Goal: Task Accomplishment & Management: Manage account settings

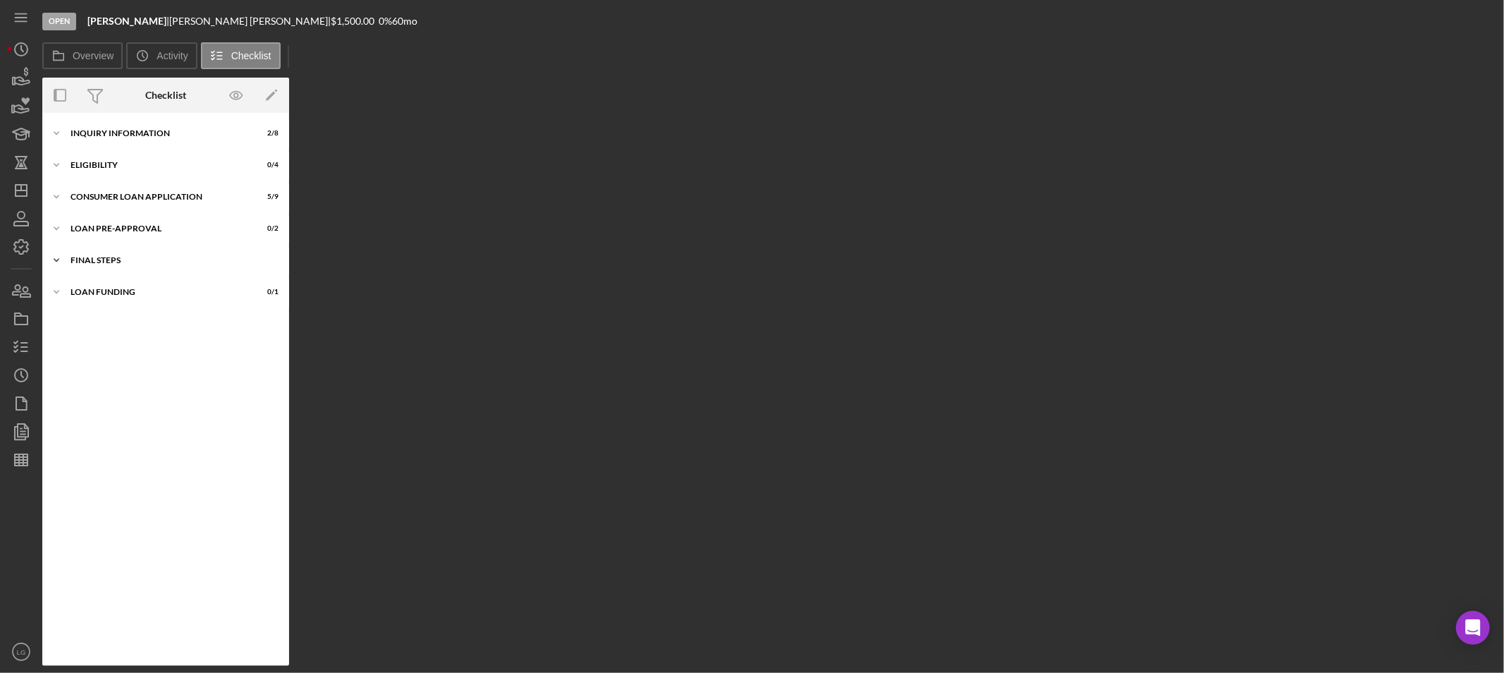
click at [200, 266] on div "Icon/Expander FINAL STEPS 3 / 10" at bounding box center [165, 260] width 247 height 28
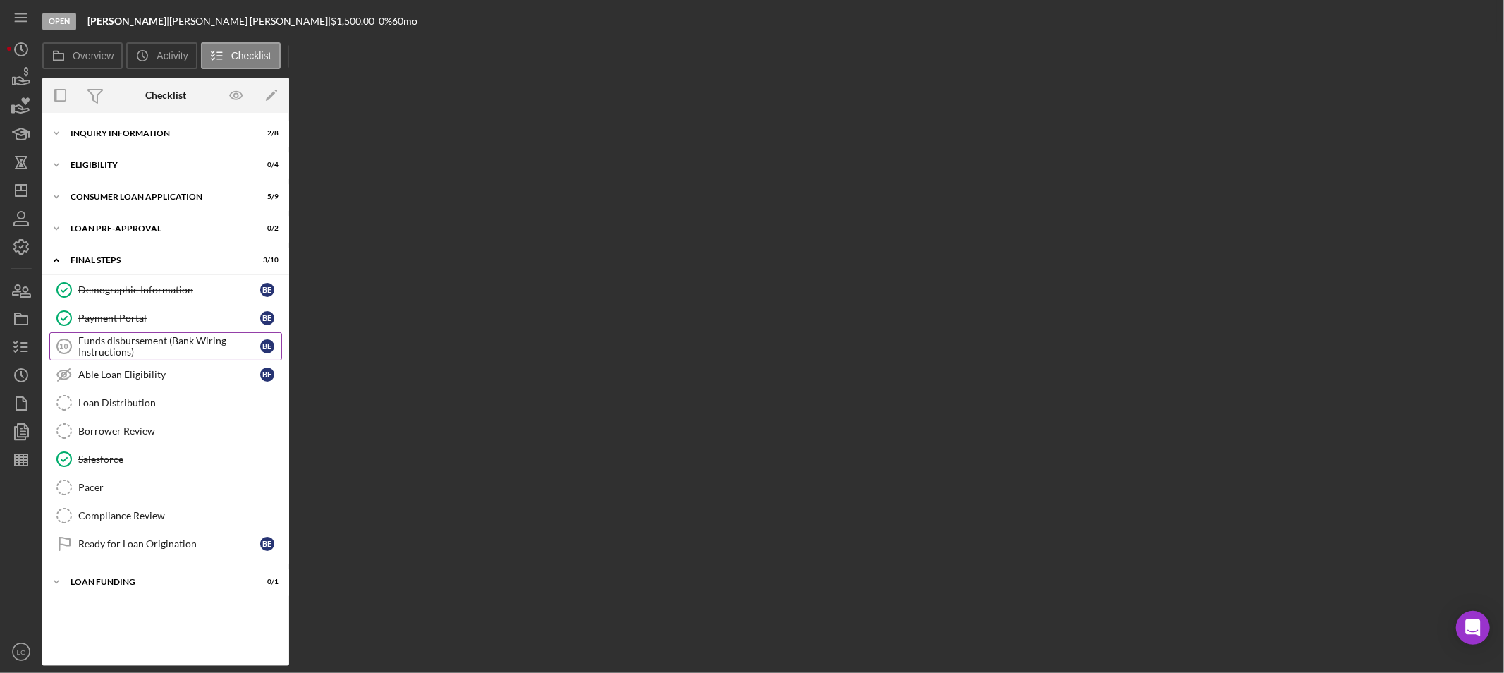
click at [120, 350] on div "Funds disbursement (Bank Wiring Instructions)" at bounding box center [169, 346] width 182 height 23
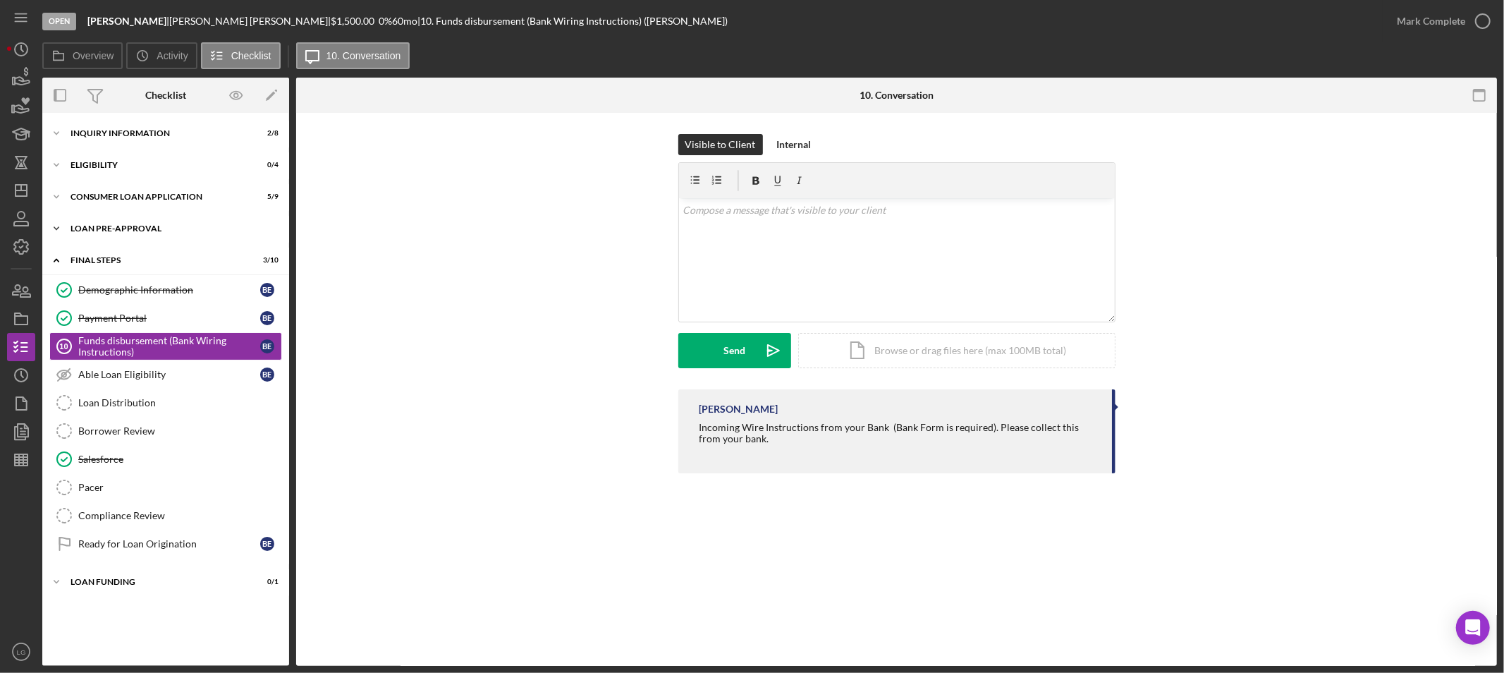
click at [154, 231] on div "Loan Pre-Approval" at bounding box center [170, 228] width 201 height 8
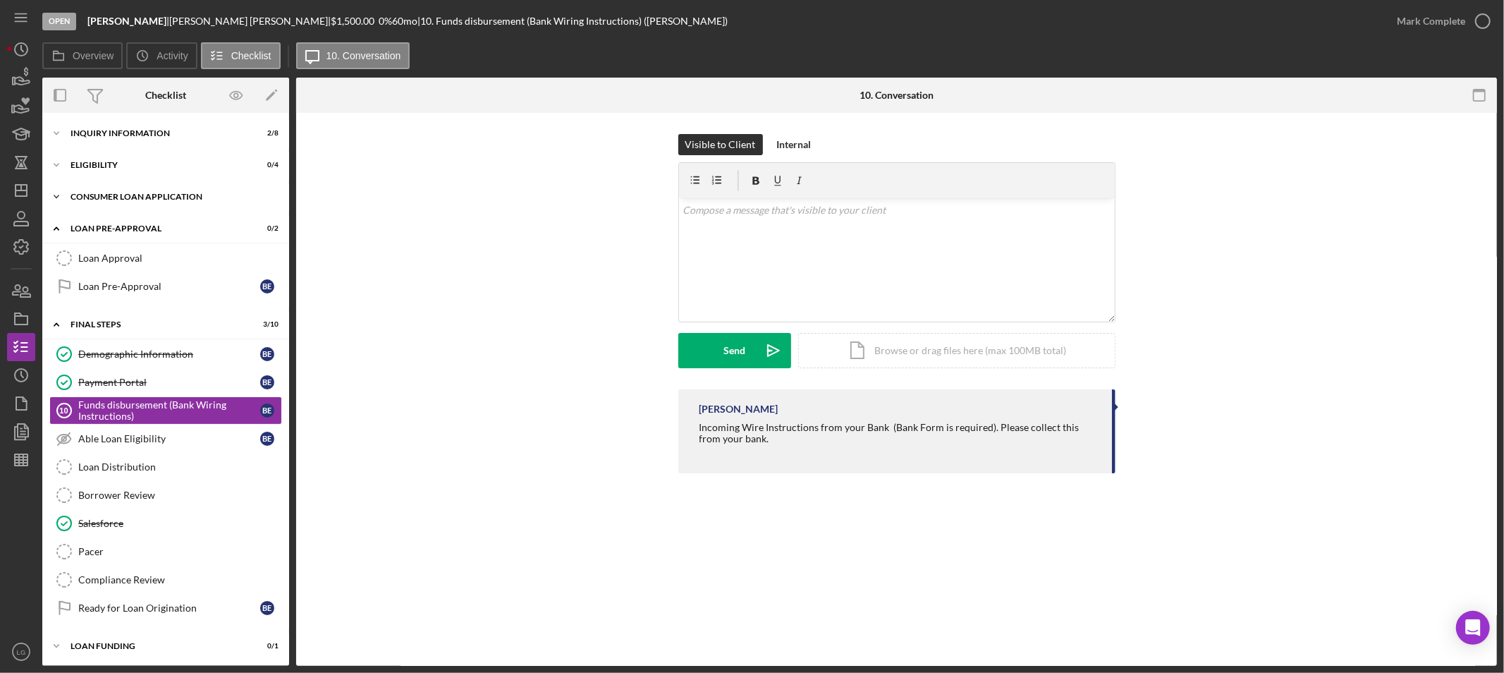
click at [138, 190] on div "Icon/Expander Consumer Loan Application 5 / 9" at bounding box center [165, 197] width 247 height 28
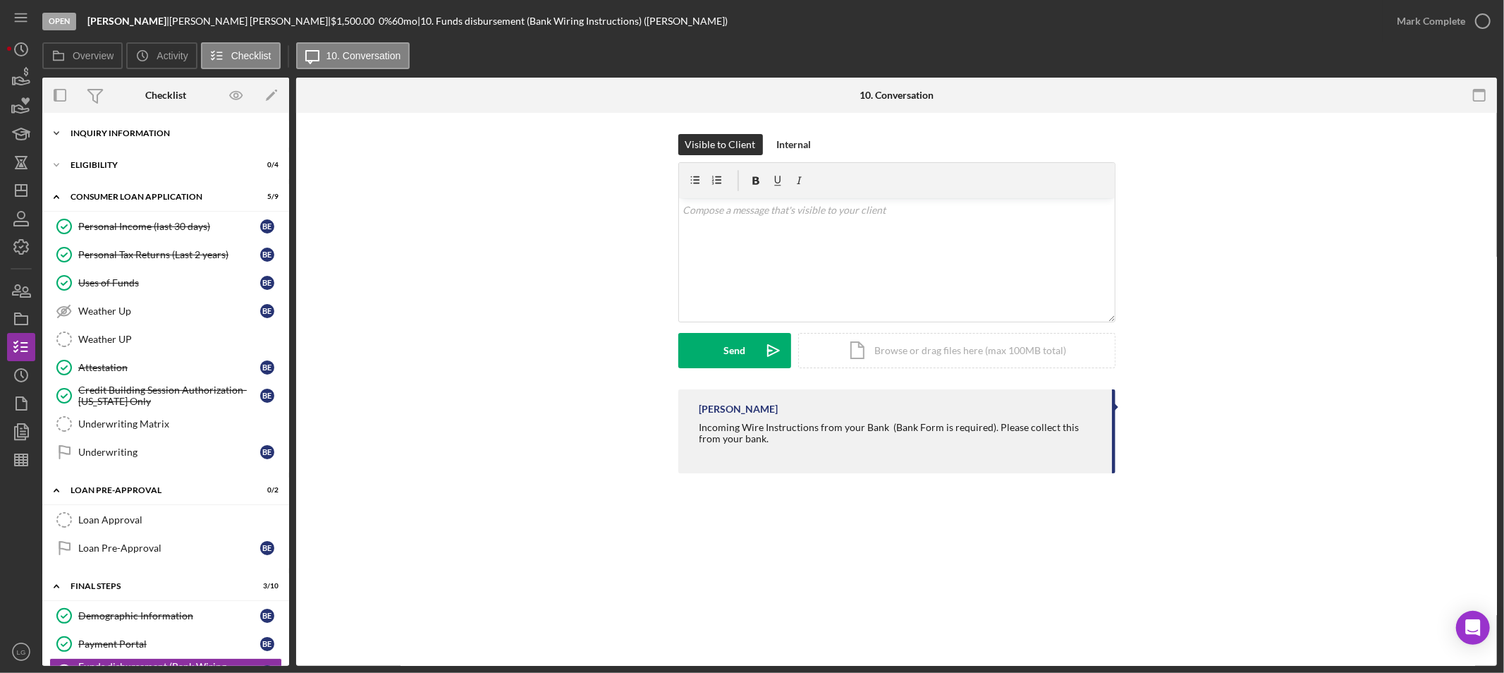
click at [104, 127] on div "Icon/Expander Inquiry Information 2 / 8" at bounding box center [165, 133] width 247 height 28
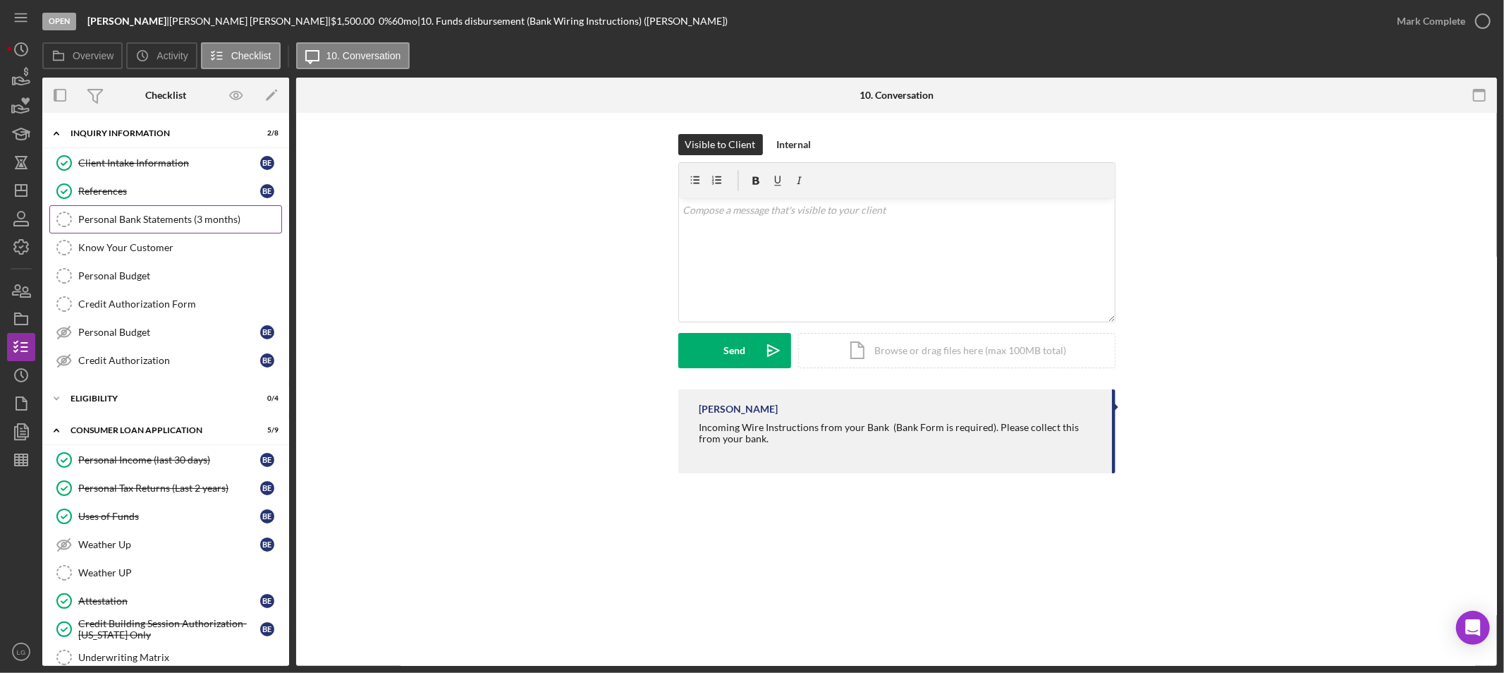
click at [129, 228] on link "Personal Bank Statements (3 months) Personal Bank Statements (3 months)" at bounding box center [165, 219] width 233 height 28
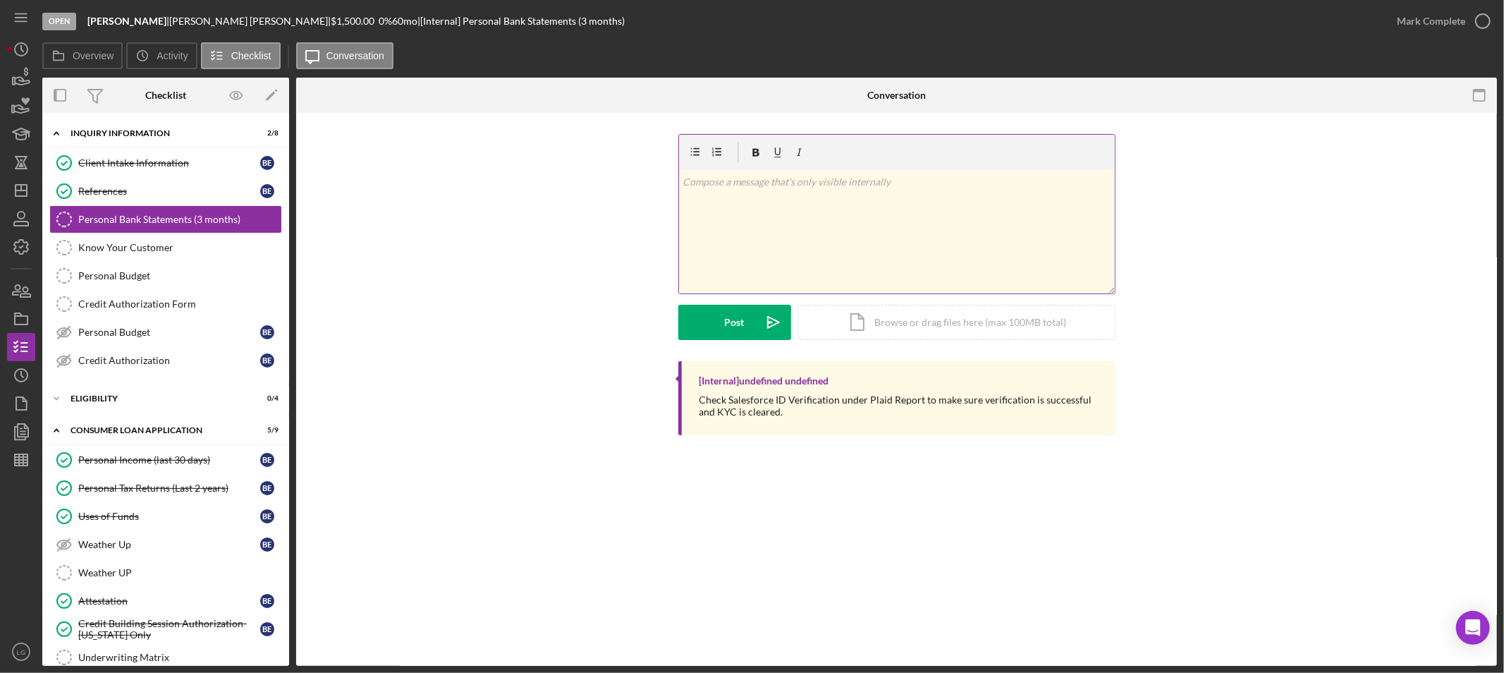
click at [786, 249] on div "v Color teal Color pink Remove color Add row above Add row below Add column bef…" at bounding box center [897, 231] width 436 height 123
click at [760, 332] on icon "Icon/icon-invite-send" at bounding box center [773, 322] width 35 height 35
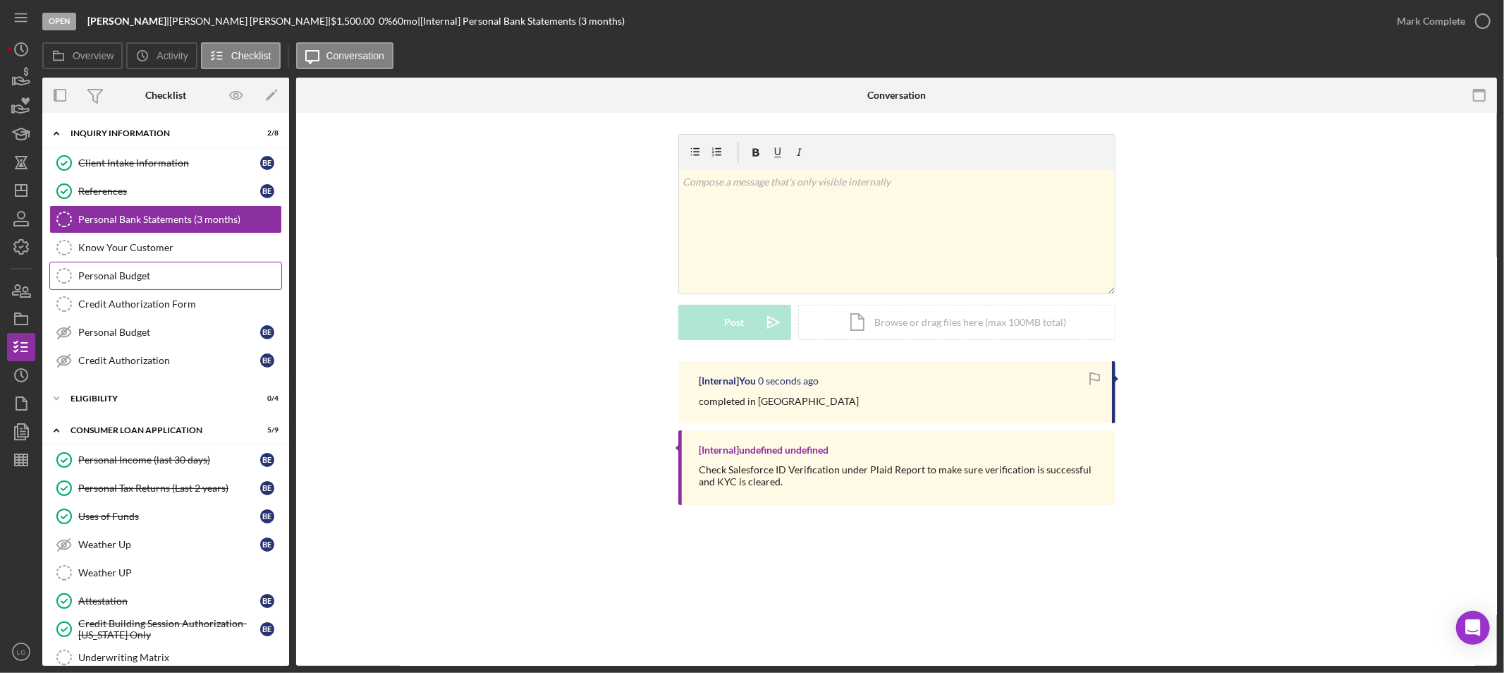
click at [115, 262] on link "Personal Budget Personal Budget" at bounding box center [165, 276] width 233 height 28
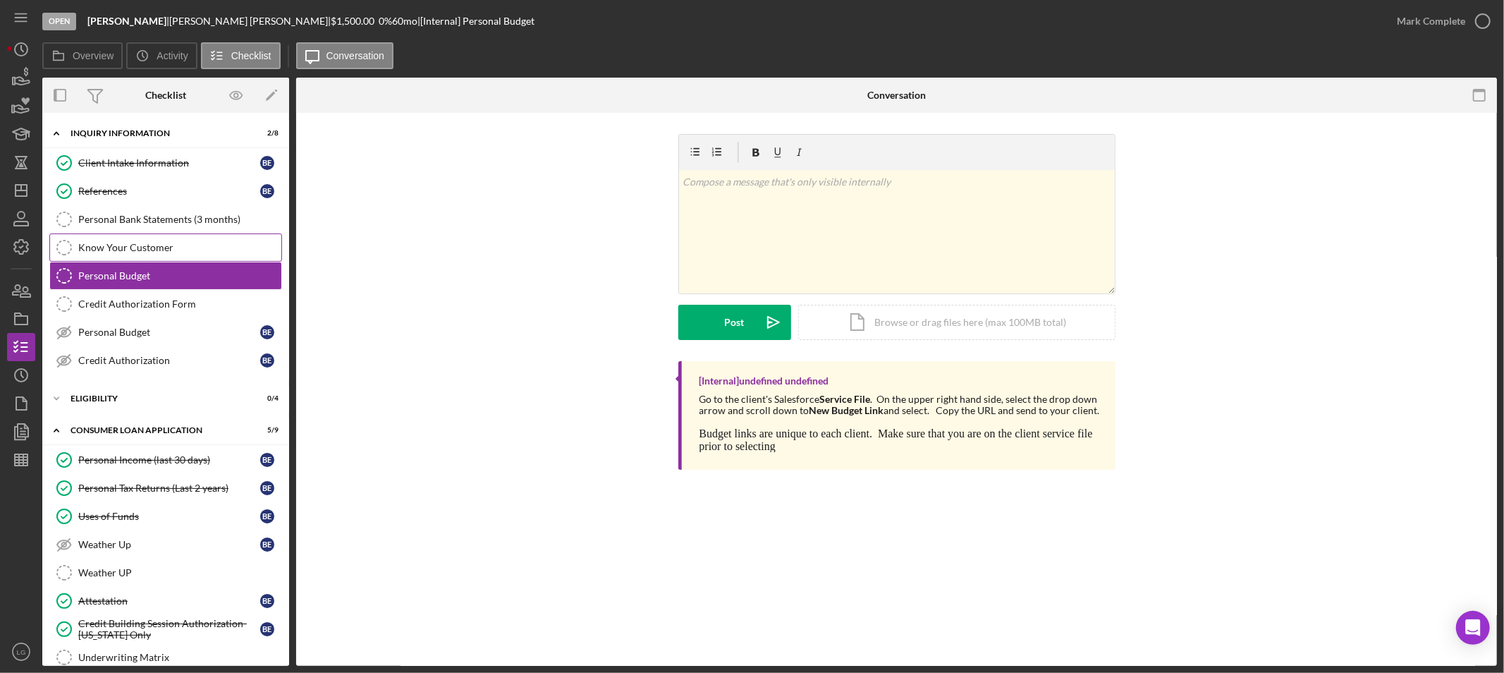
click at [194, 248] on div "Know Your Customer" at bounding box center [179, 247] width 203 height 11
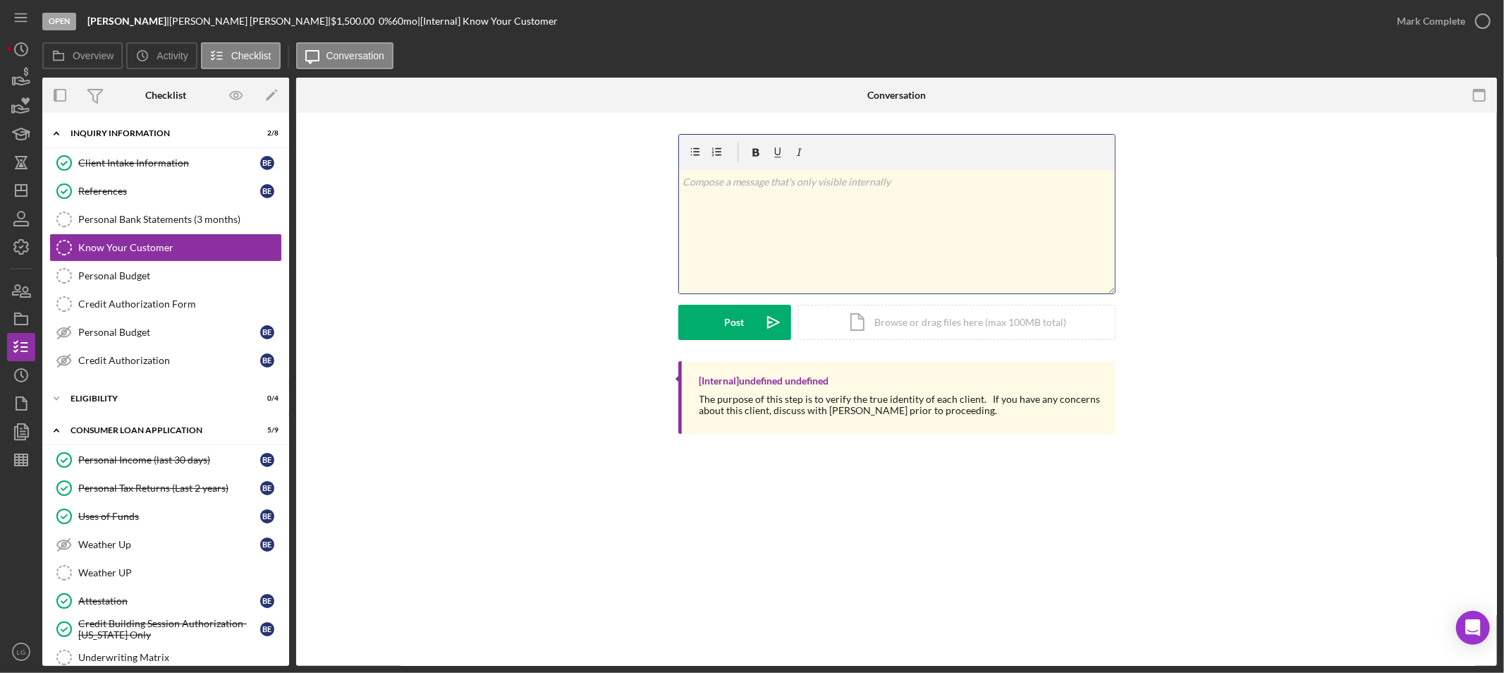
click at [914, 207] on div "v Color teal Color pink Remove color Add row above Add row below Add column bef…" at bounding box center [897, 231] width 436 height 123
click at [715, 307] on button "Post Icon/icon-invite-send" at bounding box center [734, 322] width 113 height 35
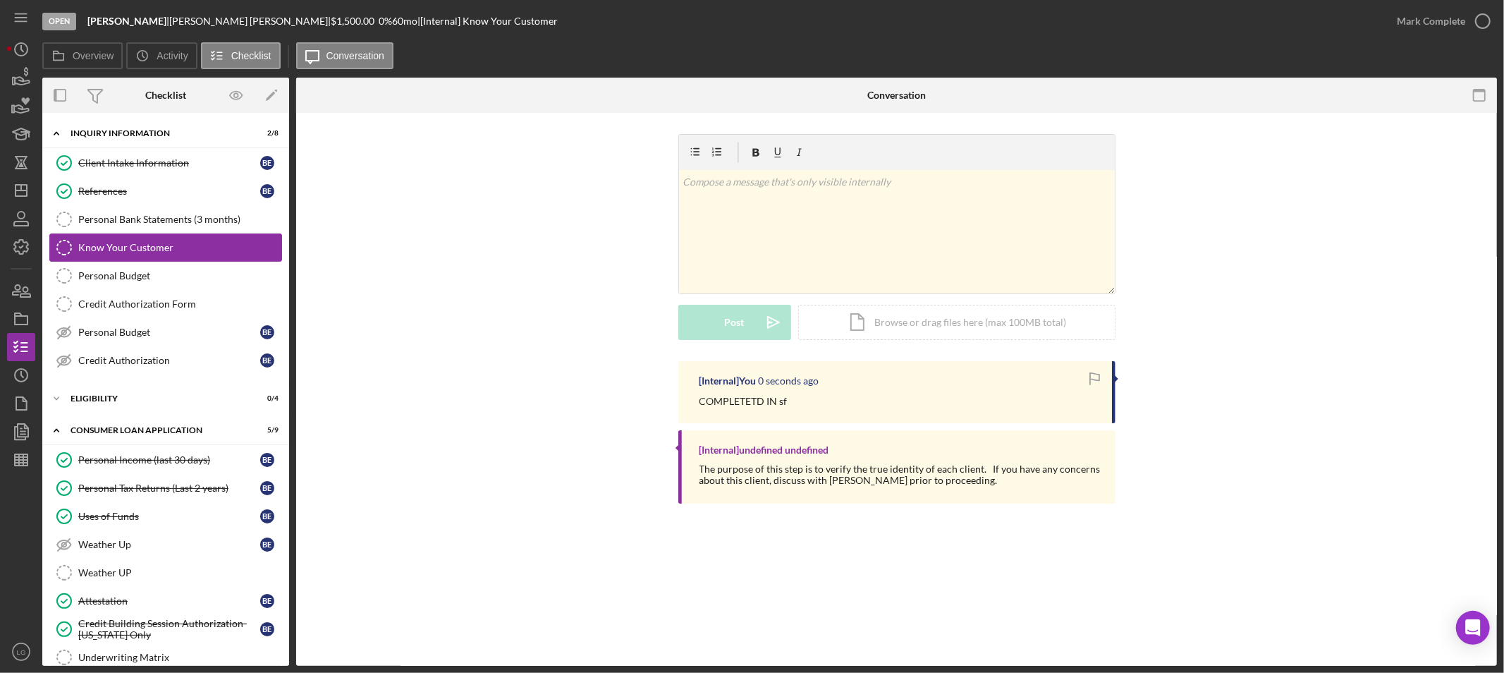
click at [147, 261] on link "Know Your Customer Know Your Customer" at bounding box center [165, 247] width 233 height 28
click at [138, 287] on link "Personal Budget Personal Budget" at bounding box center [165, 276] width 233 height 28
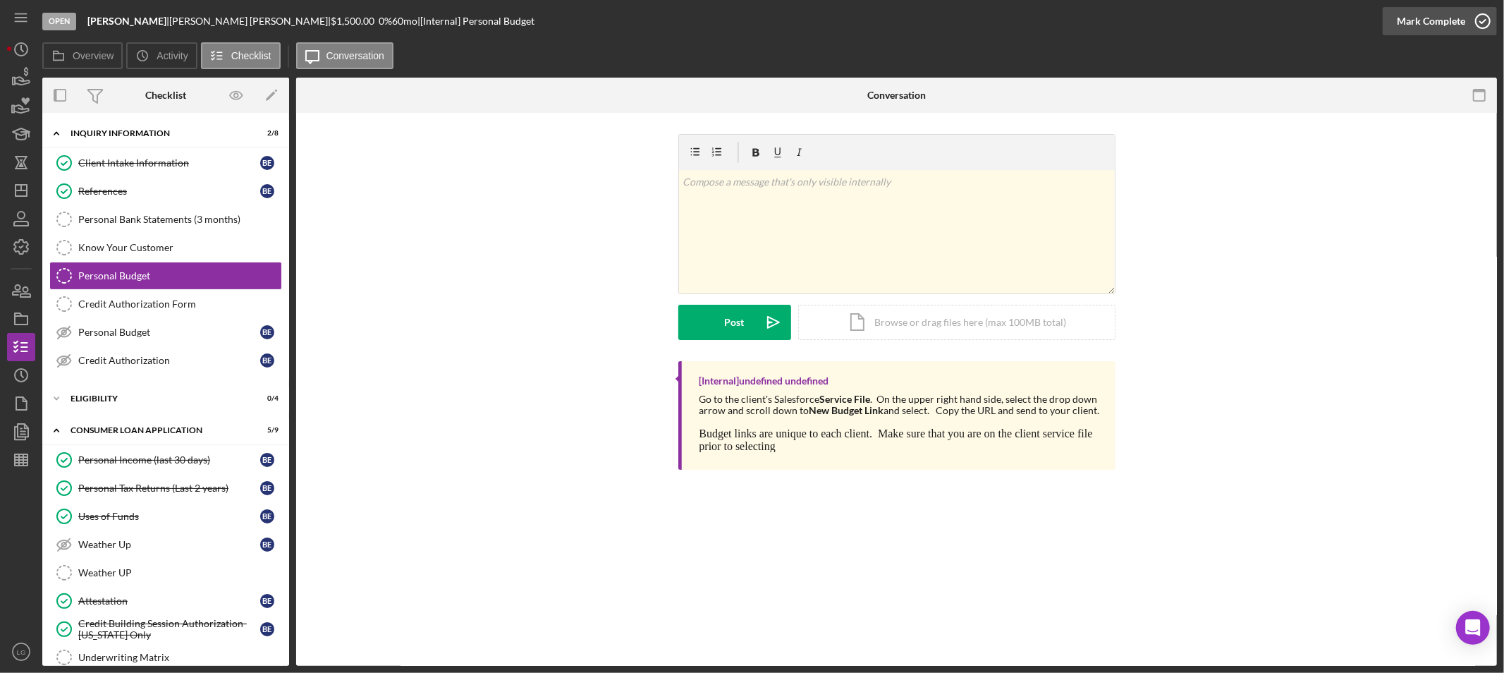
click at [1412, 13] on div "Mark Complete" at bounding box center [1431, 21] width 68 height 28
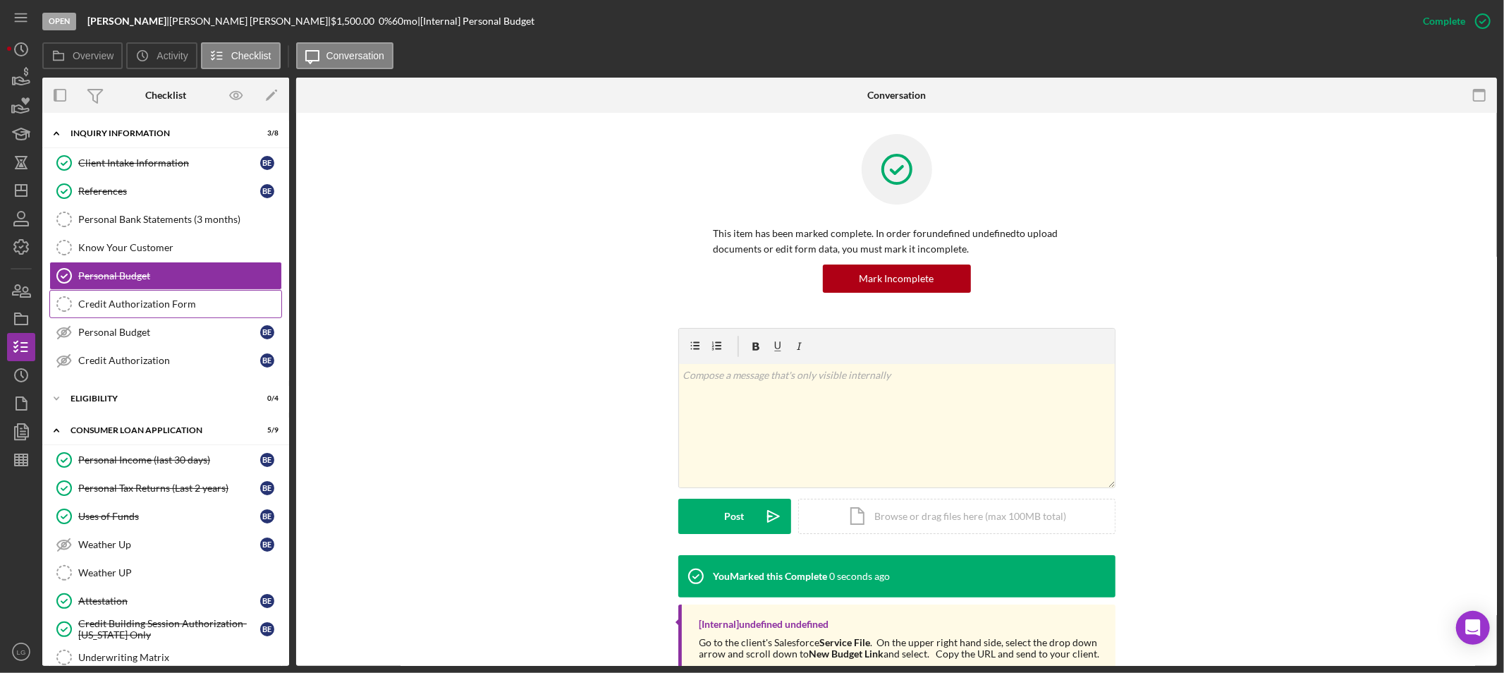
click at [92, 305] on div "Credit Authorization Form" at bounding box center [179, 303] width 203 height 11
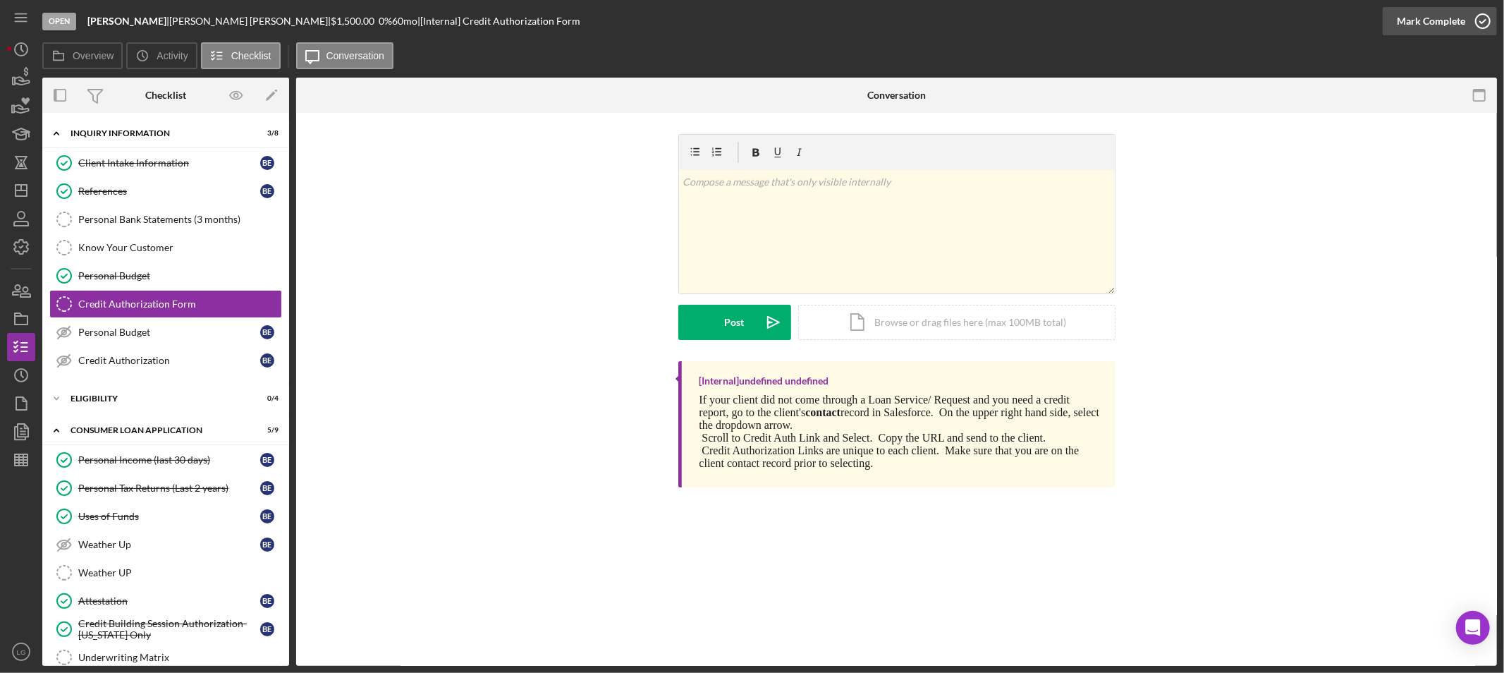
click at [1426, 30] on div "Mark Complete" at bounding box center [1431, 21] width 68 height 28
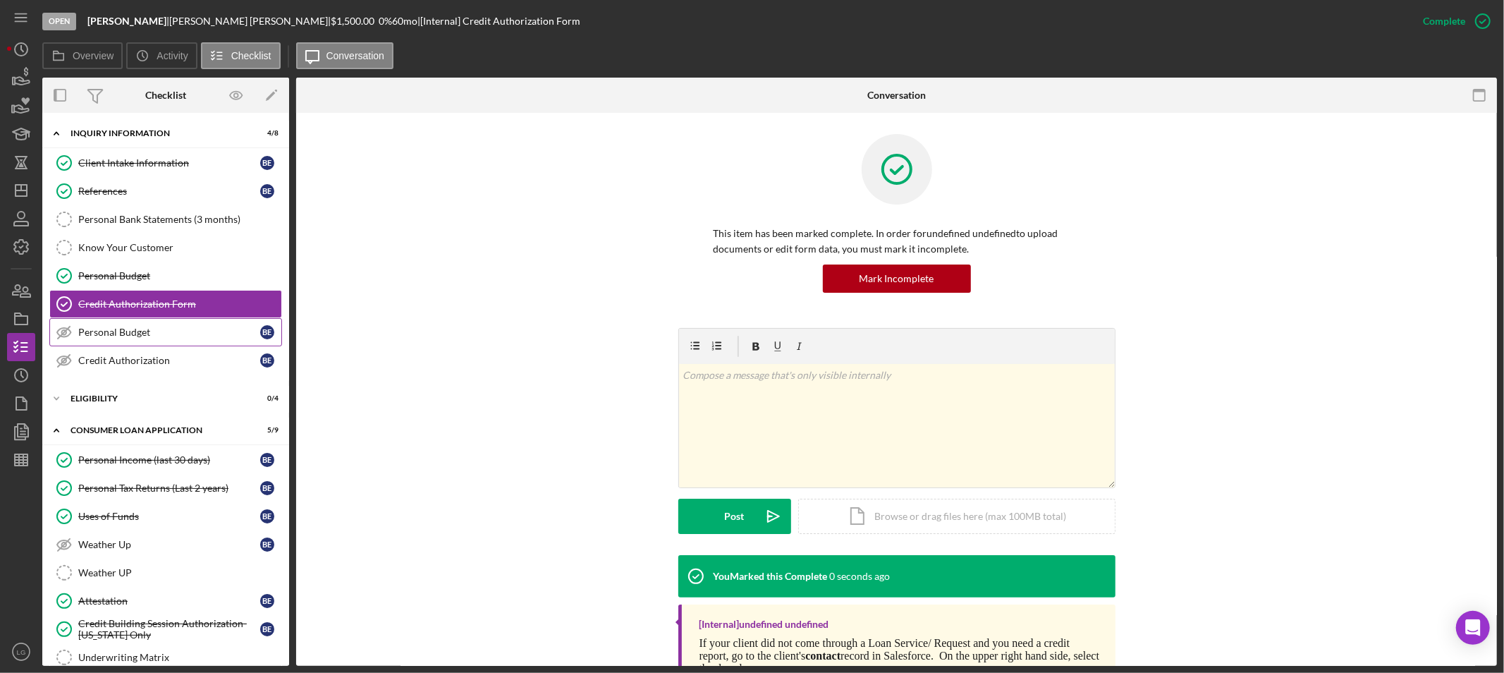
click at [156, 329] on div "Personal Budget" at bounding box center [169, 331] width 182 height 11
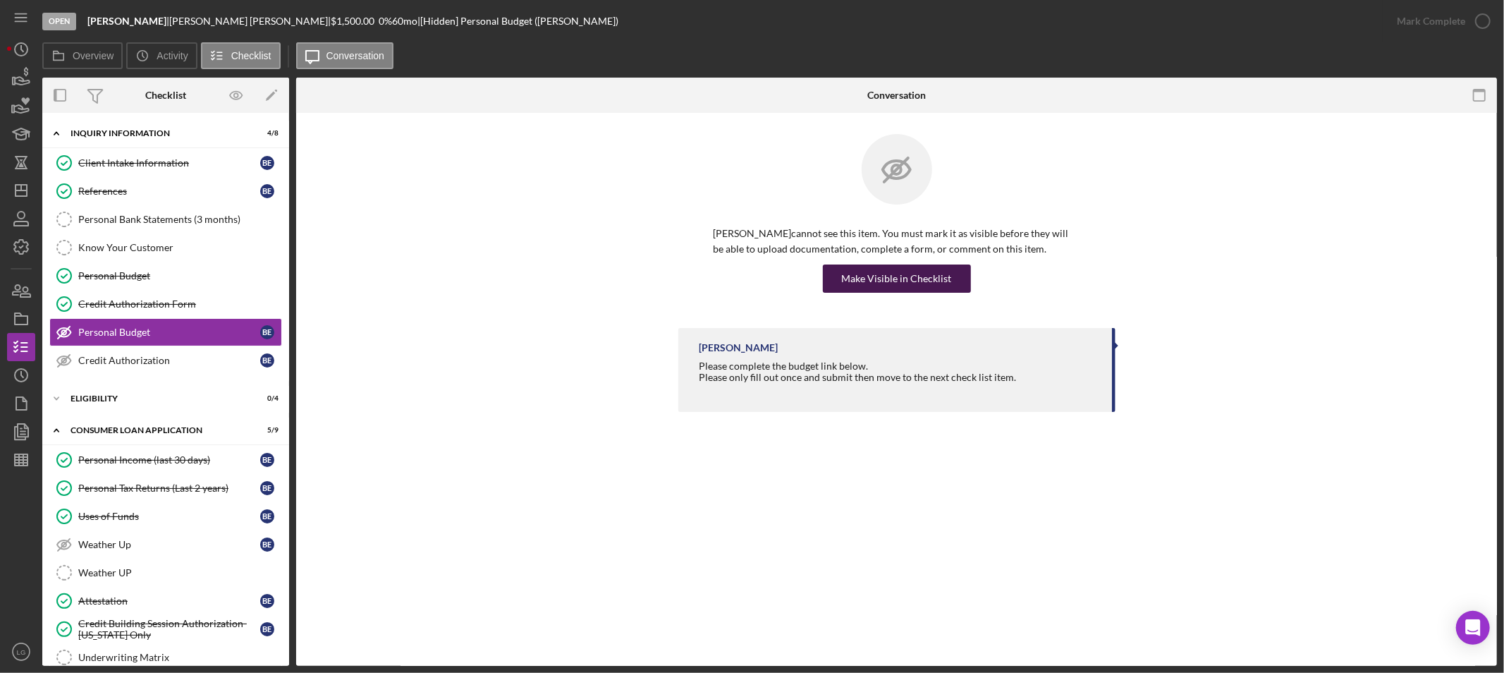
click at [871, 270] on div "Make Visible in Checklist" at bounding box center [897, 278] width 110 height 28
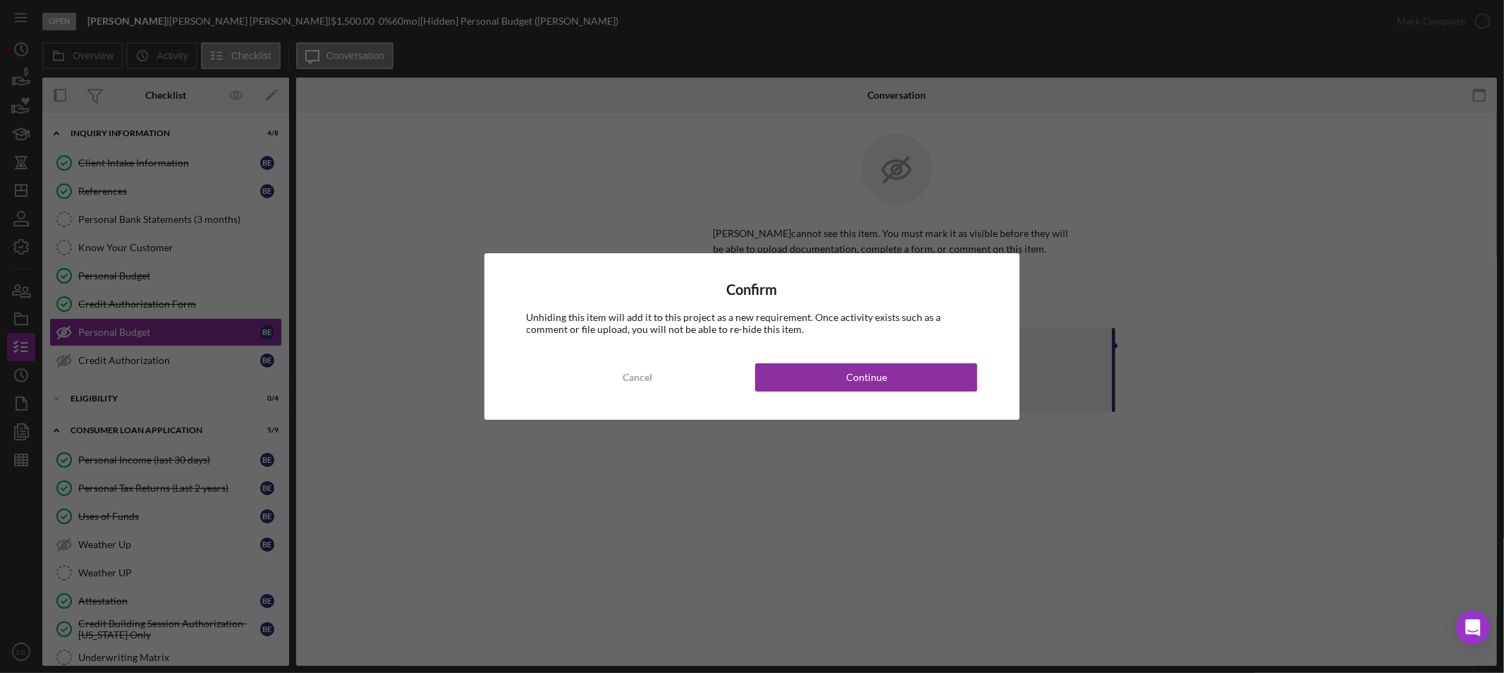
drag, startPoint x: 852, startPoint y: 370, endPoint x: 381, endPoint y: 422, distance: 473.7
click at [850, 371] on div "Continue" at bounding box center [866, 377] width 41 height 28
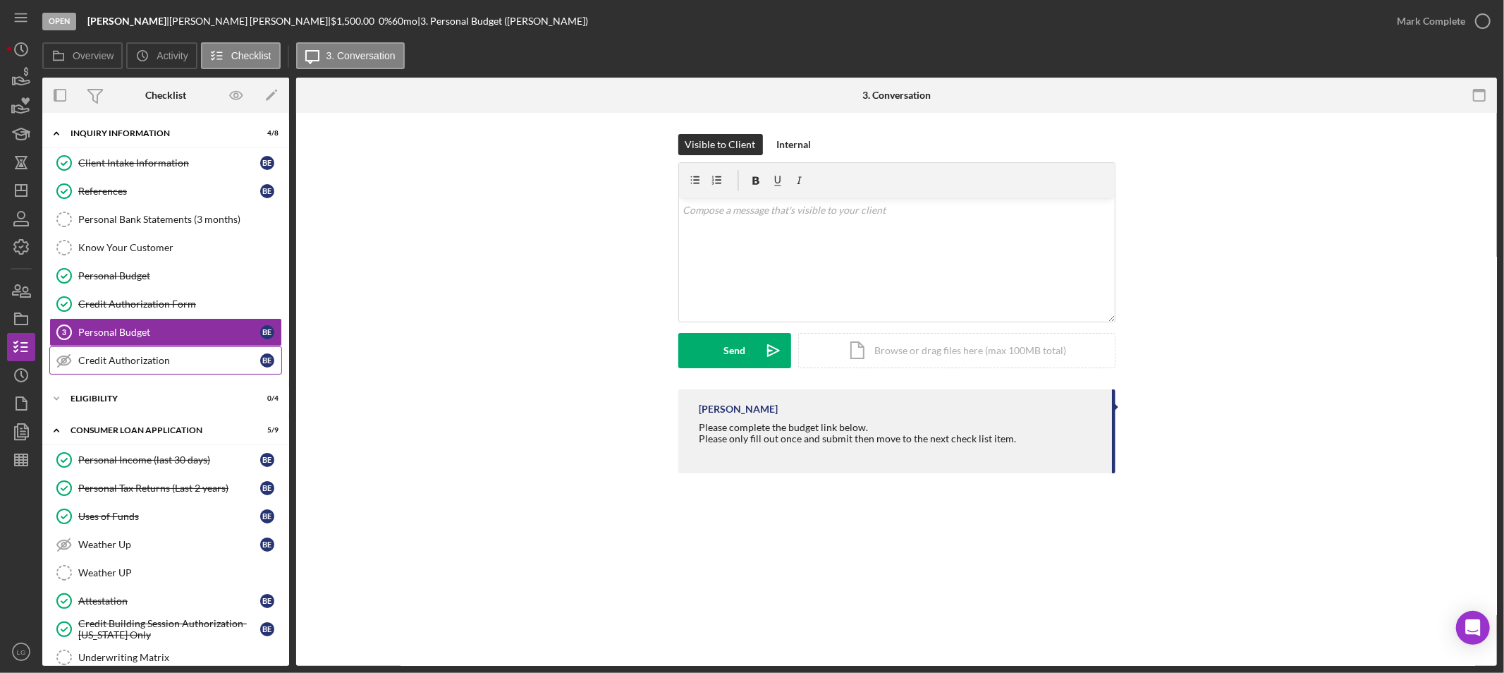
click at [113, 356] on div "Credit Authorization" at bounding box center [169, 360] width 182 height 11
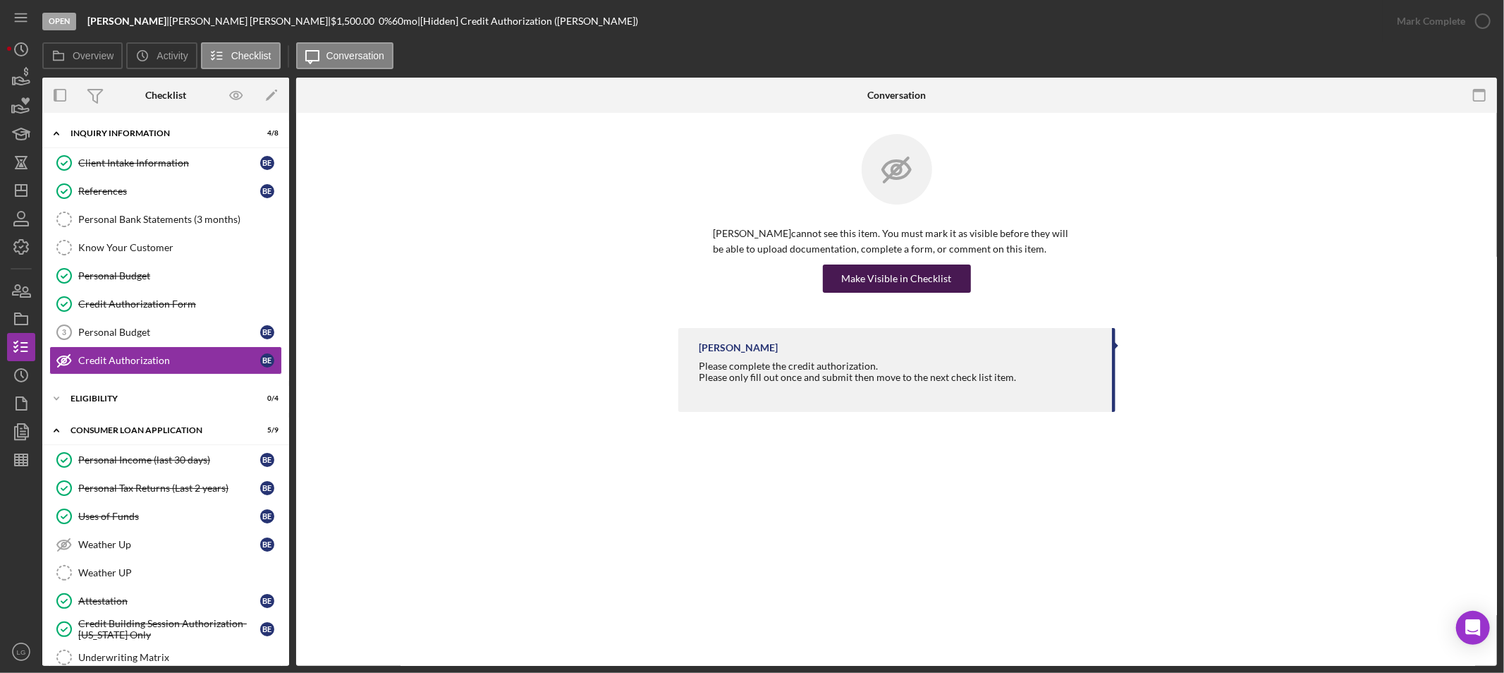
click at [917, 277] on div "Make Visible in Checklist" at bounding box center [897, 278] width 110 height 28
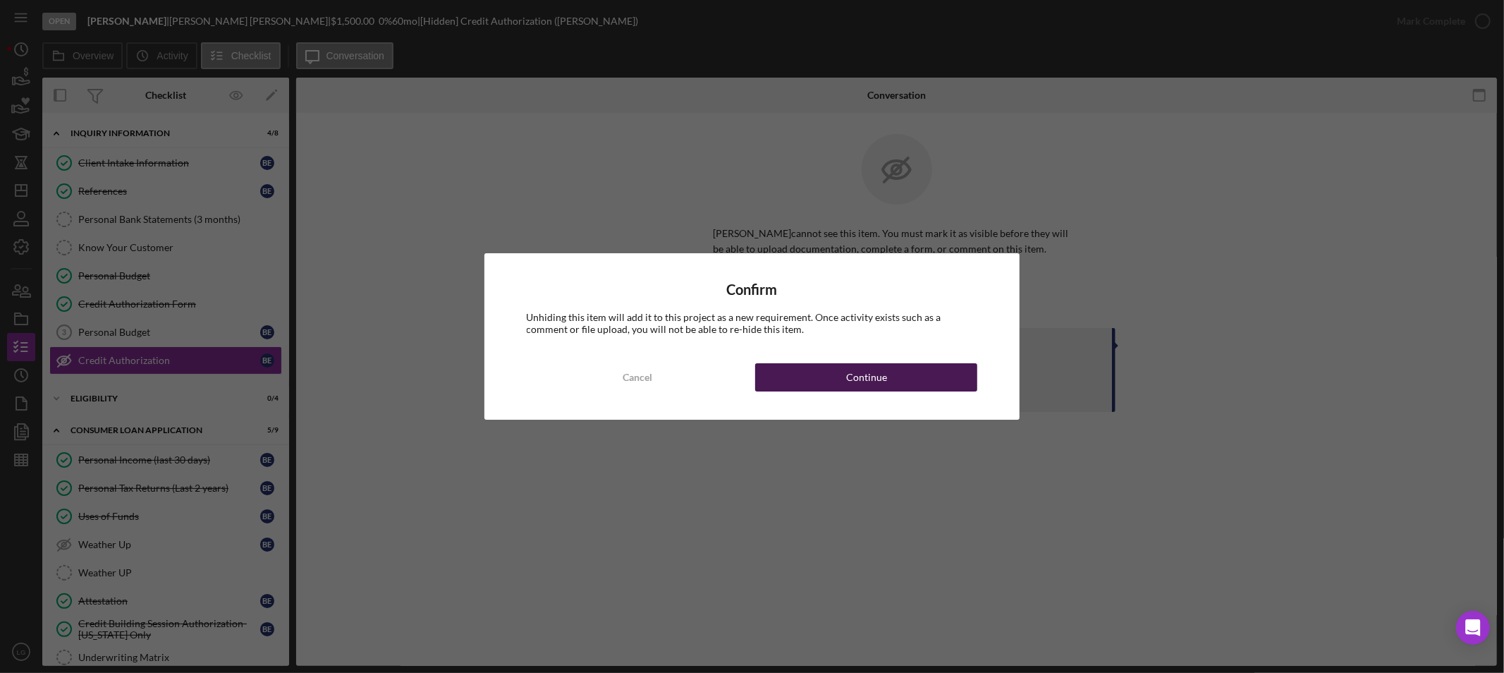
click at [839, 367] on button "Continue" at bounding box center [866, 377] width 222 height 28
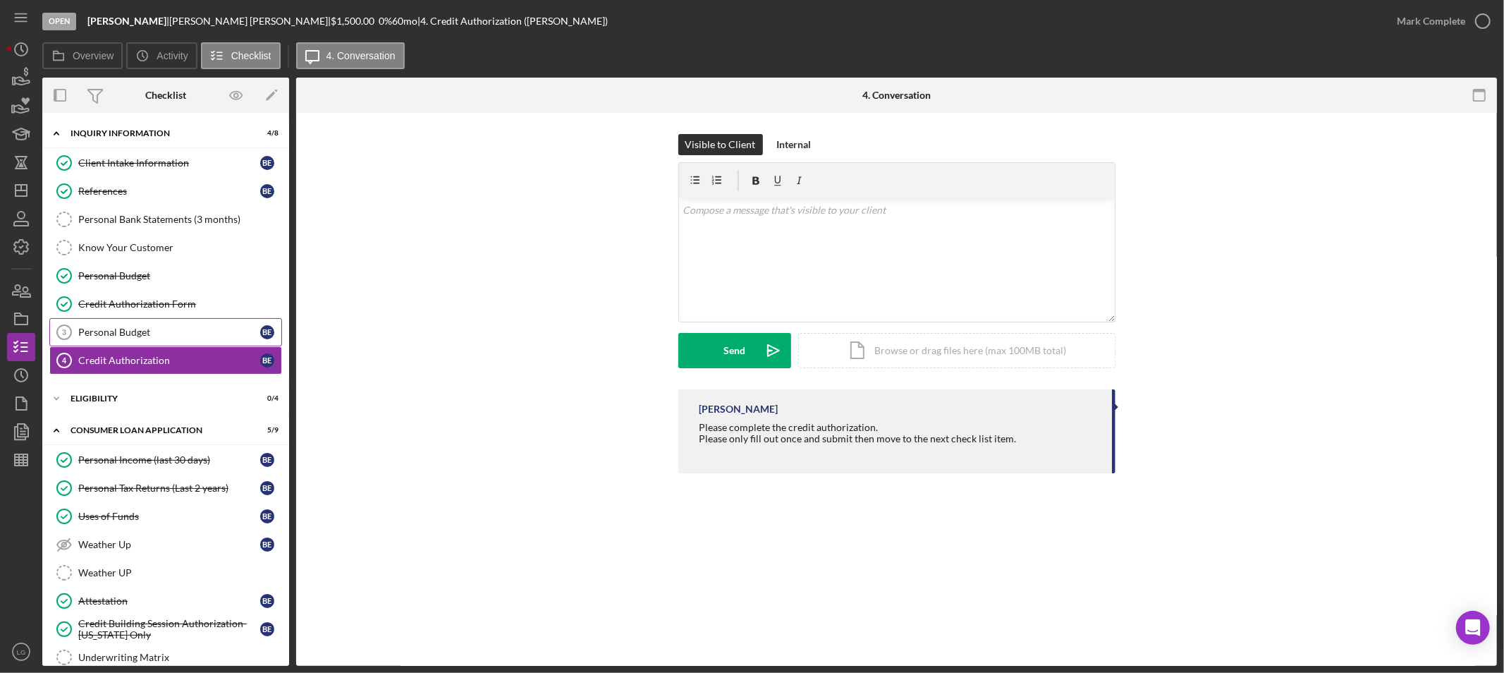
click at [130, 333] on div "Personal Budget" at bounding box center [169, 331] width 182 height 11
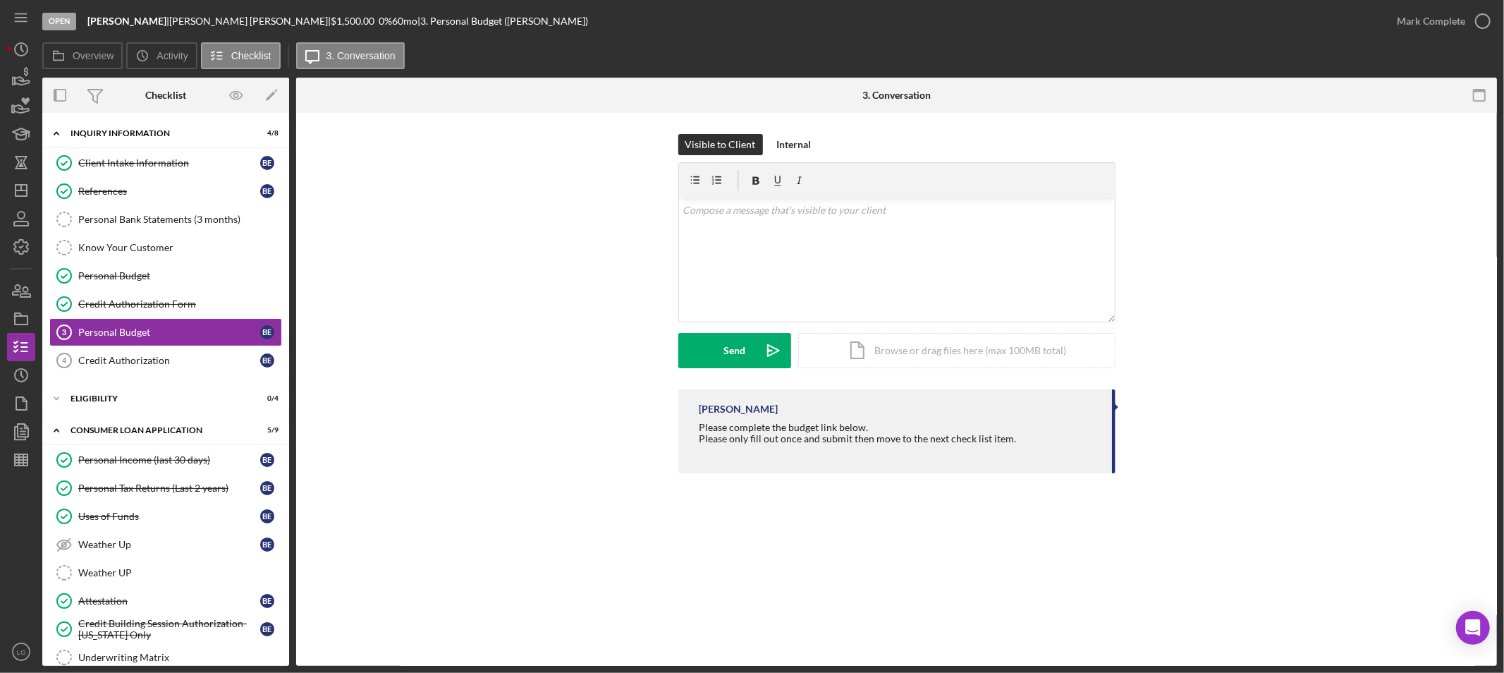
click at [843, 437] on div "Please only fill out once and submit then move to the next check list item." at bounding box center [857, 438] width 317 height 11
copy div "Please only fill out once and submit then move to the next check list item."
click at [761, 426] on div "Please complete the budget link below. Please only fill out once and submit the…" at bounding box center [857, 439] width 317 height 34
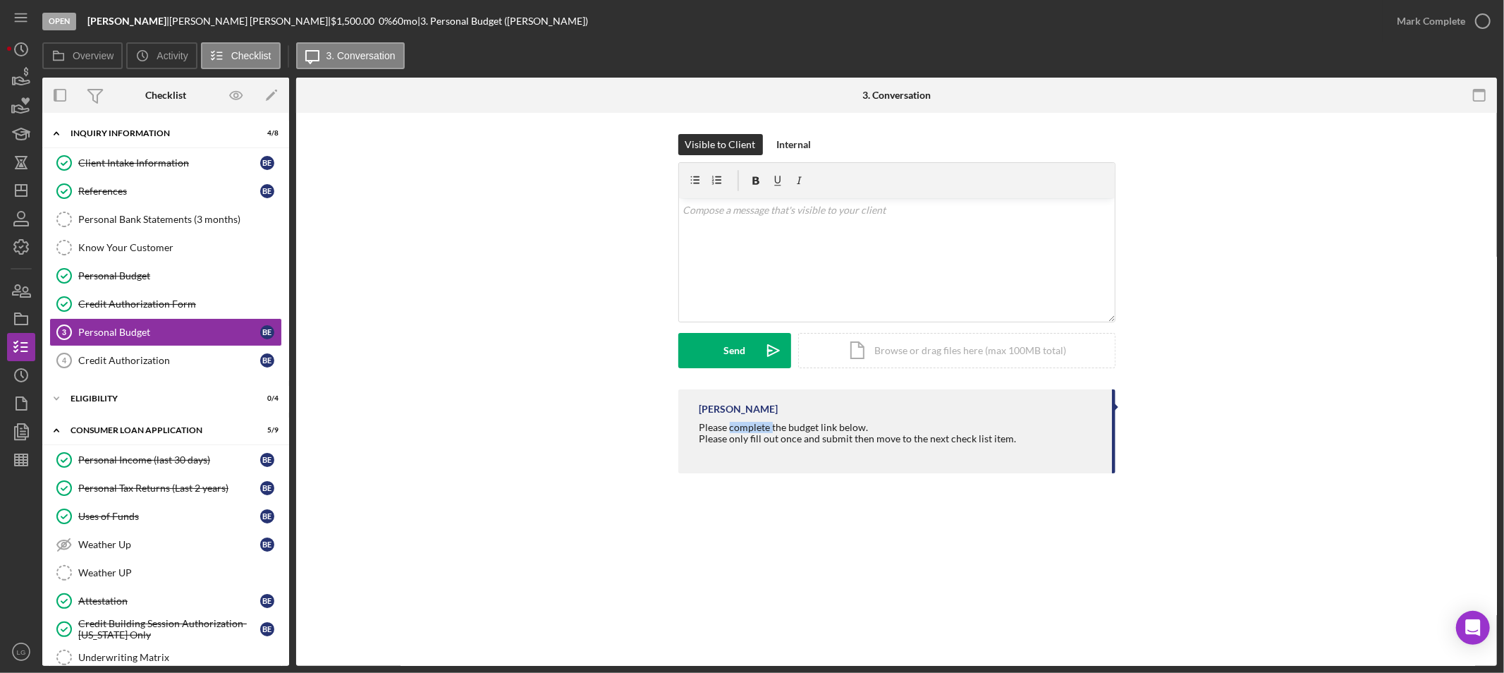
click at [761, 426] on div "Please complete the budget link below. Please only fill out once and submit the…" at bounding box center [857, 439] width 317 height 34
copy div "Please complete the budget link below."
click at [751, 159] on div "Visible to Client Internal v Color teal Color pink Remove color Add row above A…" at bounding box center [896, 261] width 437 height 255
click at [742, 202] on p at bounding box center [896, 210] width 428 height 16
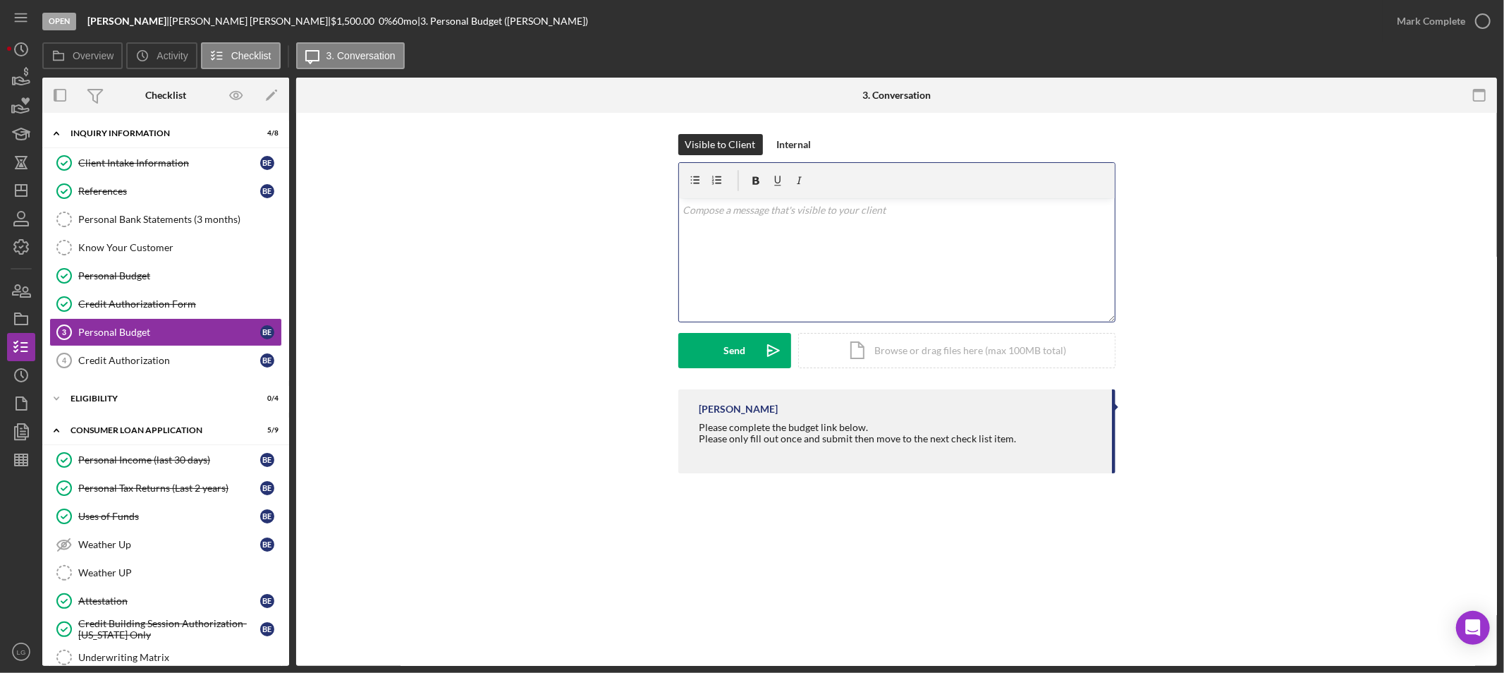
paste div
click at [759, 355] on icon "Icon/icon-invite-send" at bounding box center [773, 350] width 35 height 35
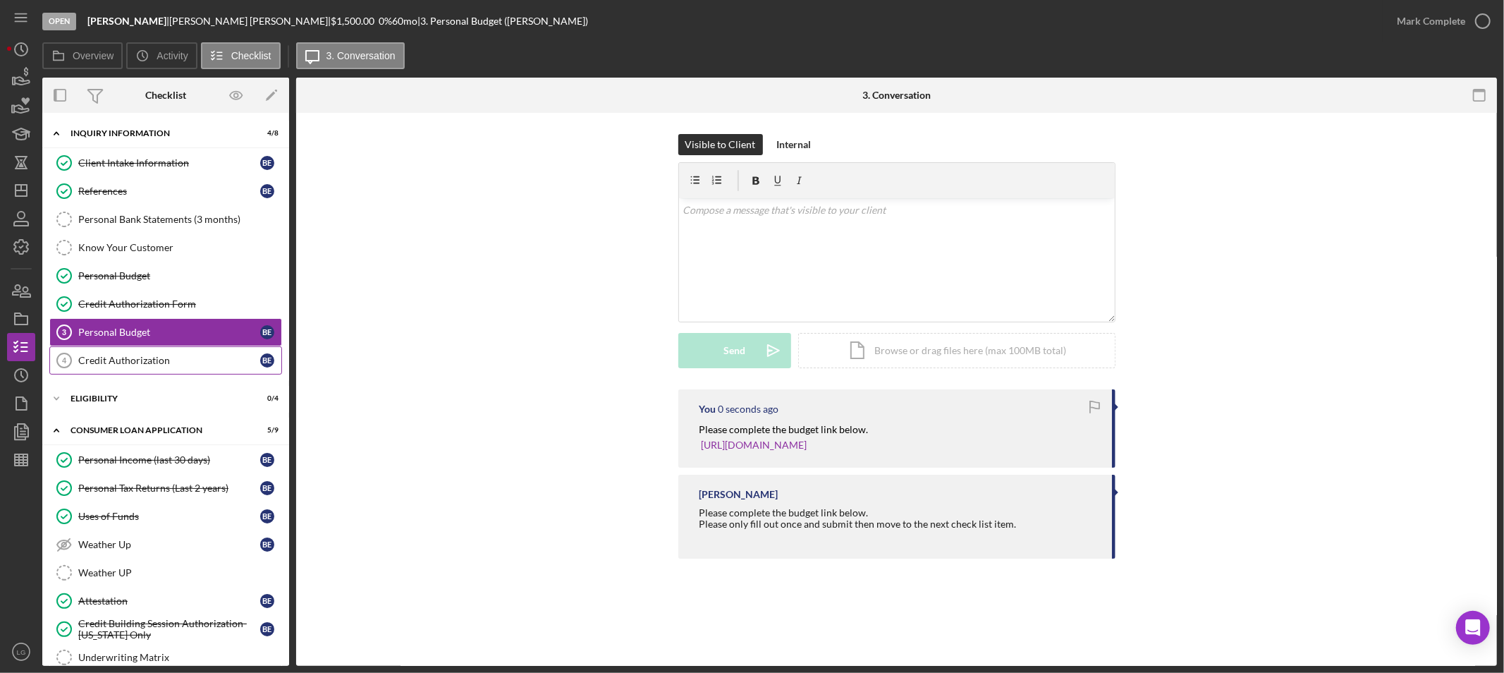
click at [212, 371] on link "Credit Authorization 4 Credit Authorization B E" at bounding box center [165, 360] width 233 height 28
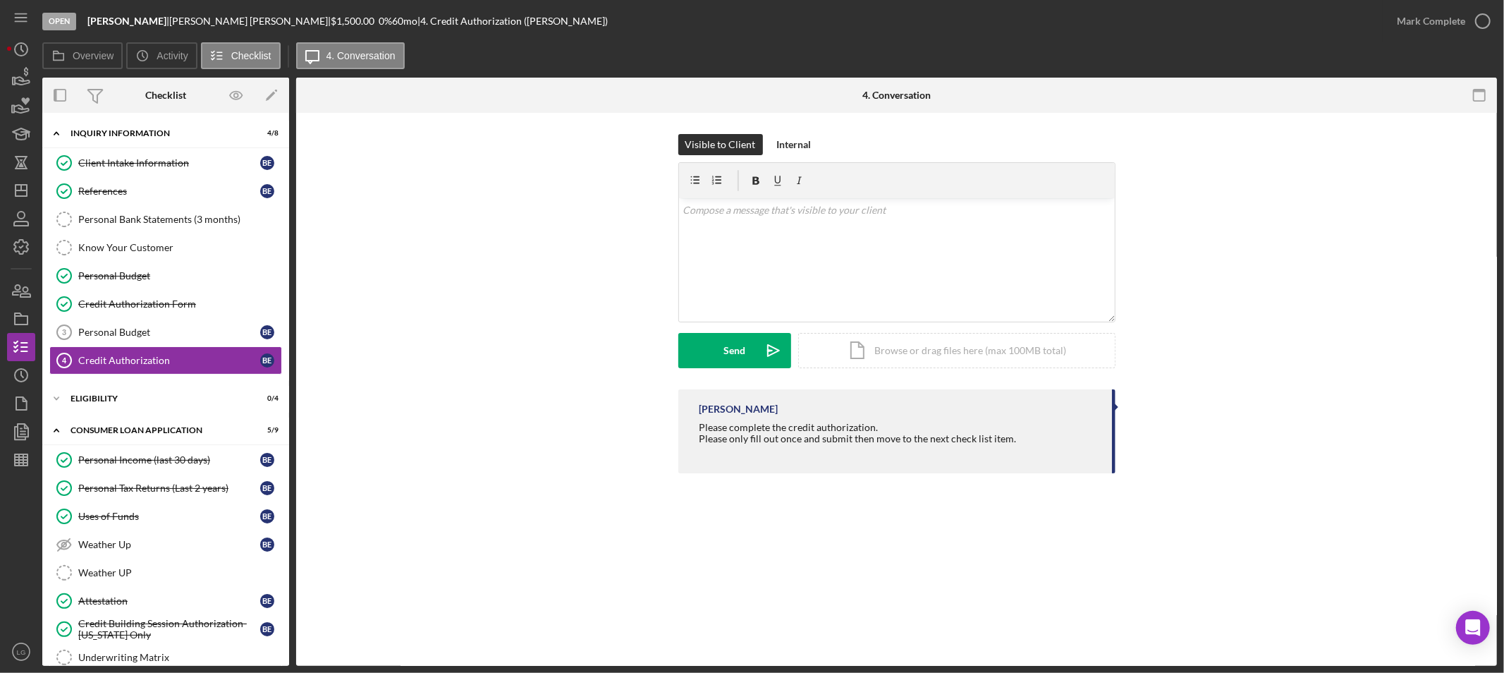
click at [775, 429] on div "Please complete the credit authorization. Please only fill out once and submit …" at bounding box center [857, 439] width 317 height 34
copy div "Please complete the credit authorization."
click at [771, 195] on div at bounding box center [897, 180] width 436 height 35
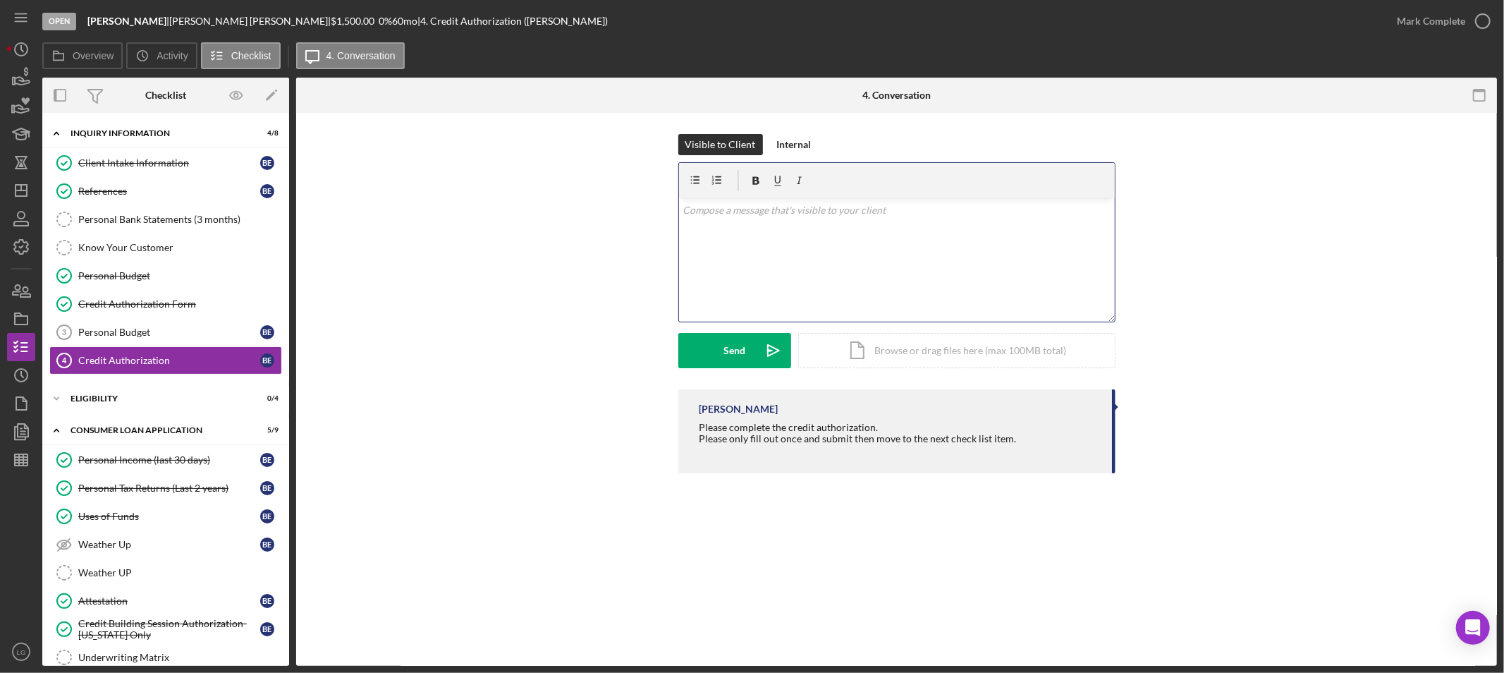
click at [770, 202] on p at bounding box center [896, 210] width 428 height 16
click at [763, 355] on icon "Icon/icon-invite-send" at bounding box center [773, 350] width 35 height 35
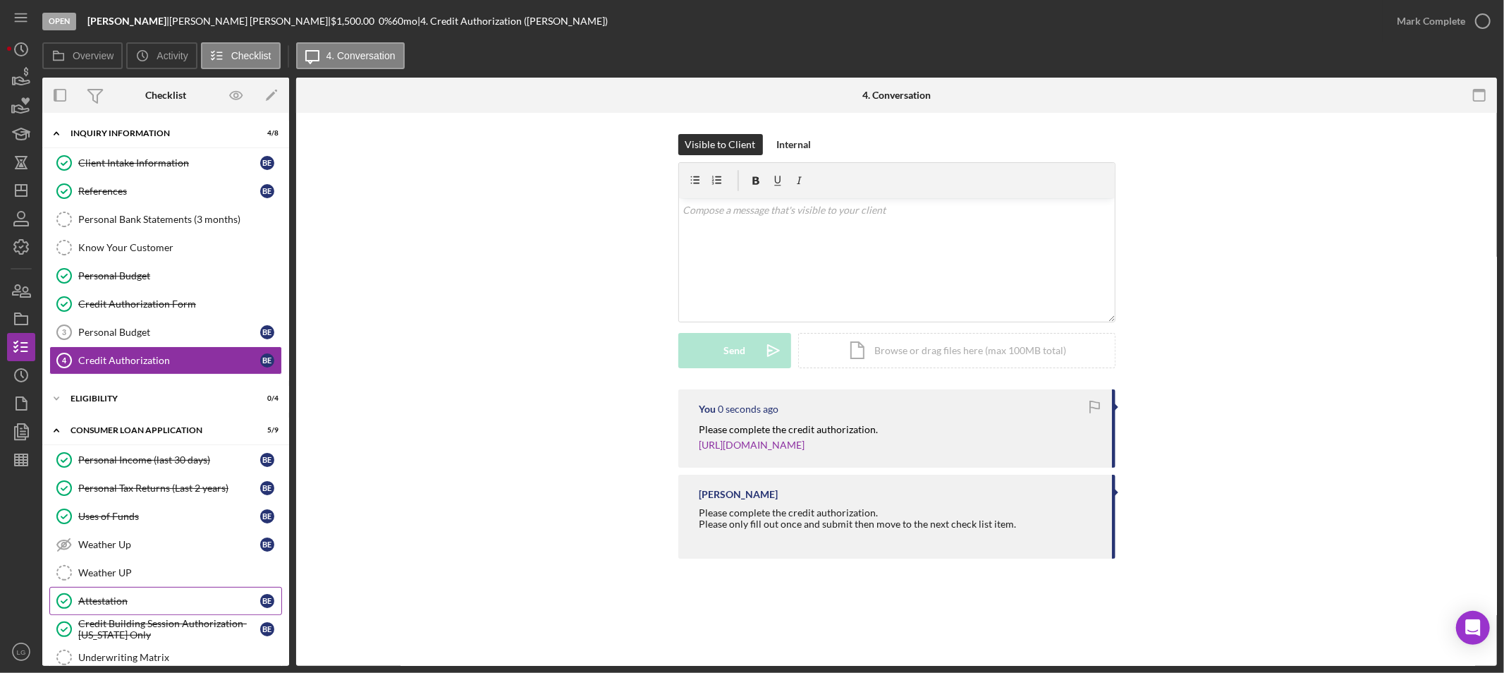
scroll to position [156, 0]
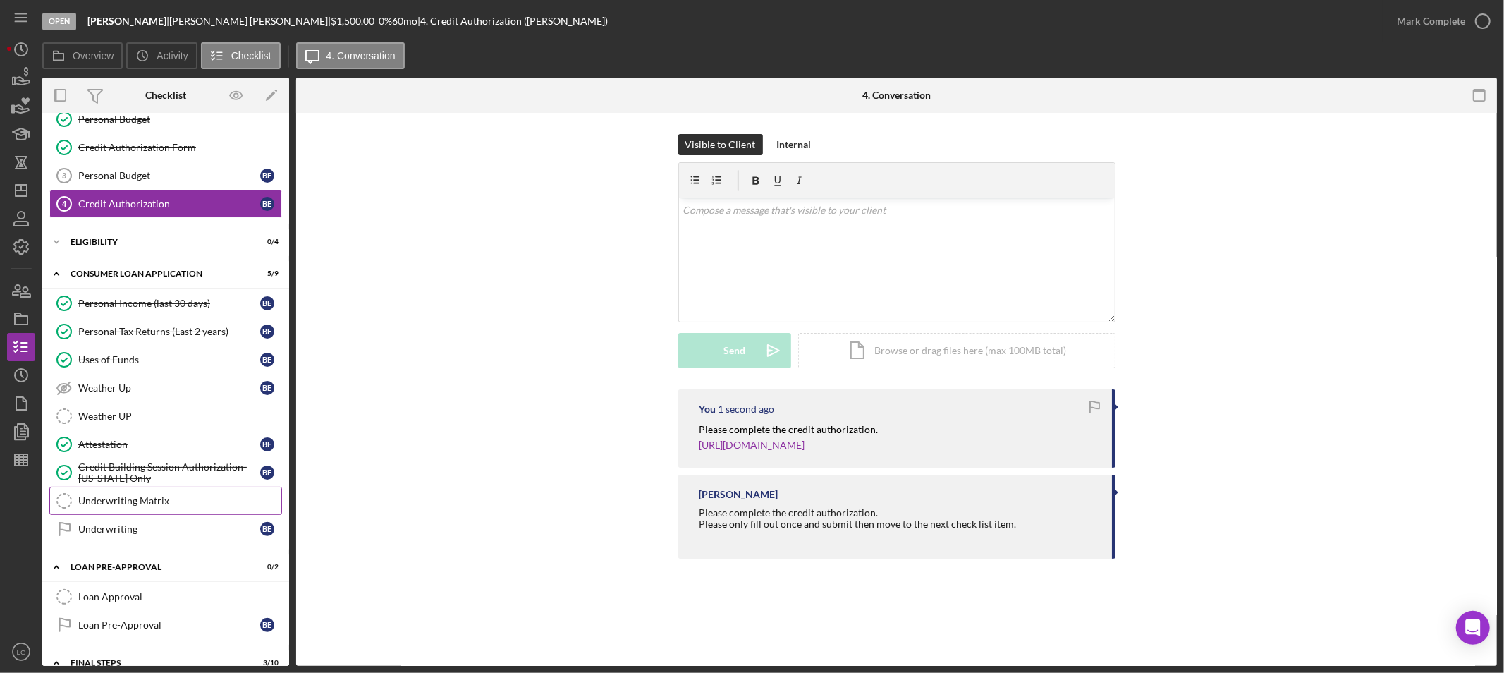
click at [161, 498] on div "Underwriting Matrix" at bounding box center [179, 500] width 203 height 11
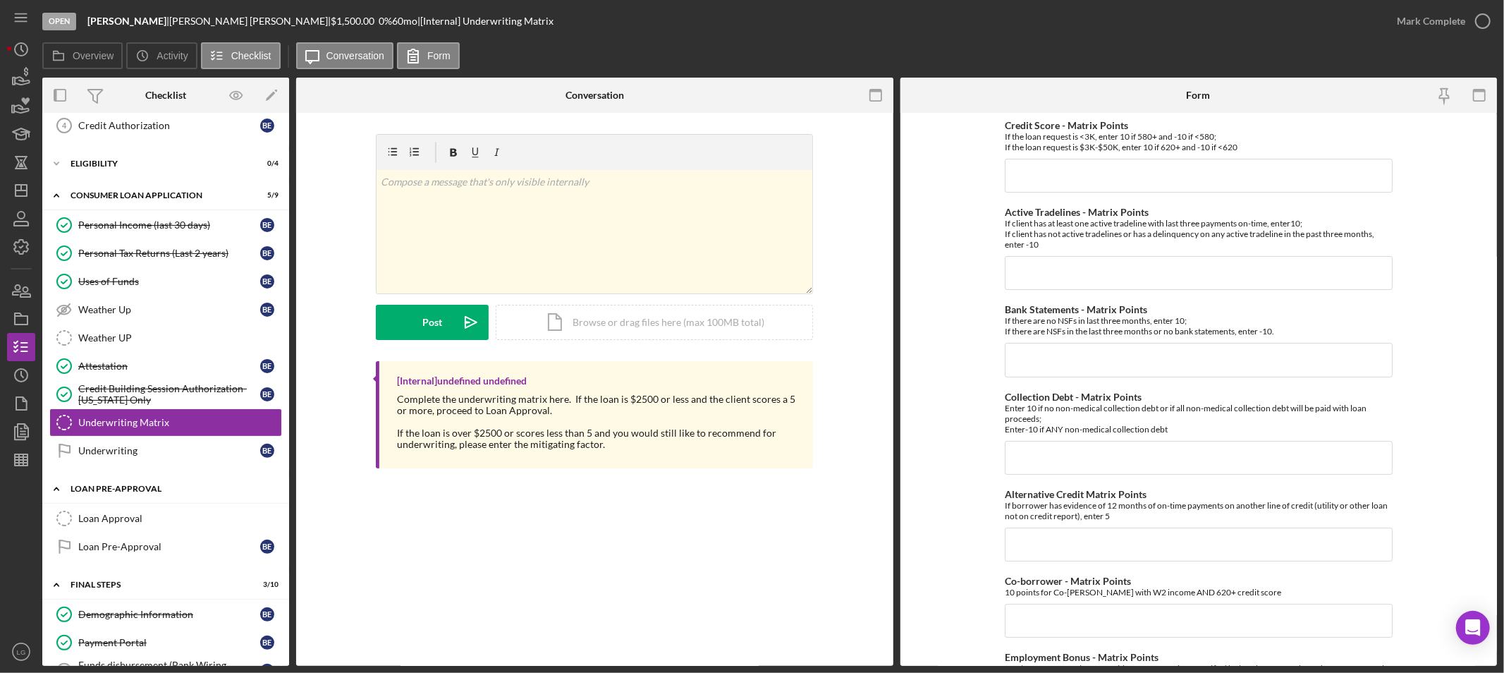
scroll to position [469, 0]
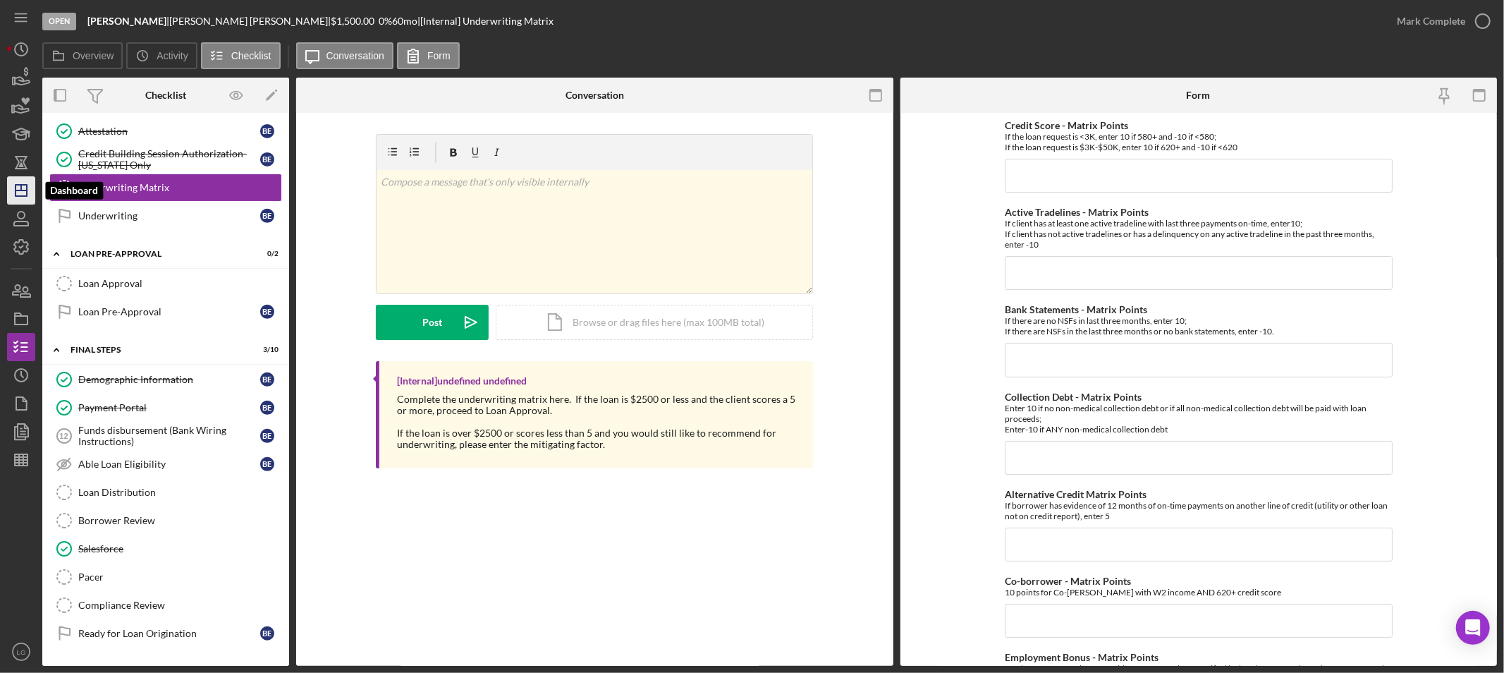
click at [12, 200] on icon "Icon/Dashboard" at bounding box center [21, 190] width 35 height 35
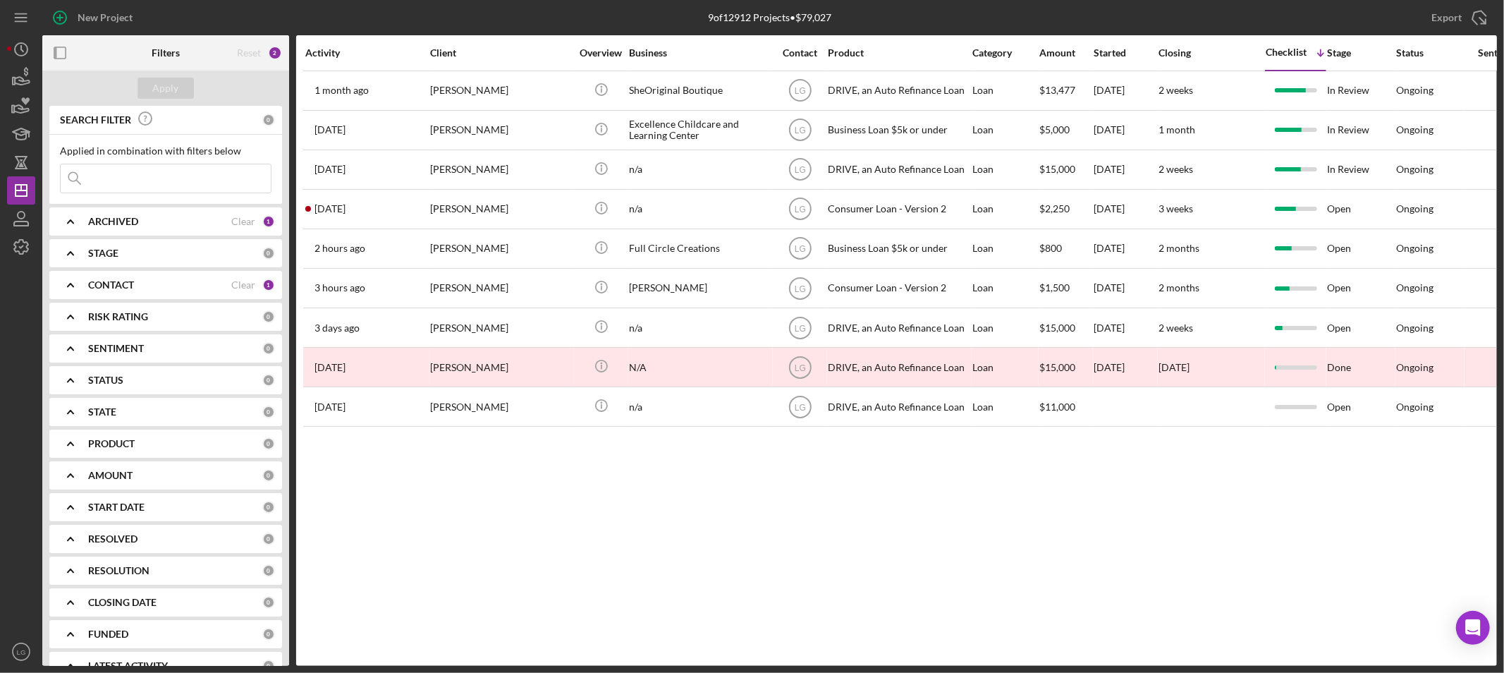
click at [127, 179] on input at bounding box center [166, 178] width 210 height 28
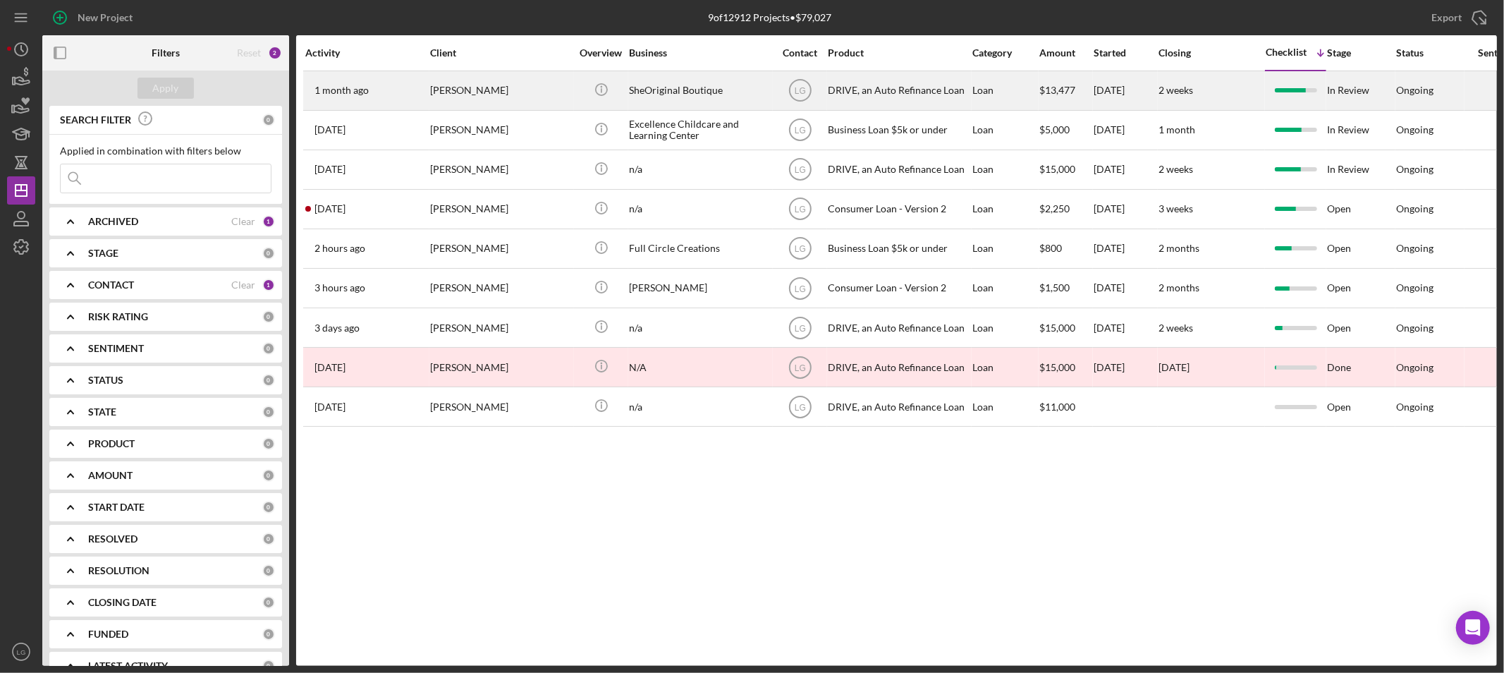
click at [459, 100] on div "[PERSON_NAME]" at bounding box center [500, 90] width 141 height 37
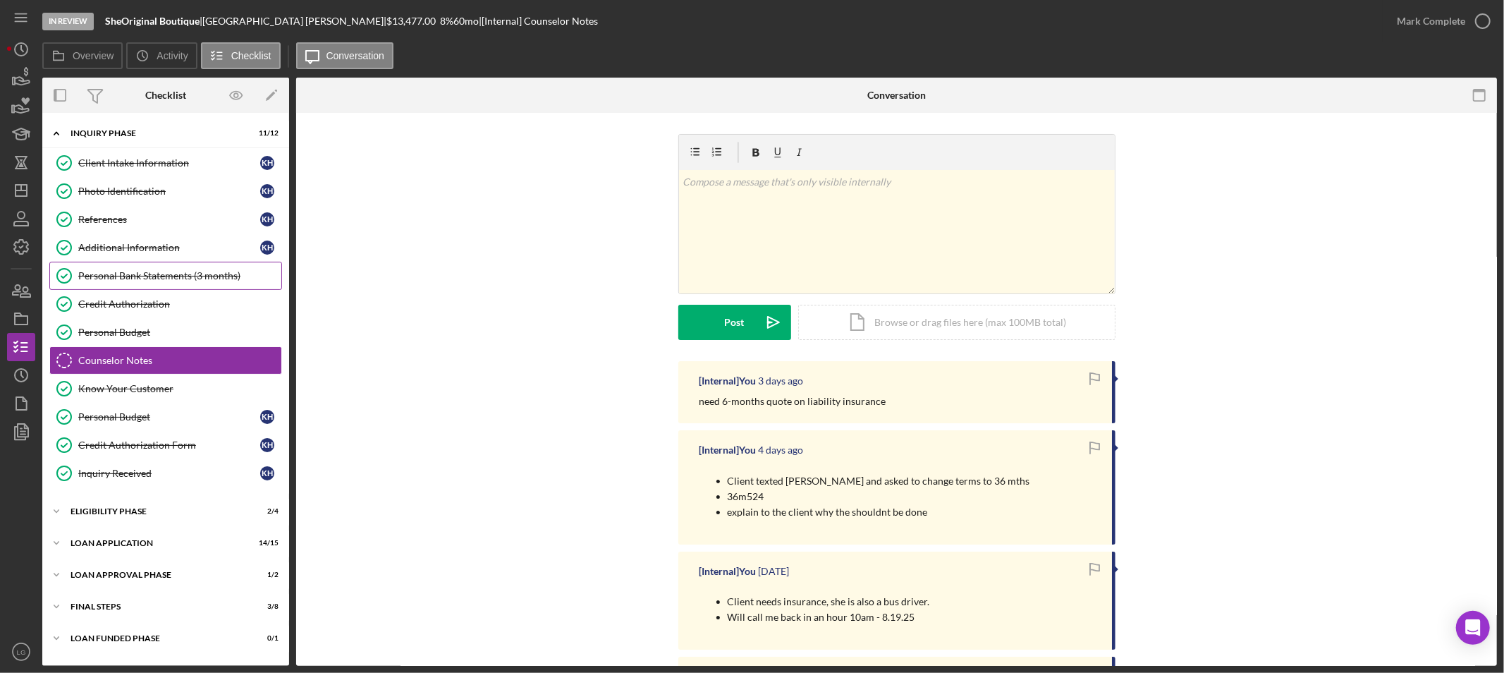
click at [167, 289] on link "Personal Bank Statements (3 months) Personal Bank Statements (3 months)" at bounding box center [165, 276] width 233 height 28
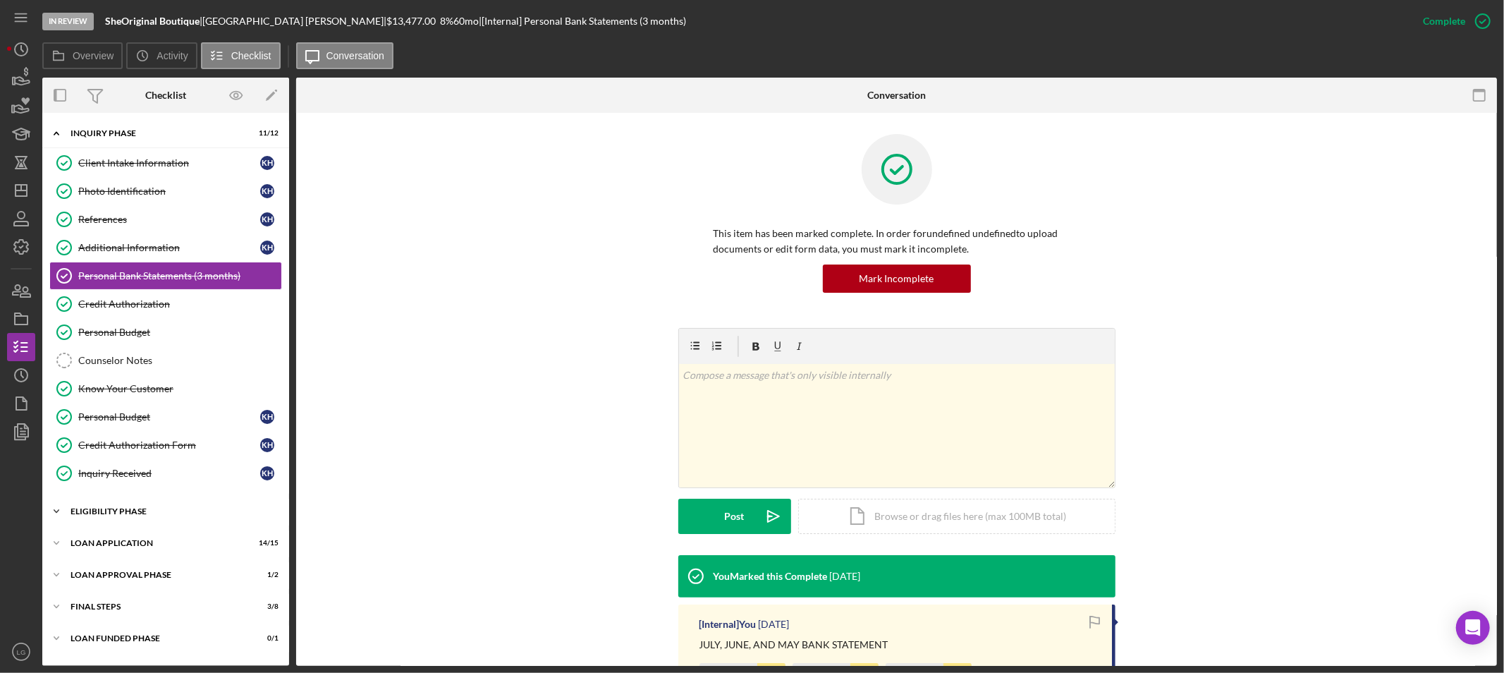
click at [135, 504] on div "Icon/Expander Eligibility Phase 2 / 4" at bounding box center [165, 511] width 247 height 28
click at [133, 541] on div "Credit Report" at bounding box center [179, 540] width 203 height 11
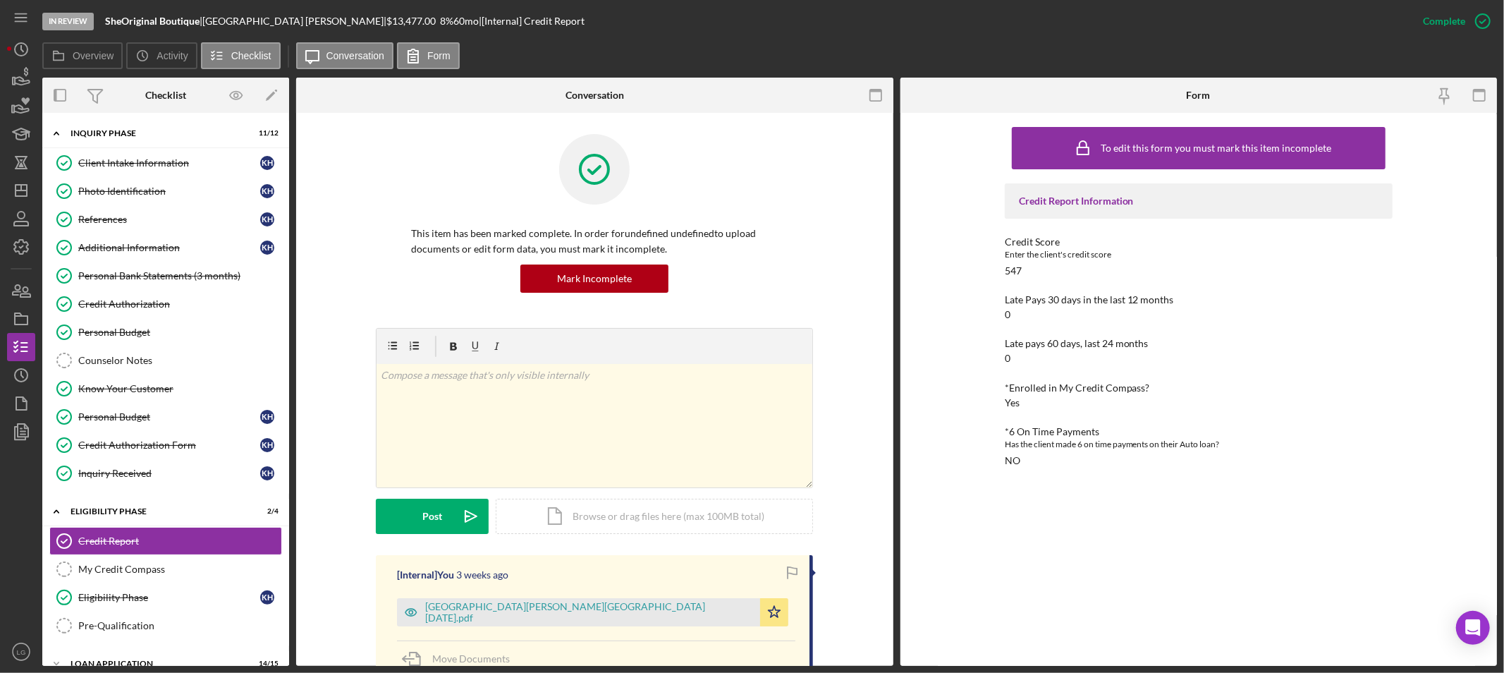
scroll to position [117, 0]
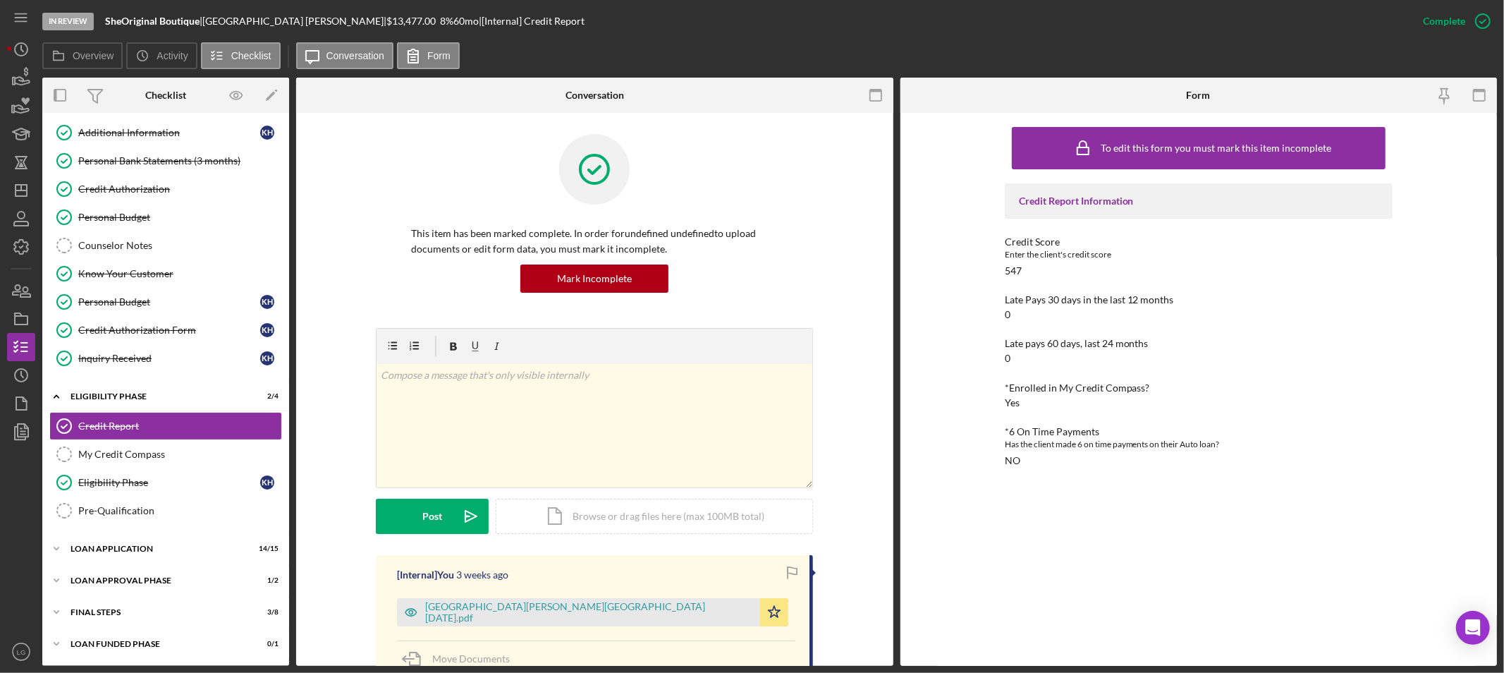
click at [142, 564] on div "Icon/Expander Inquiry Phase 11 / 12 Client Intake Information Client Intake Inf…" at bounding box center [165, 331] width 247 height 653
click at [133, 583] on div "Loan Approval Phase" at bounding box center [170, 580] width 201 height 8
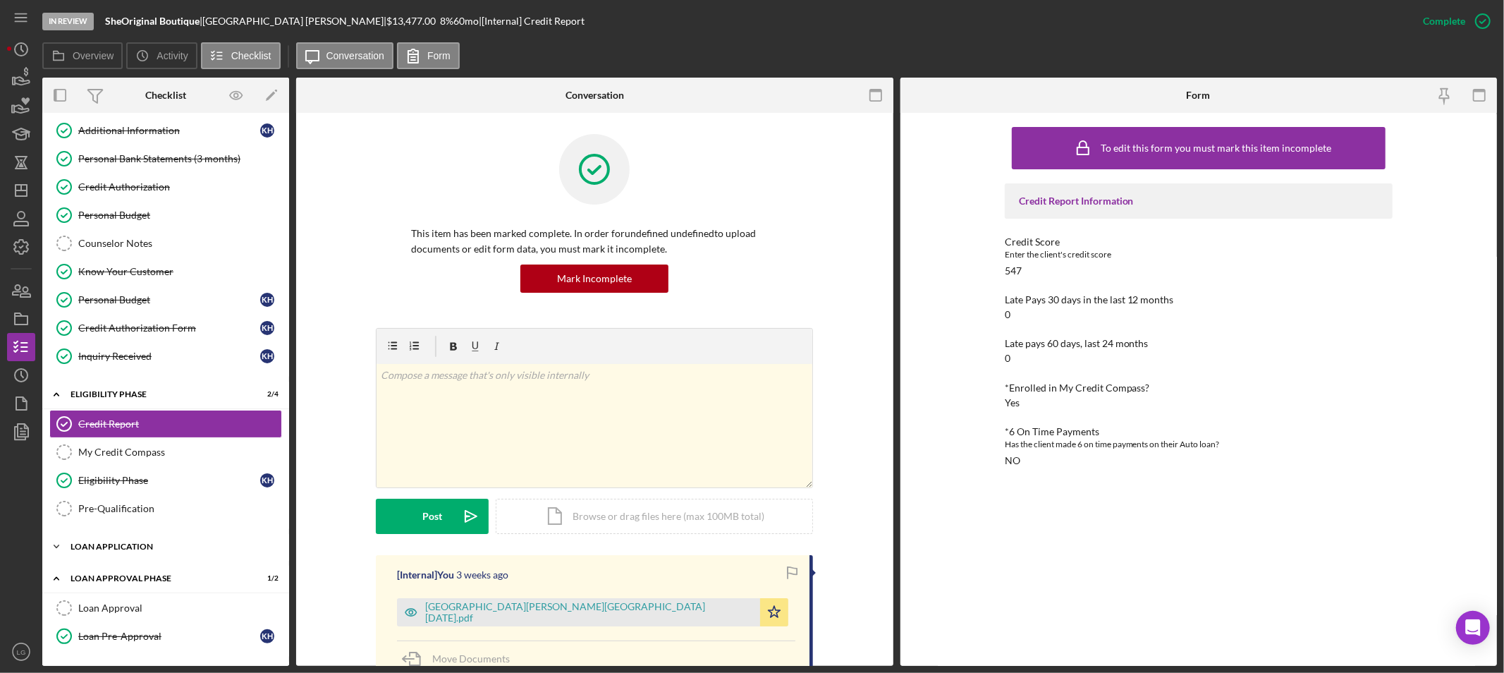
click at [133, 551] on div "Loan Application" at bounding box center [170, 546] width 201 height 8
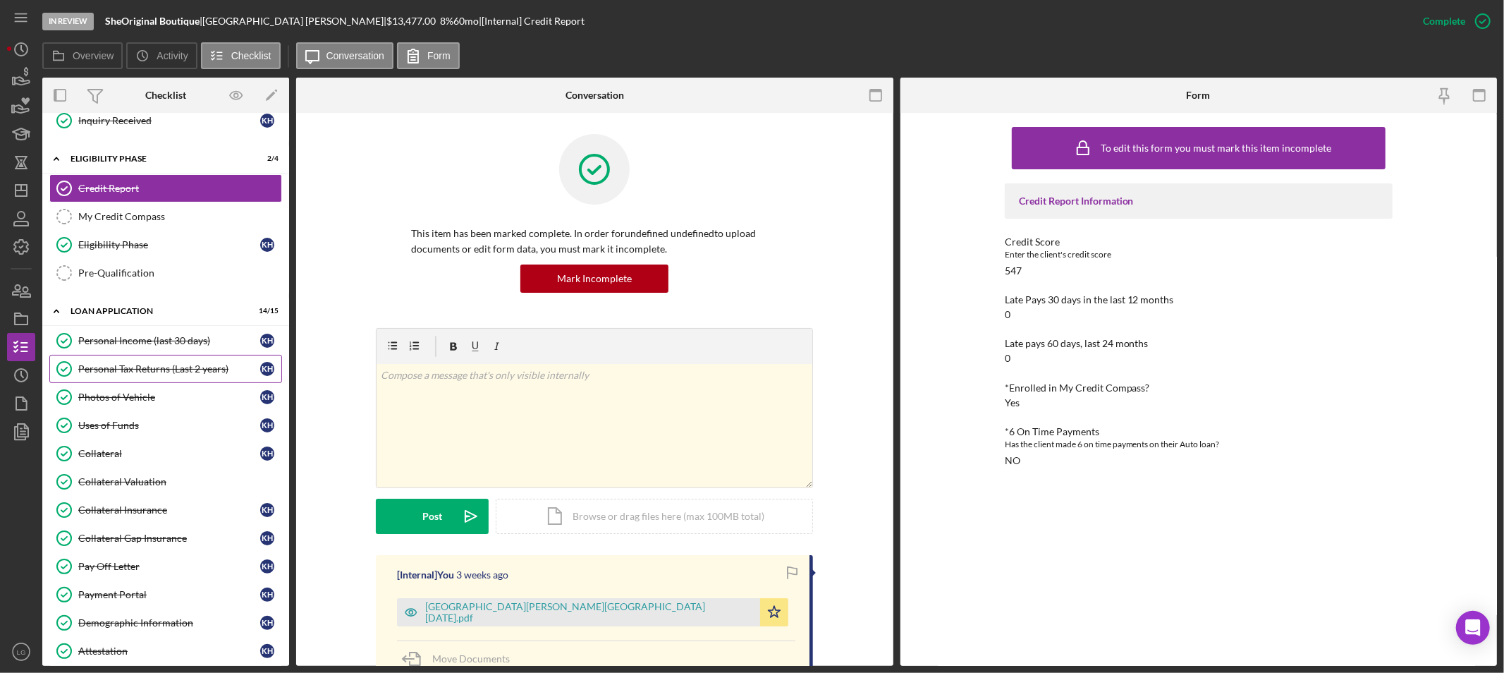
click at [169, 357] on link "Personal Tax Returns (Last 2 years) Personal Tax Returns (Last 2 years) K H" at bounding box center [165, 369] width 233 height 28
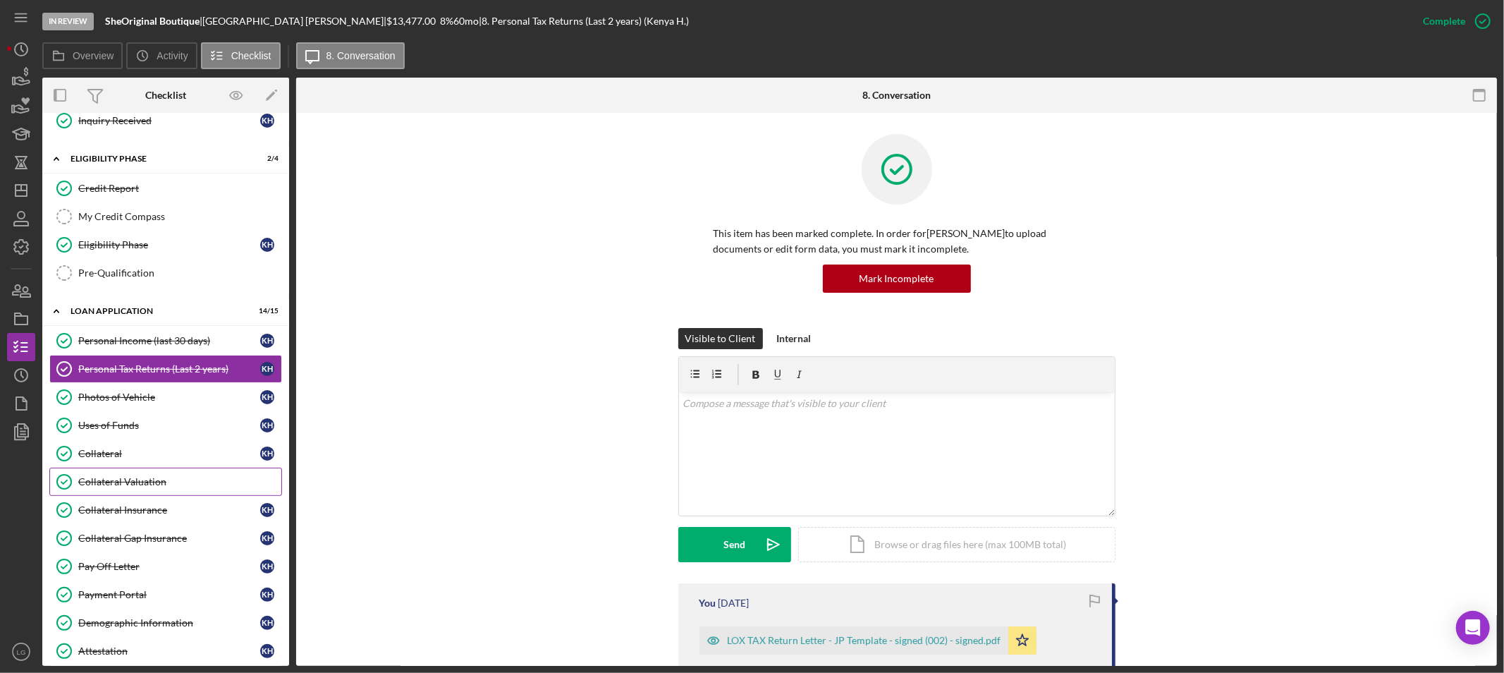
click at [145, 484] on div "Collateral Valuation" at bounding box center [179, 481] width 203 height 11
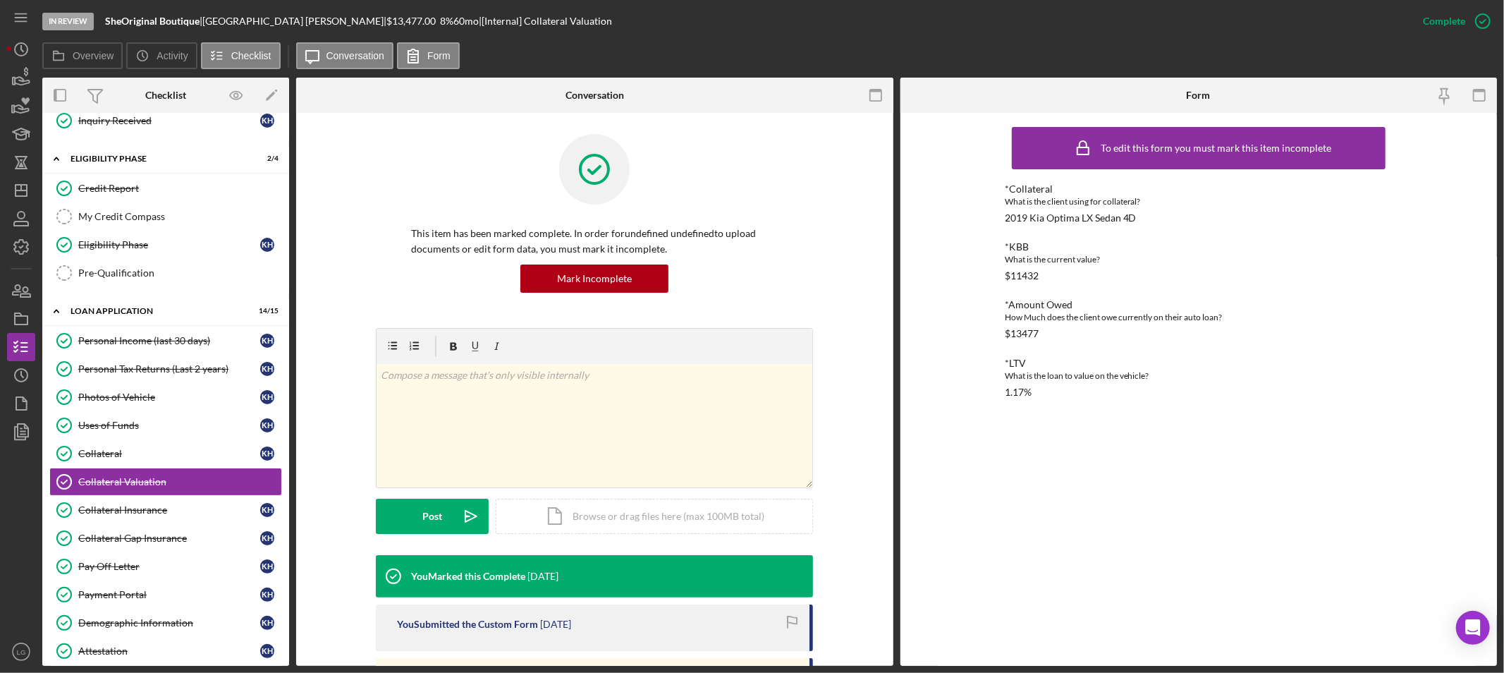
scroll to position [213, 0]
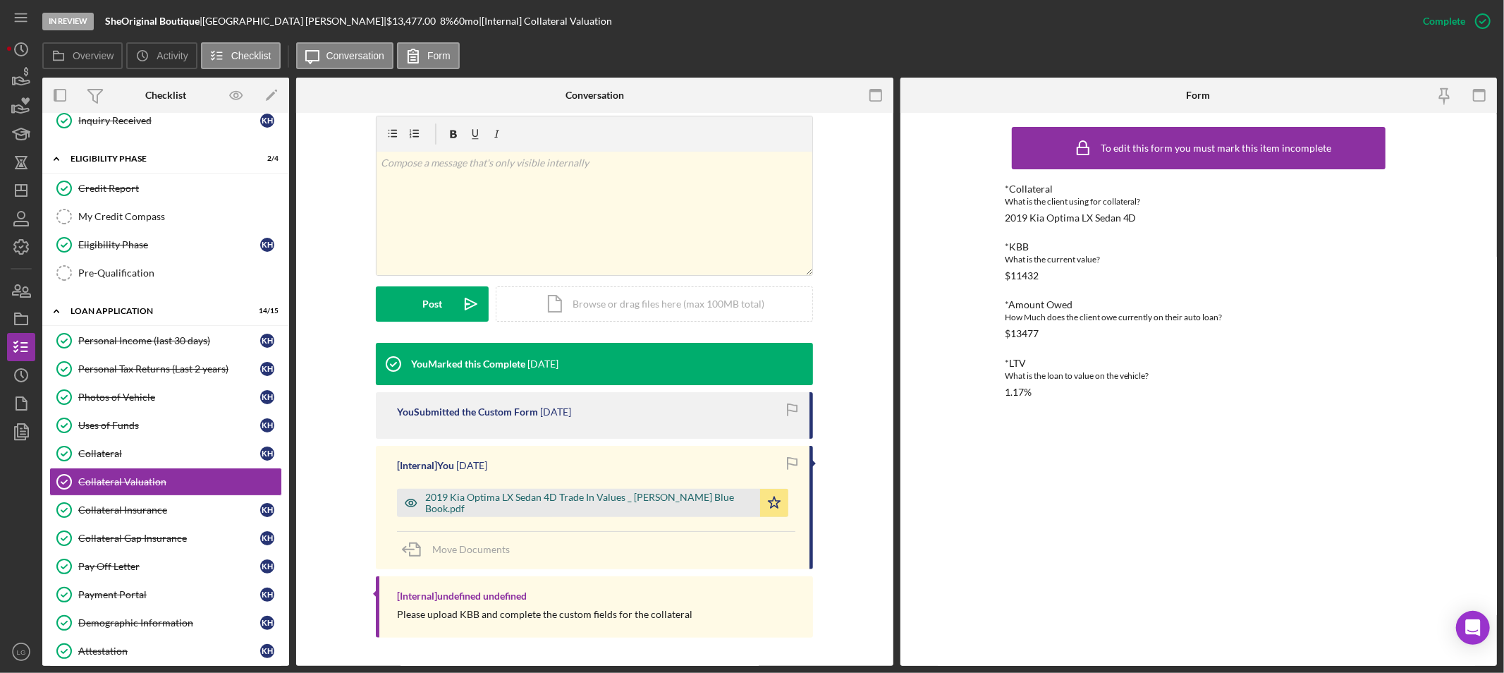
click at [508, 505] on div "2019 Kia Optima LX Sedan 4D Trade In Values _ [PERSON_NAME] Blue Book.pdf" at bounding box center [589, 502] width 328 height 23
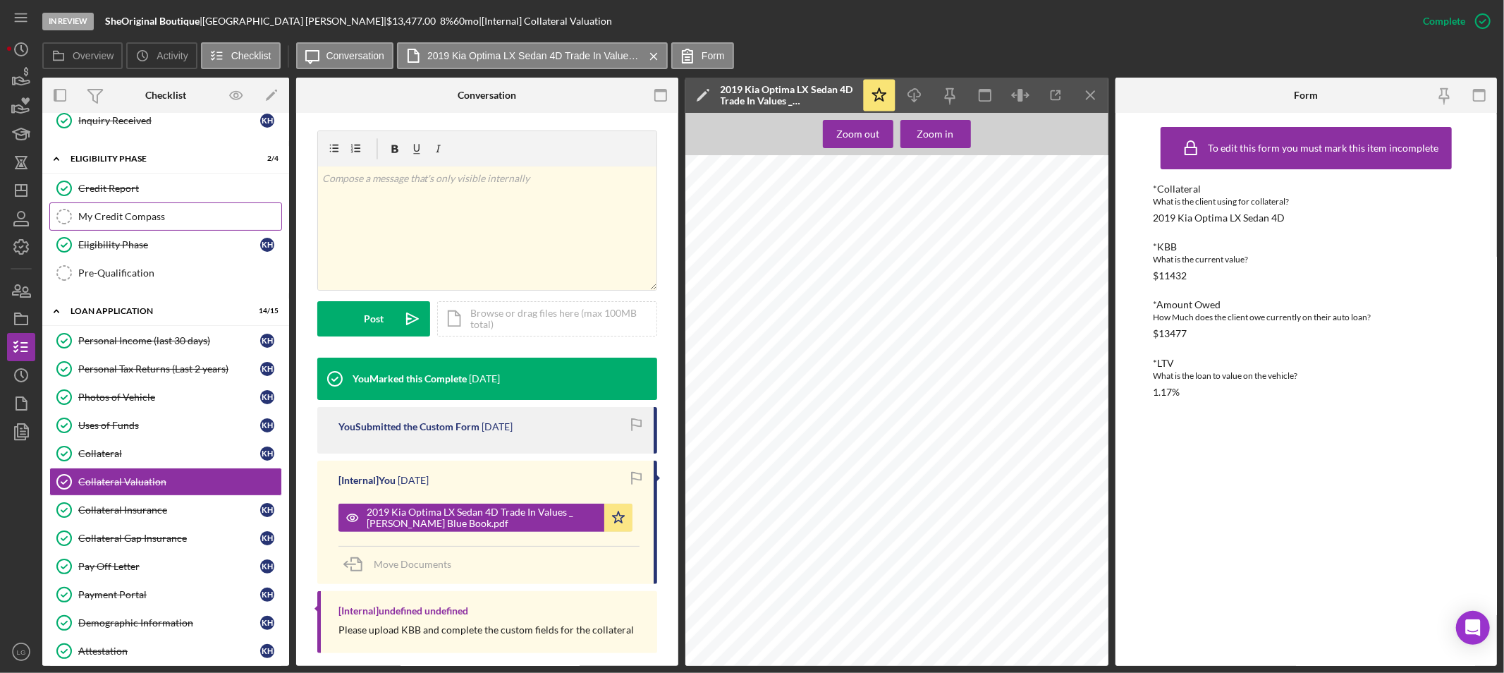
click at [129, 219] on div "My Credit Compass" at bounding box center [179, 216] width 203 height 11
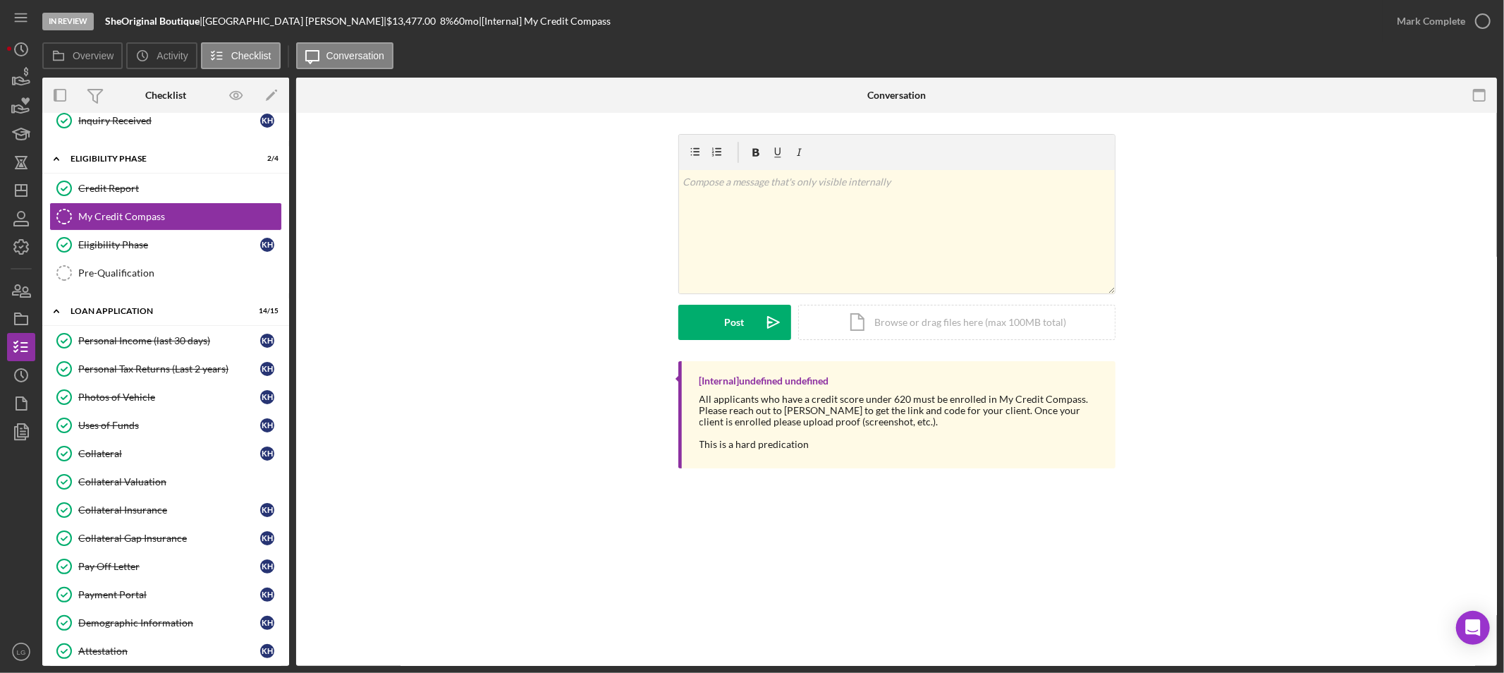
scroll to position [195, 0]
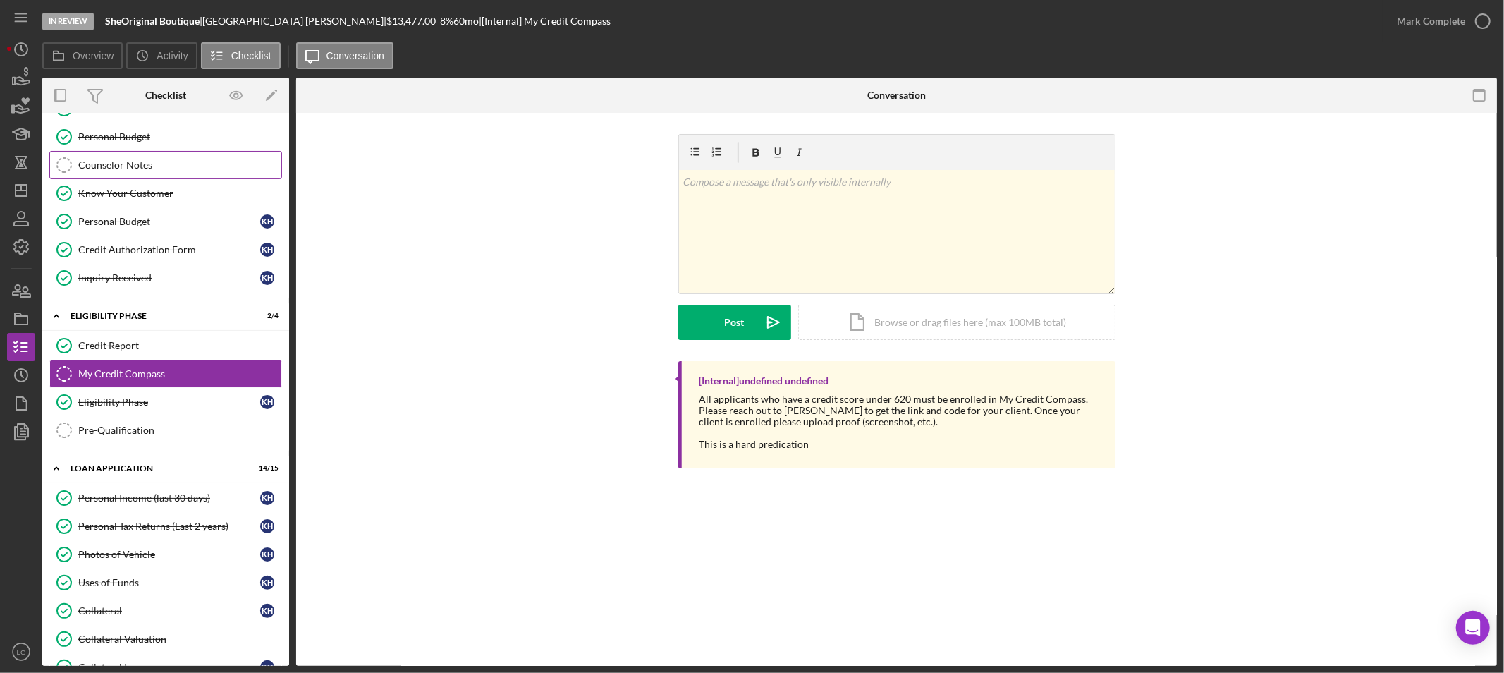
click at [141, 174] on link "Counselor Notes Counselor Notes" at bounding box center [165, 165] width 233 height 28
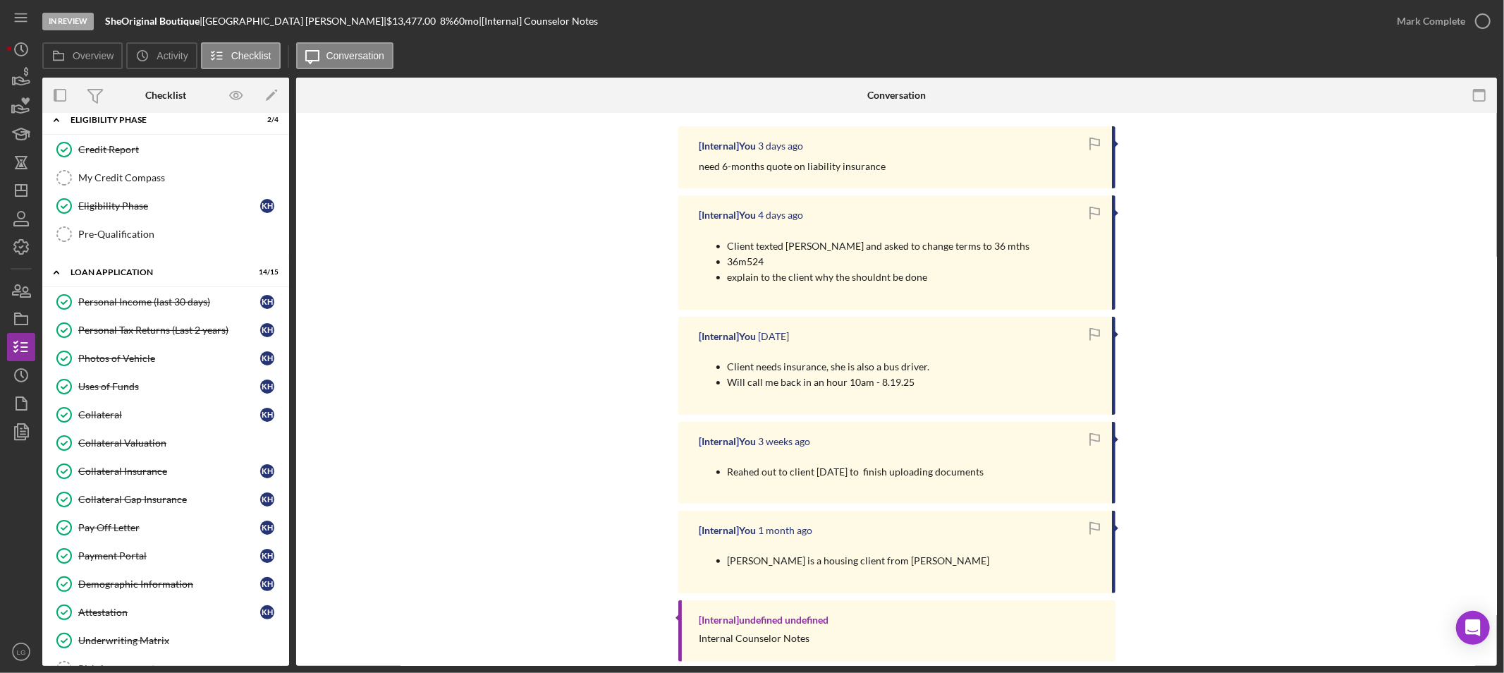
scroll to position [615, 0]
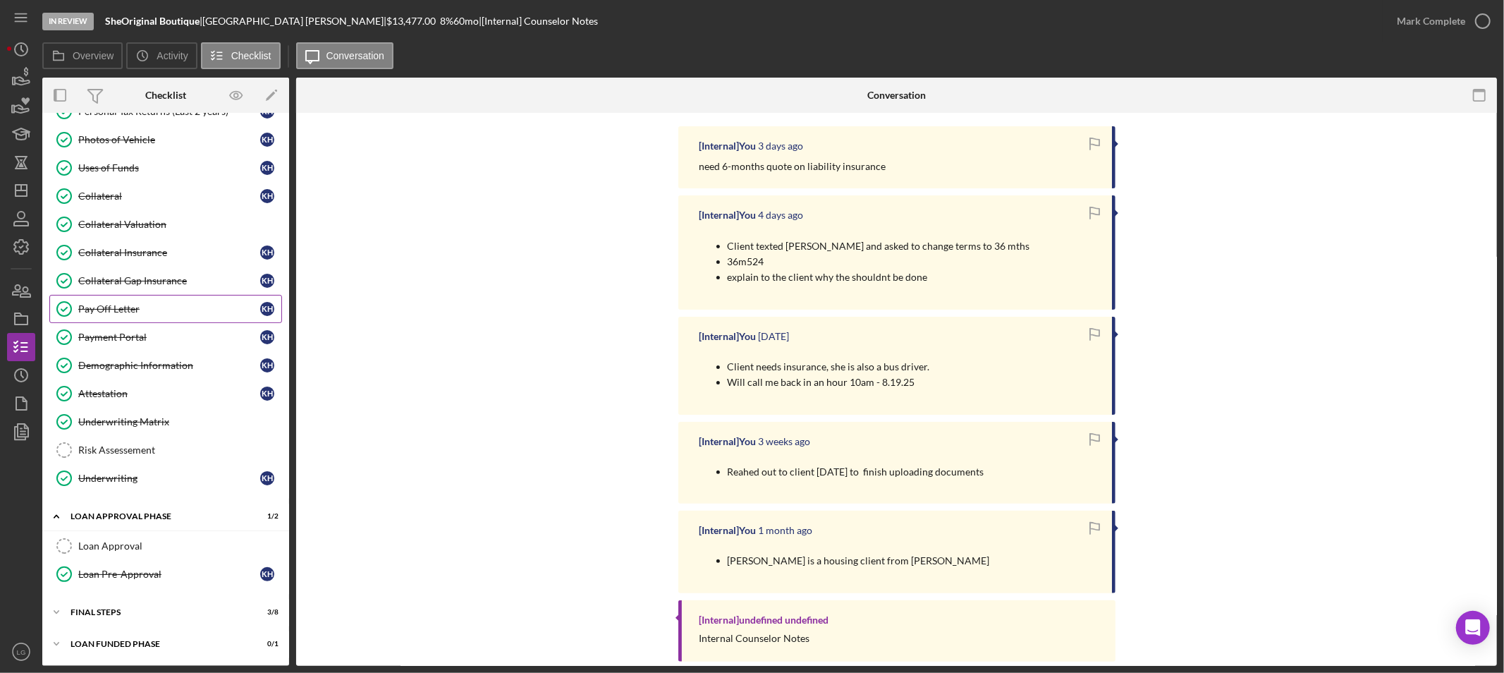
click at [151, 307] on div "Pay Off Letter" at bounding box center [169, 308] width 182 height 11
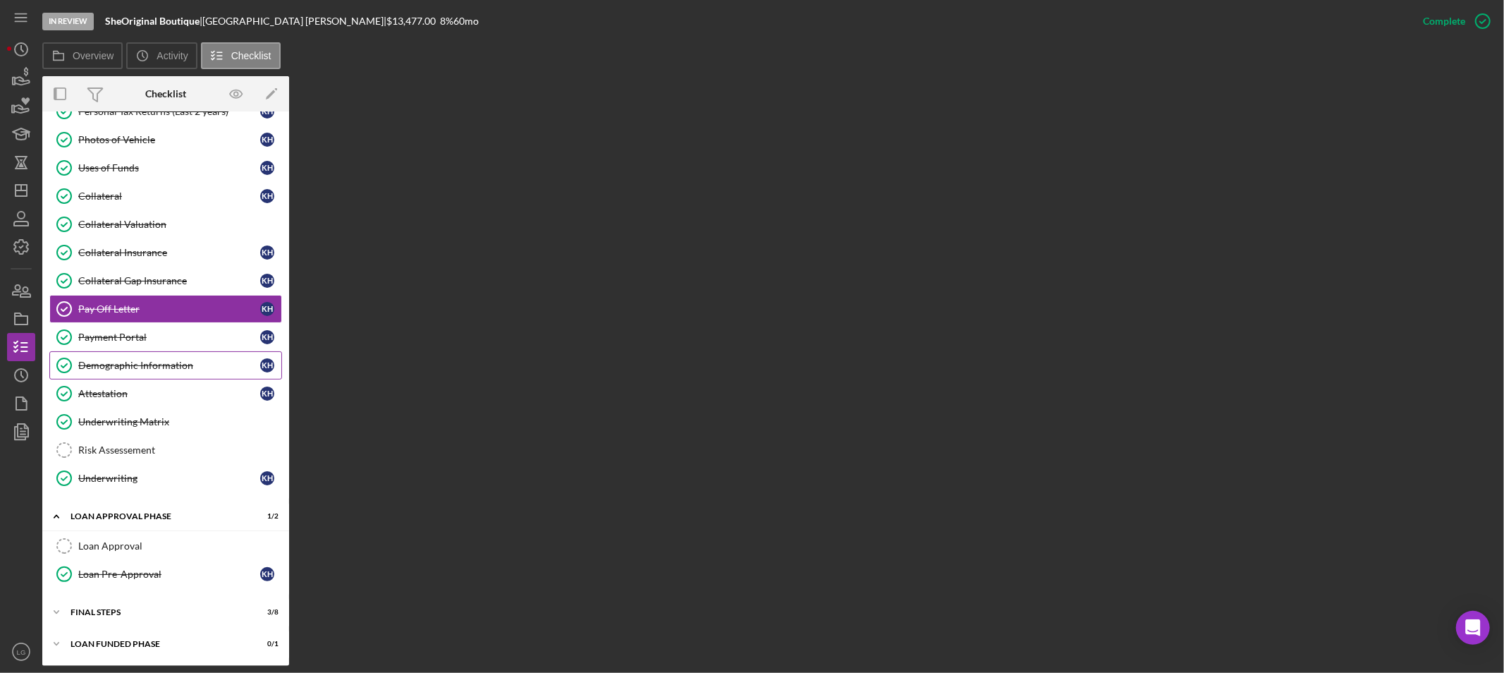
scroll to position [615, 0]
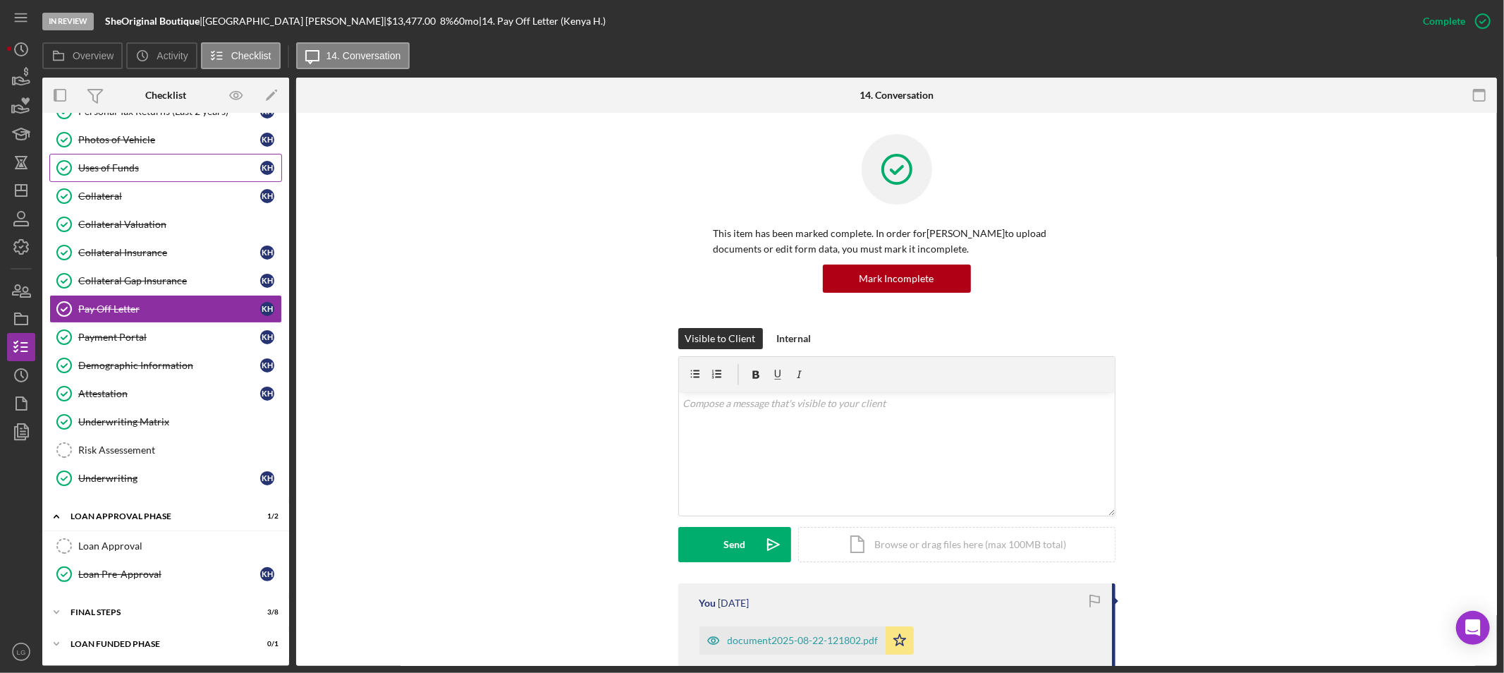
click at [96, 162] on div "Uses of Funds" at bounding box center [169, 167] width 182 height 11
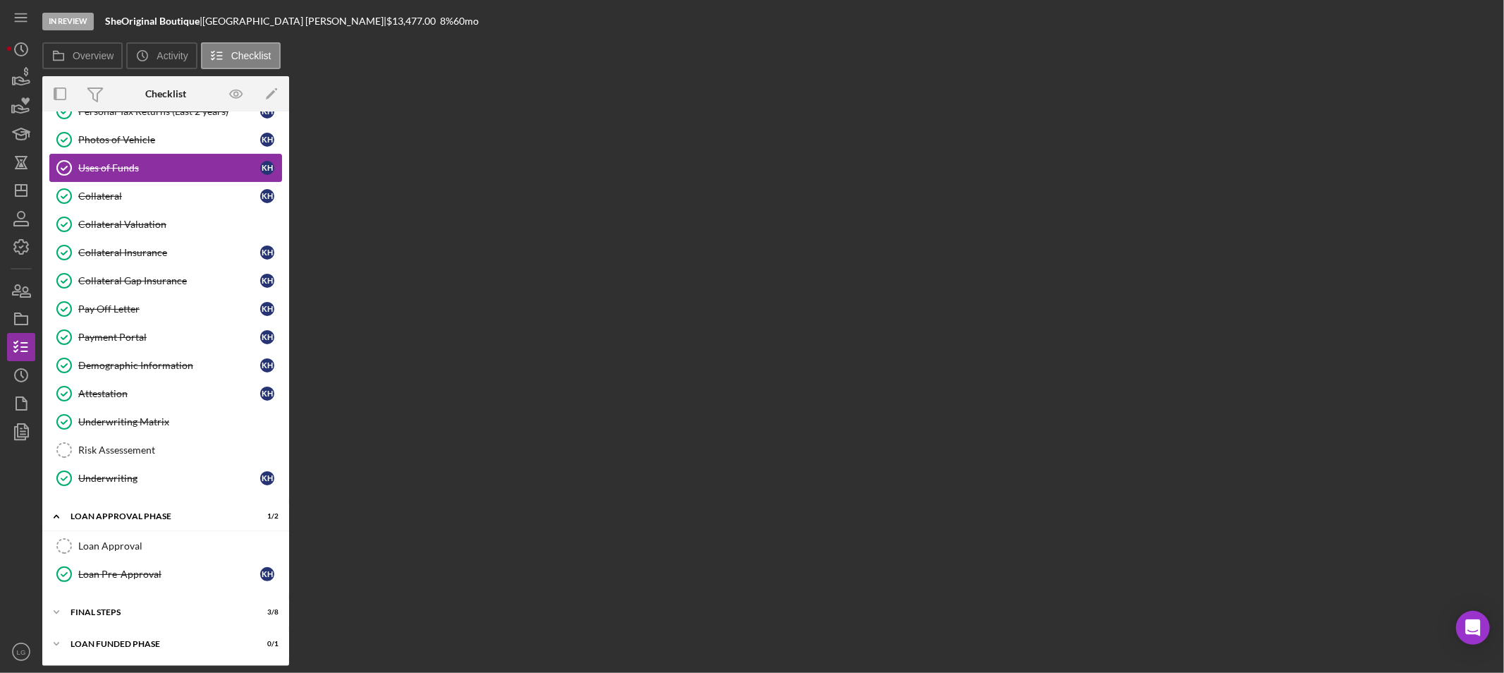
scroll to position [615, 0]
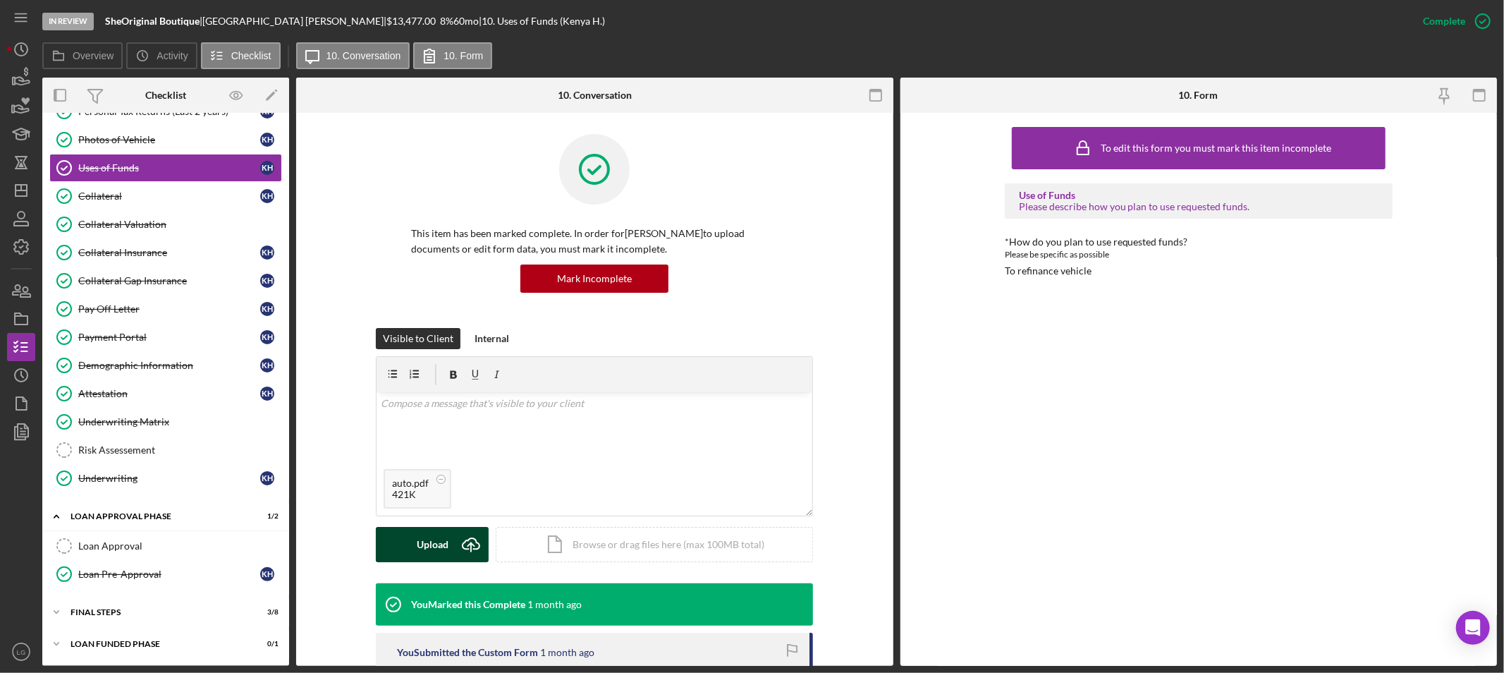
click at [430, 527] on div "Upload" at bounding box center [433, 544] width 32 height 35
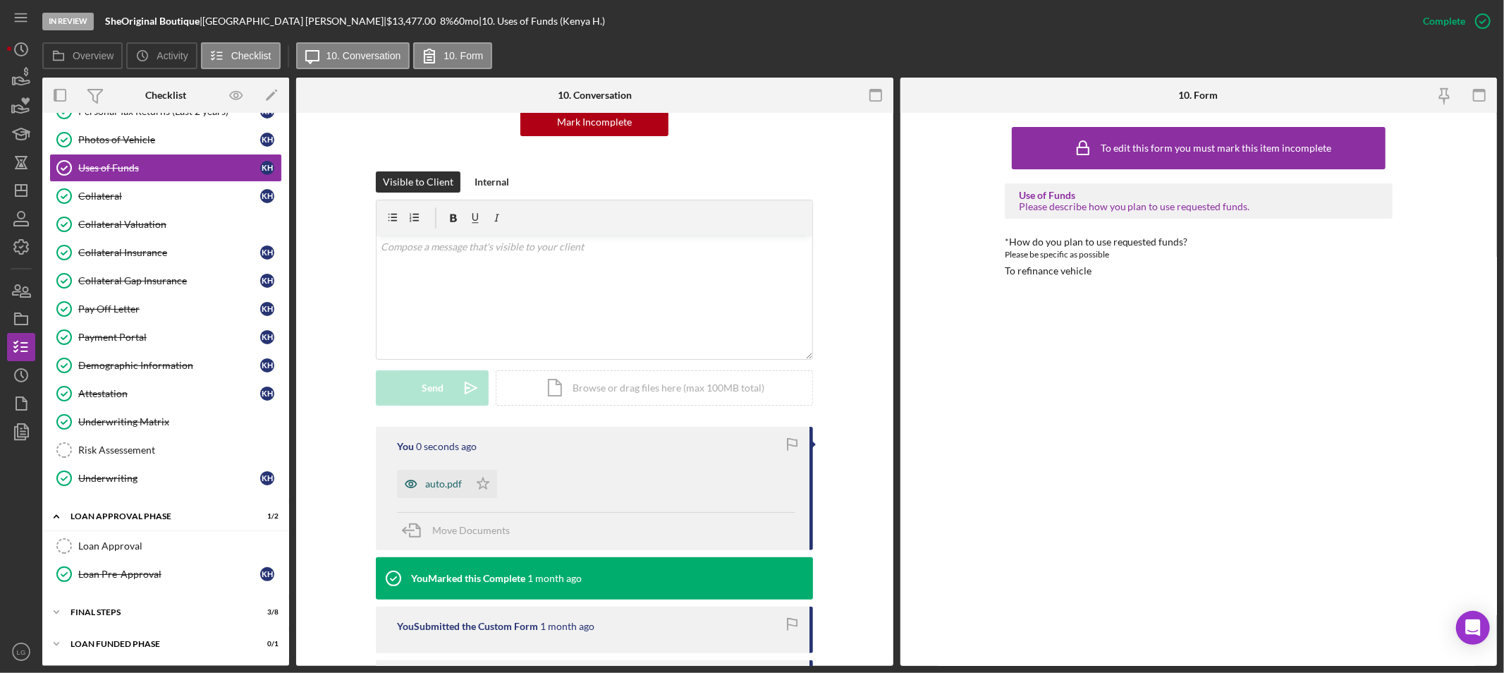
click at [406, 484] on icon "button" at bounding box center [411, 483] width 28 height 28
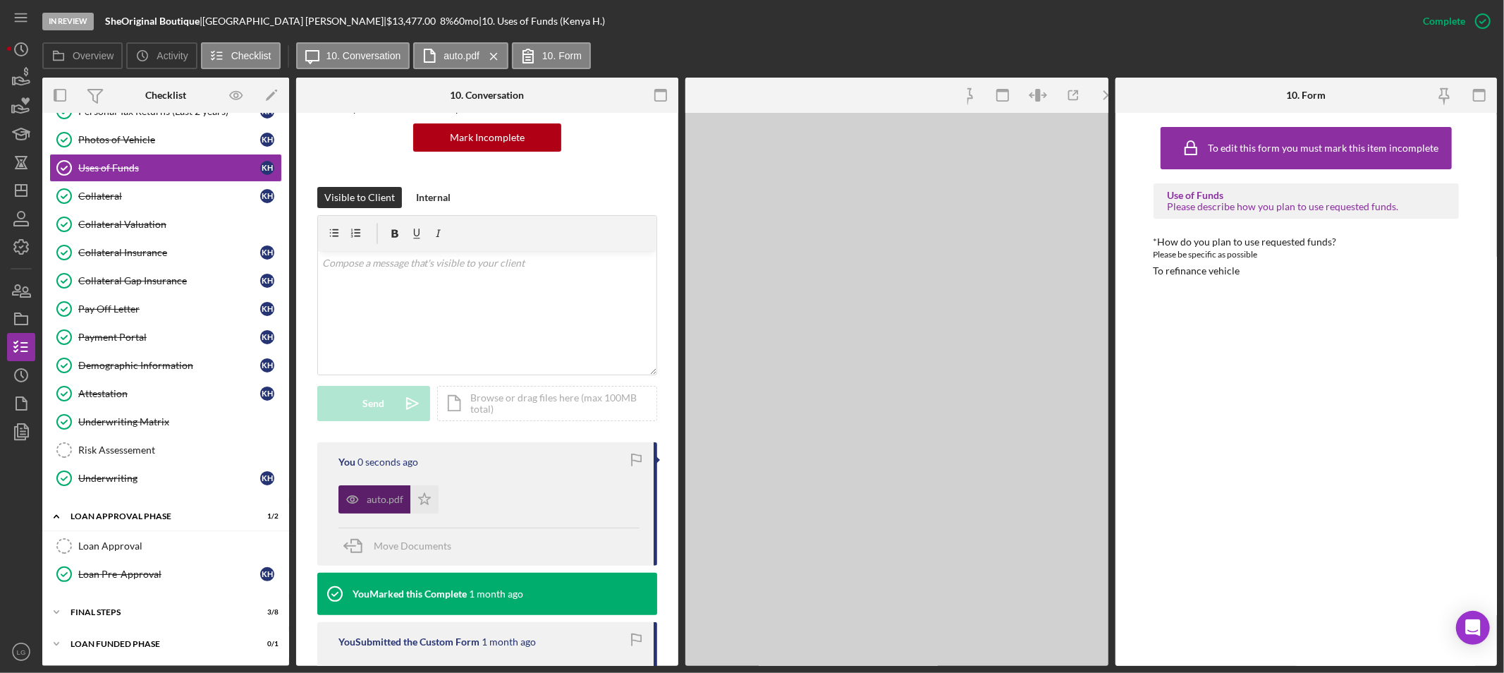
scroll to position [172, 0]
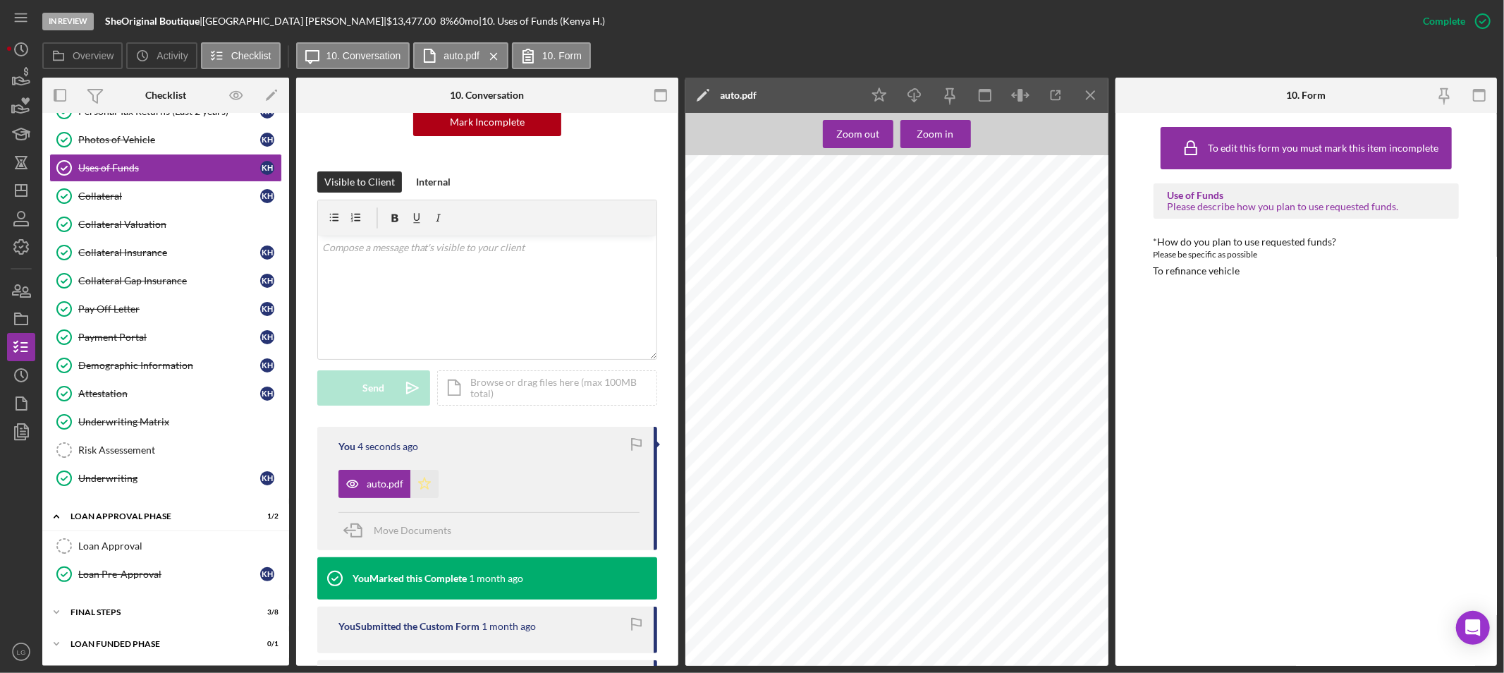
click at [417, 485] on icon "Icon/Star" at bounding box center [424, 483] width 28 height 28
click at [167, 620] on div "Icon/Expander FINAL STEPS 3 / 8" at bounding box center [165, 612] width 247 height 28
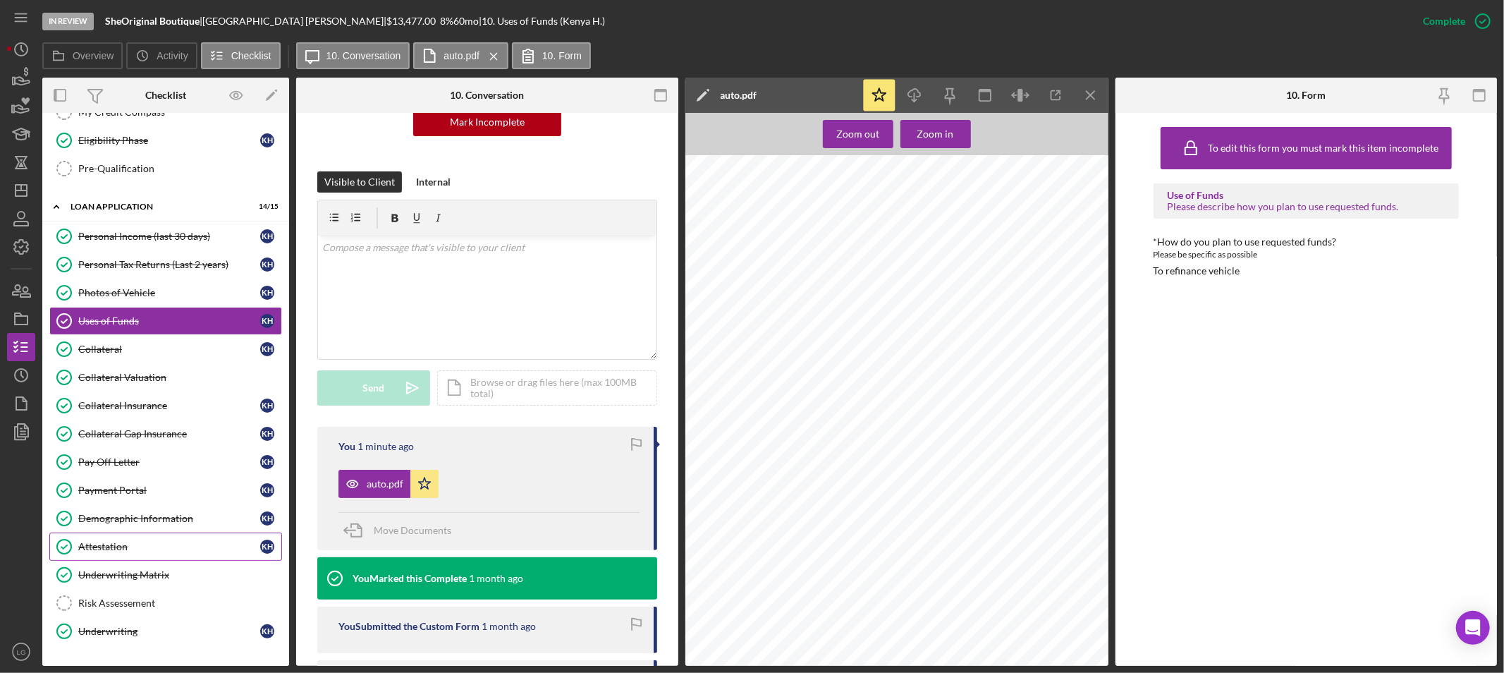
scroll to position [222, 0]
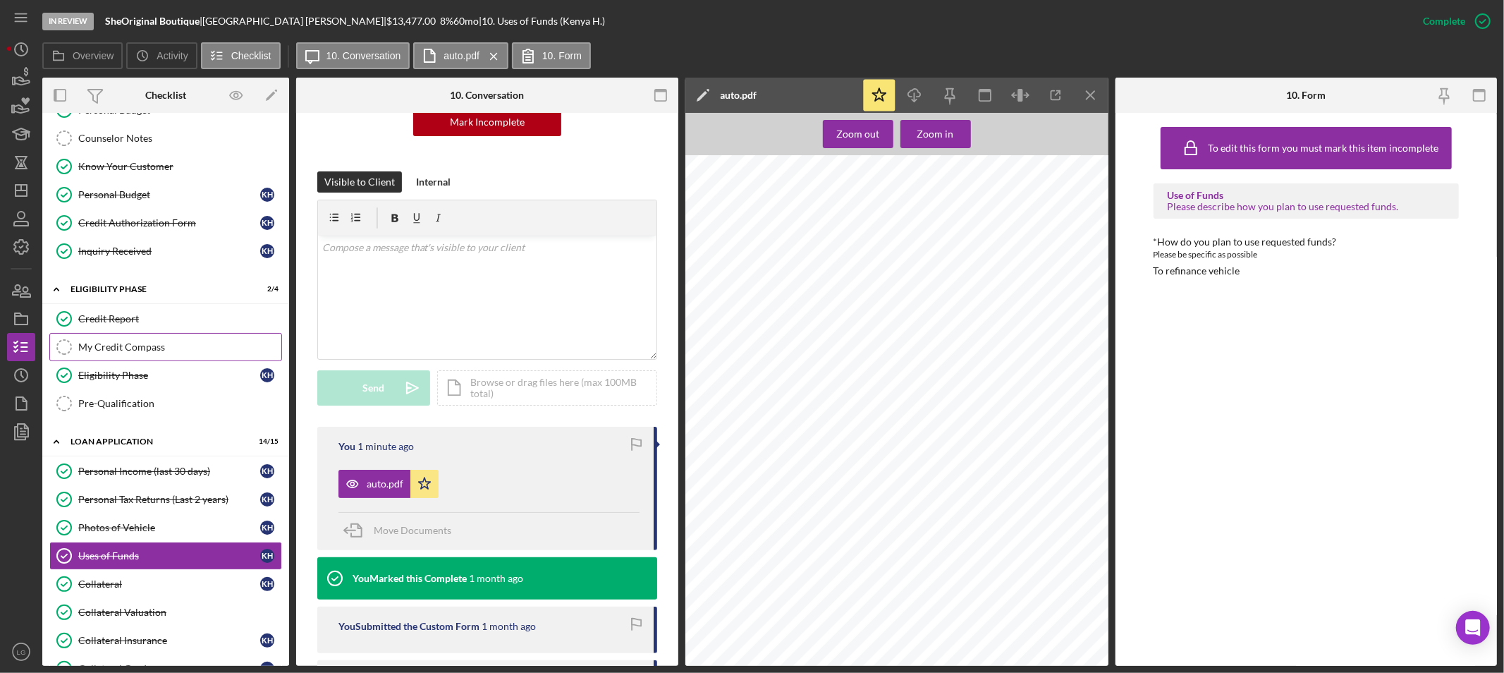
click at [182, 350] on div "My Credit Compass" at bounding box center [179, 346] width 203 height 11
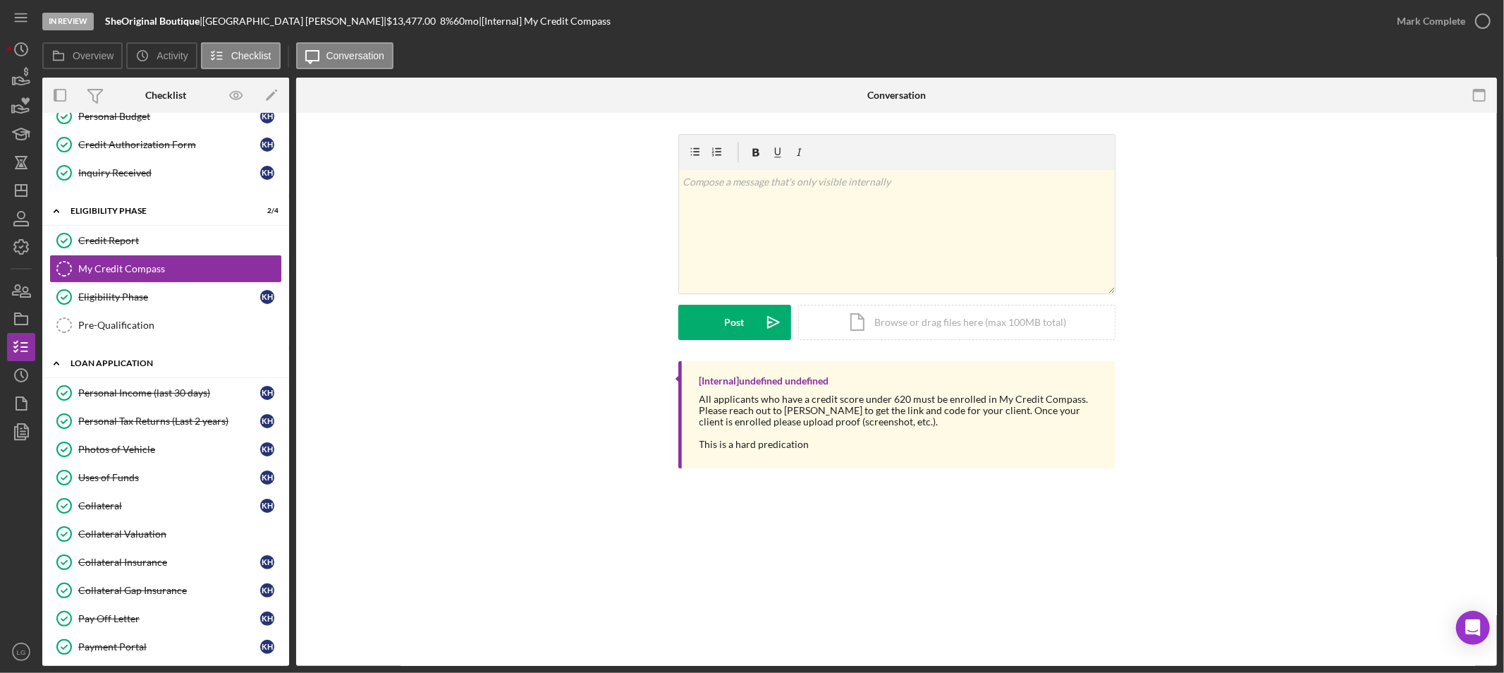
scroll to position [66, 0]
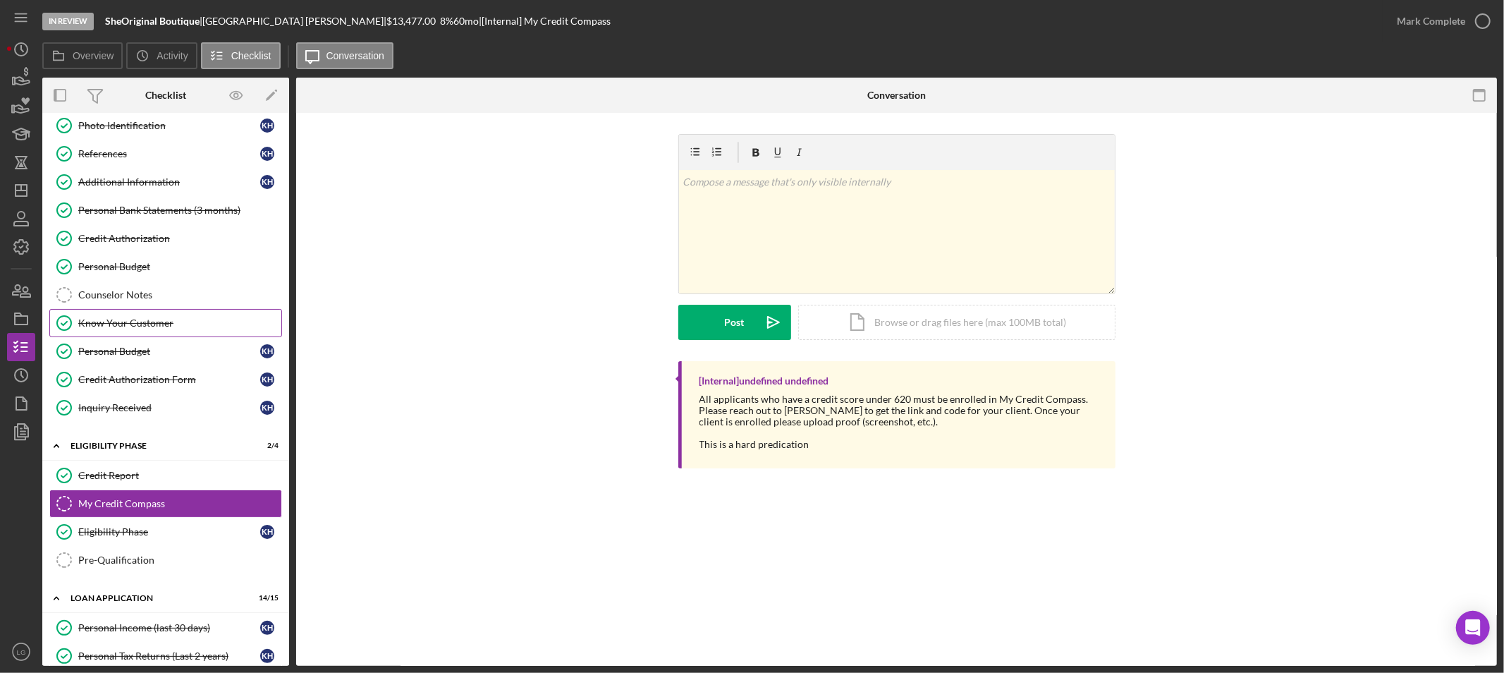
click at [123, 327] on div "Know Your Customer" at bounding box center [179, 322] width 203 height 11
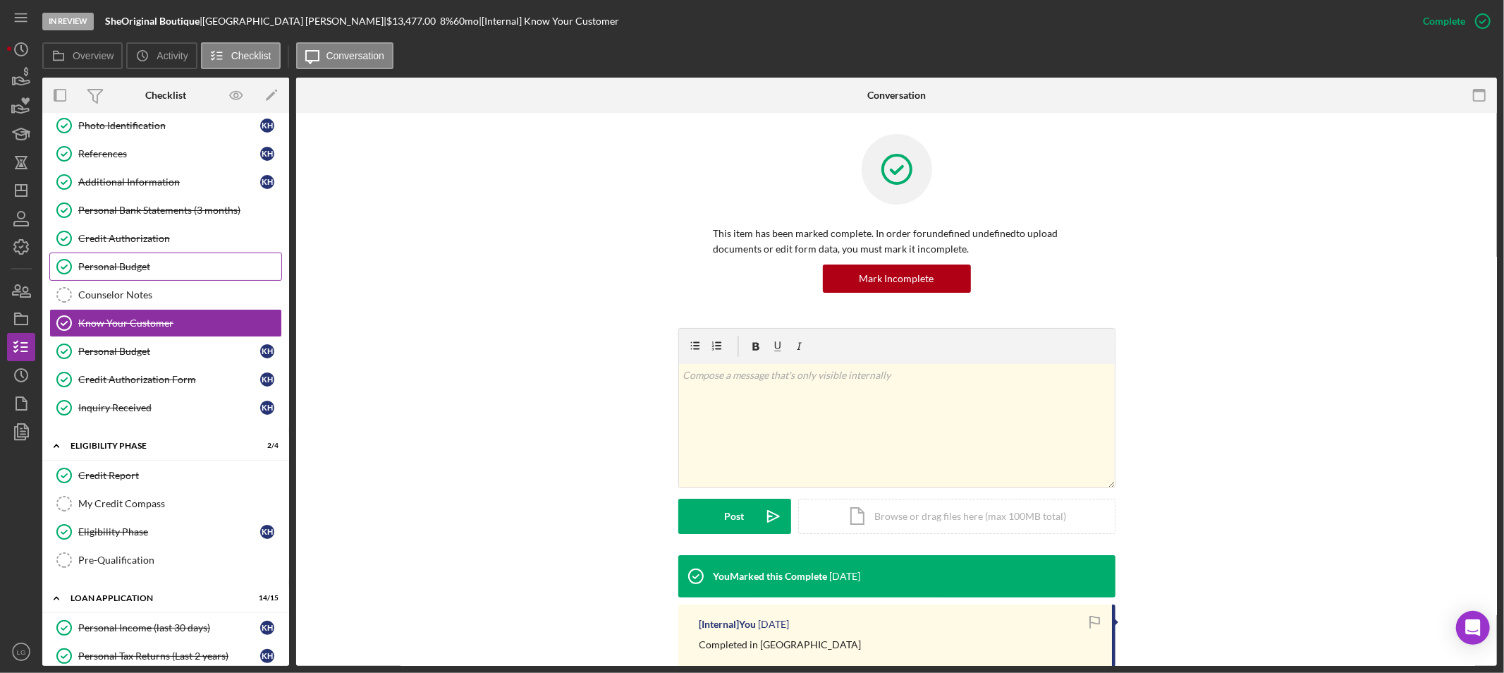
click at [149, 265] on div "Personal Budget" at bounding box center [179, 266] width 203 height 11
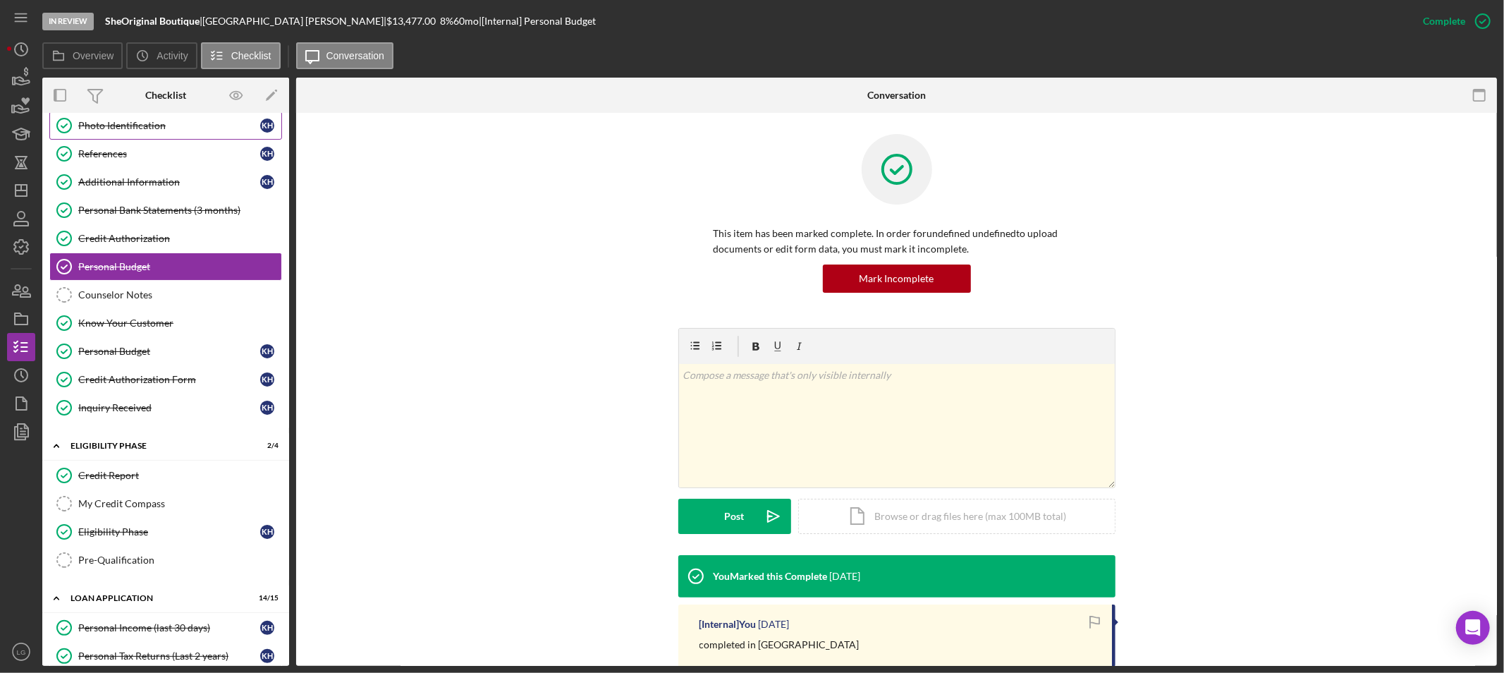
click at [92, 129] on div "Photo Identification" at bounding box center [169, 125] width 182 height 11
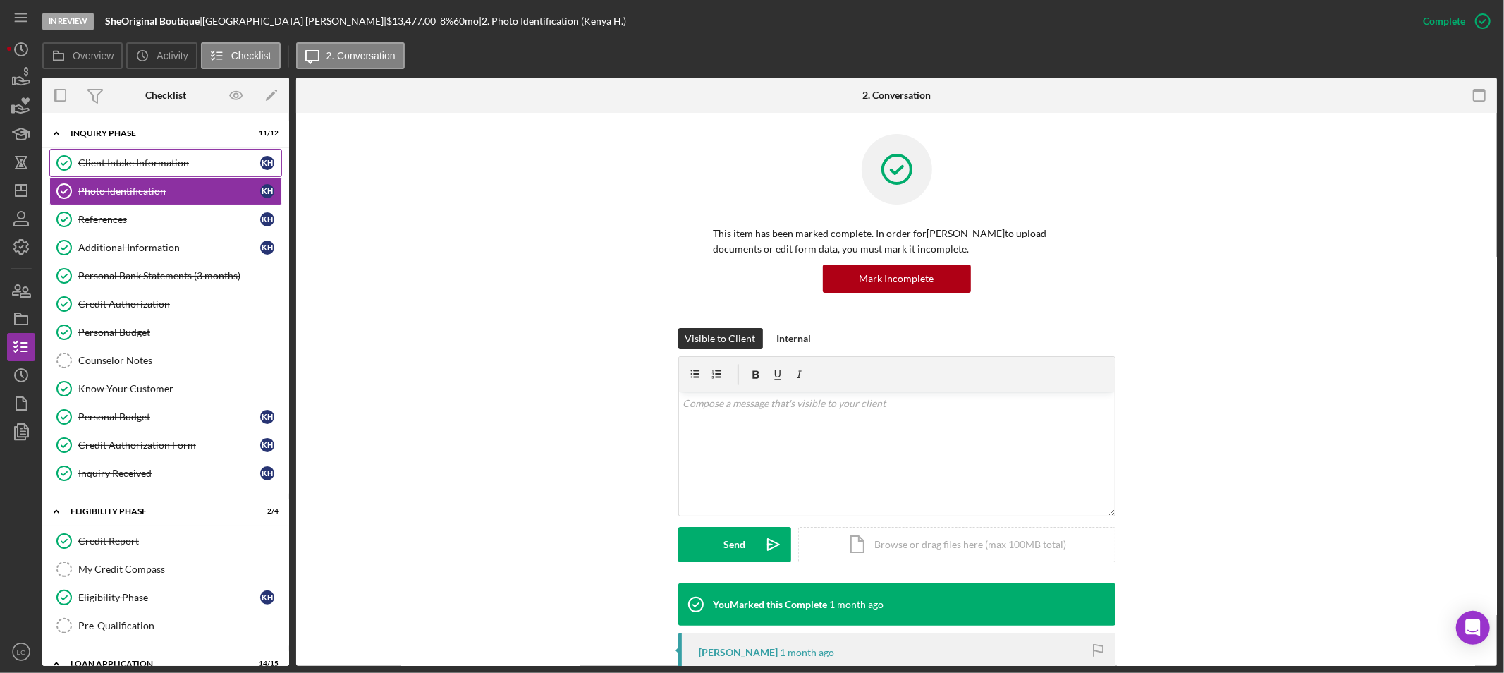
click at [110, 160] on div "Client Intake Information" at bounding box center [169, 162] width 182 height 11
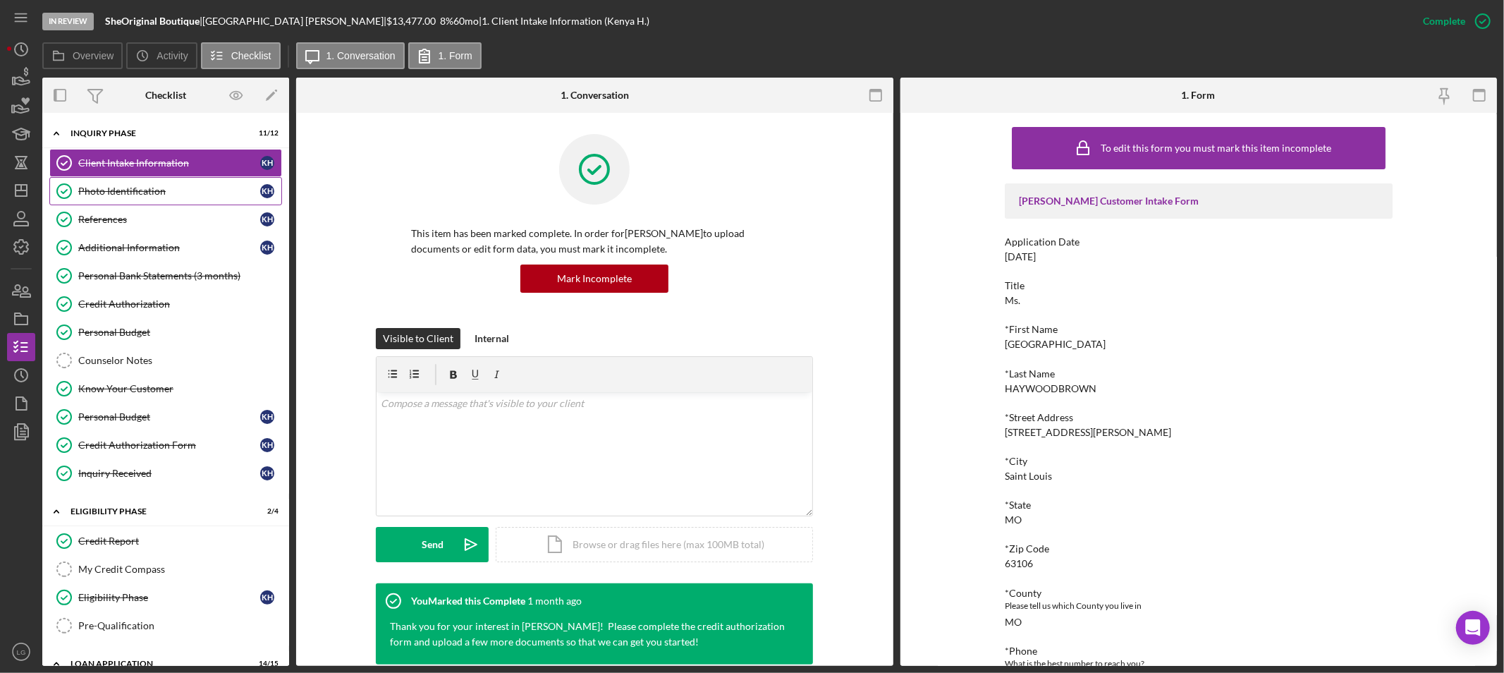
click at [156, 187] on div "Photo Identification" at bounding box center [169, 190] width 182 height 11
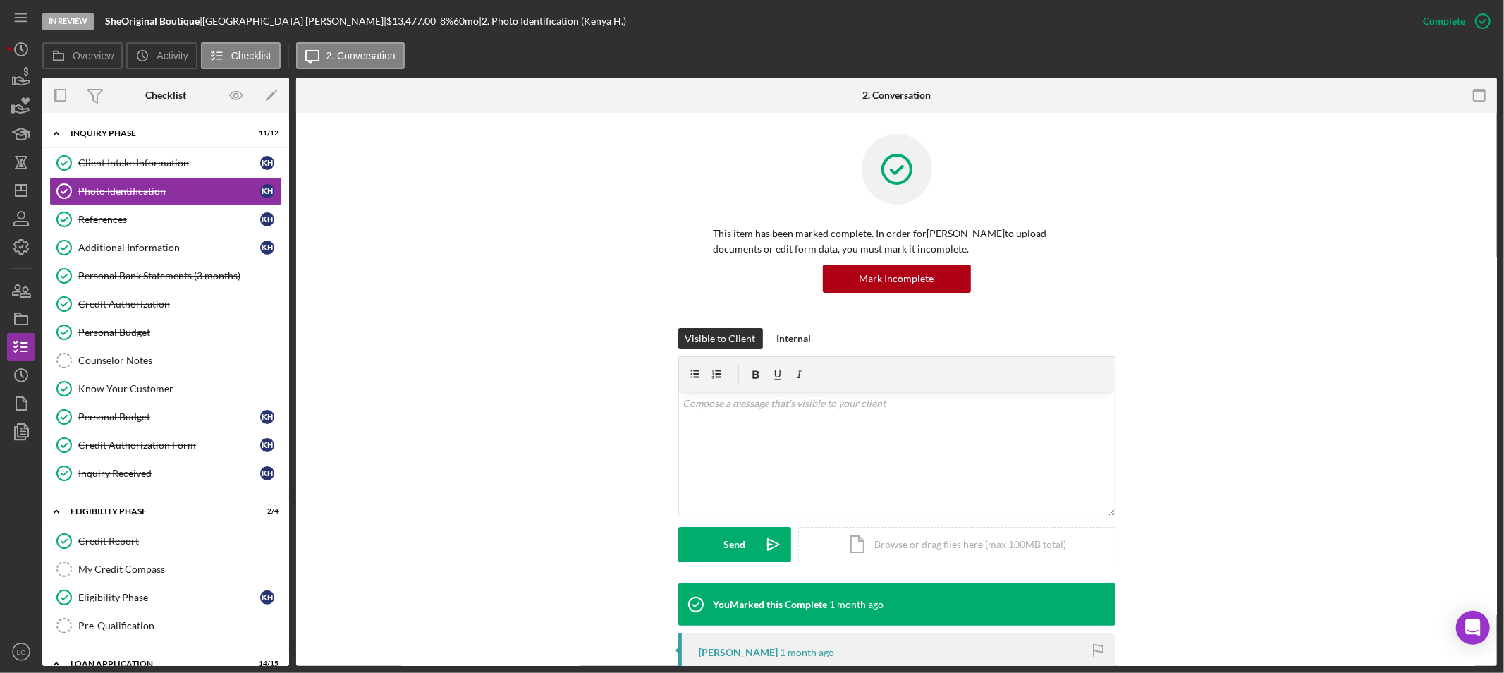
scroll to position [235, 0]
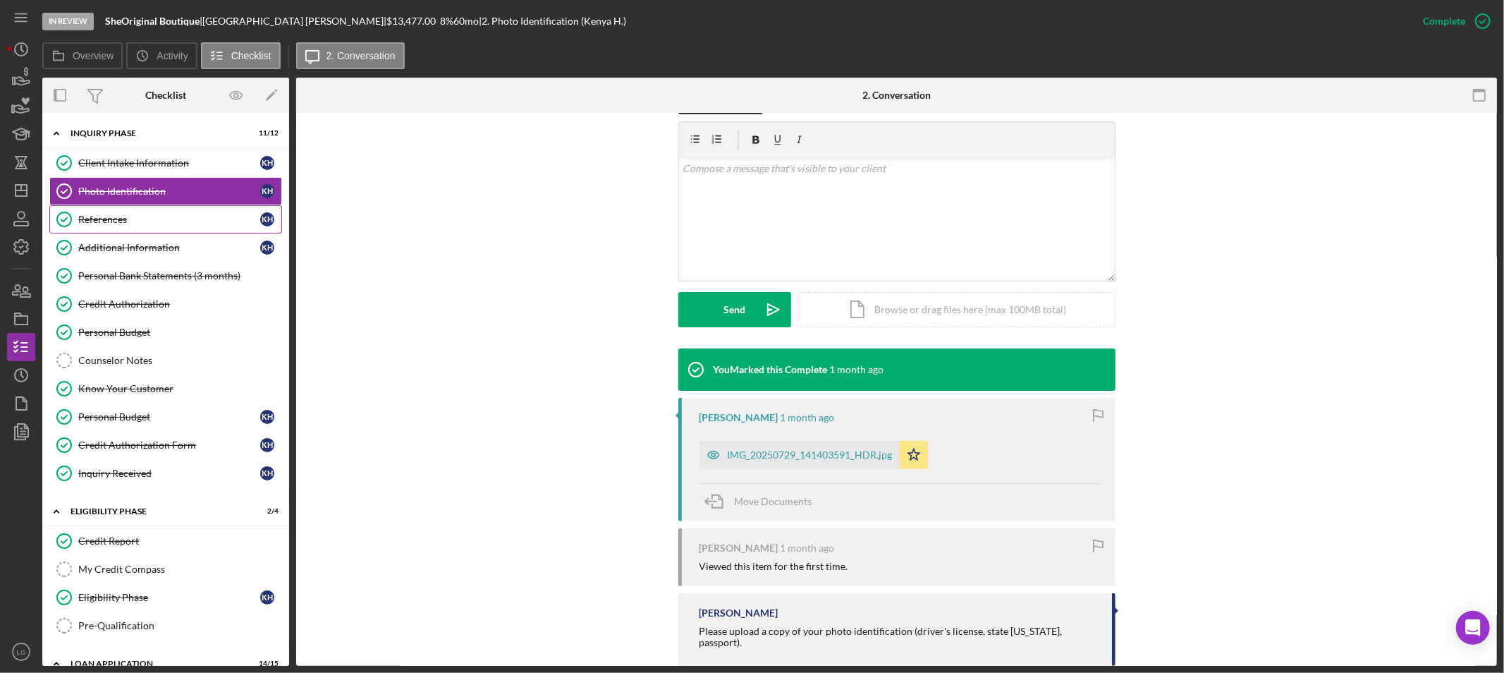
click at [116, 215] on div "References" at bounding box center [169, 219] width 182 height 11
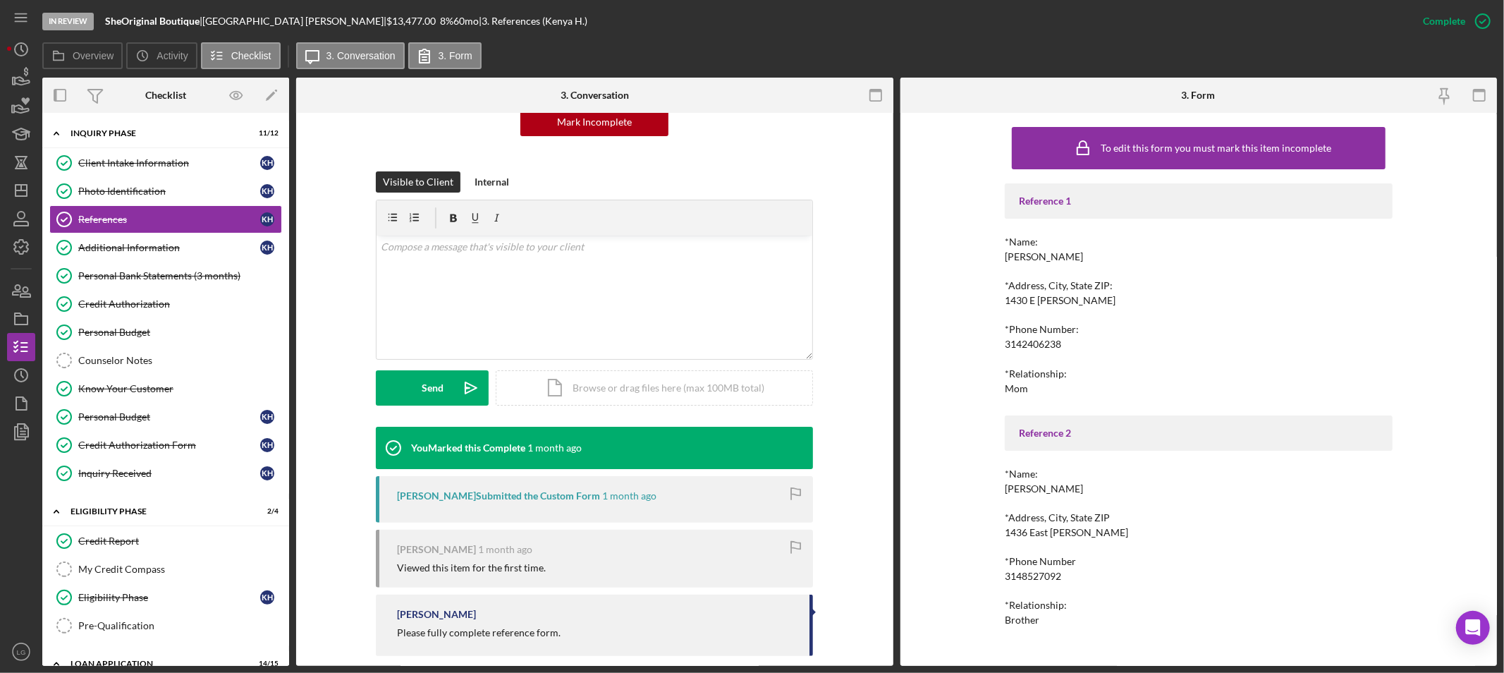
scroll to position [174, 0]
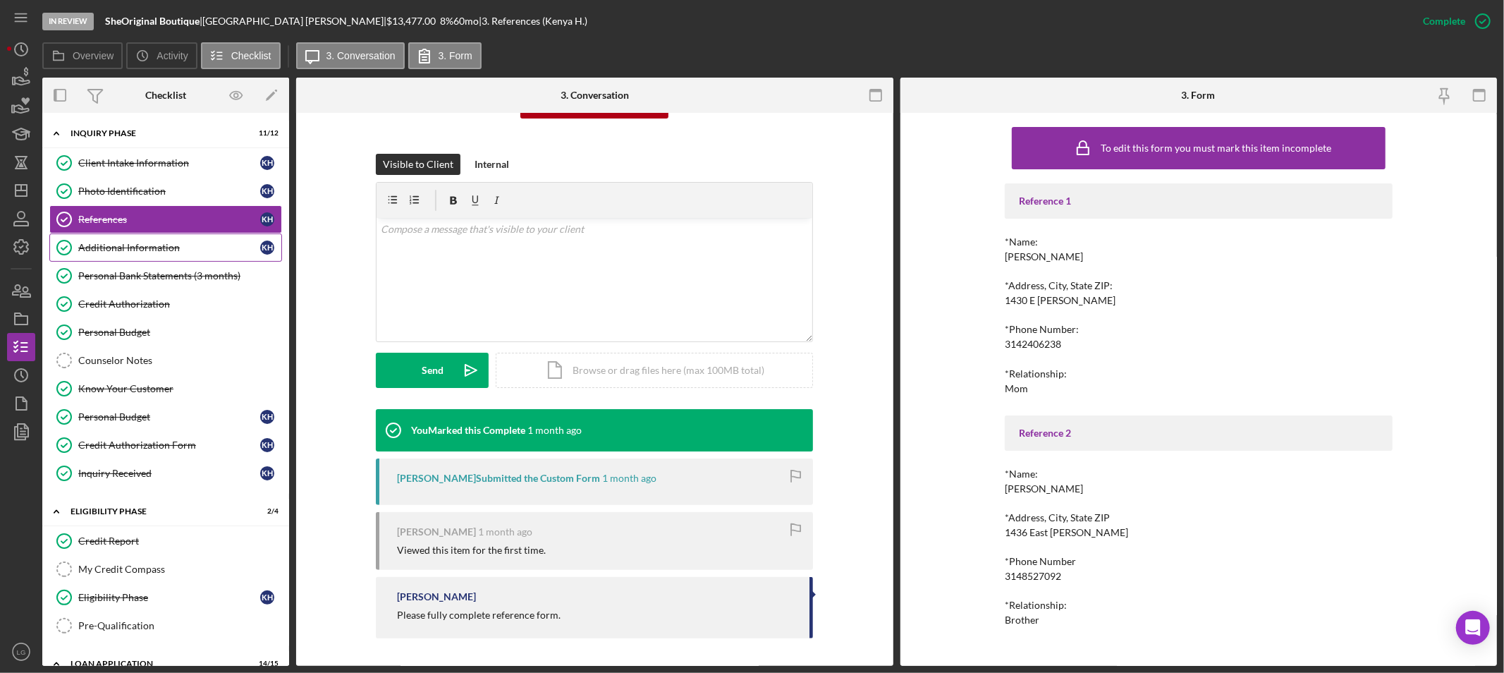
click at [128, 252] on div "Additional Information" at bounding box center [169, 247] width 182 height 11
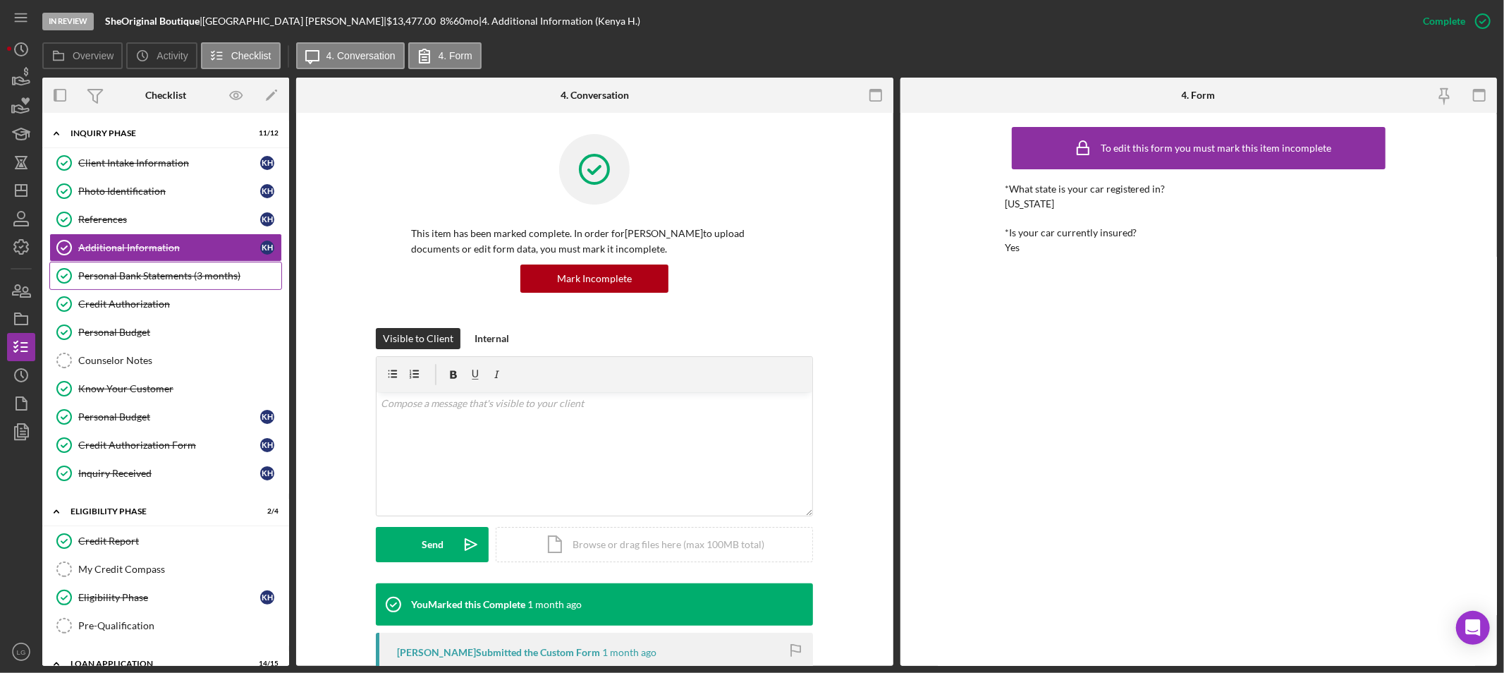
click at [171, 269] on link "Personal Bank Statements (3 months) Personal Bank Statements (3 months)" at bounding box center [165, 276] width 233 height 28
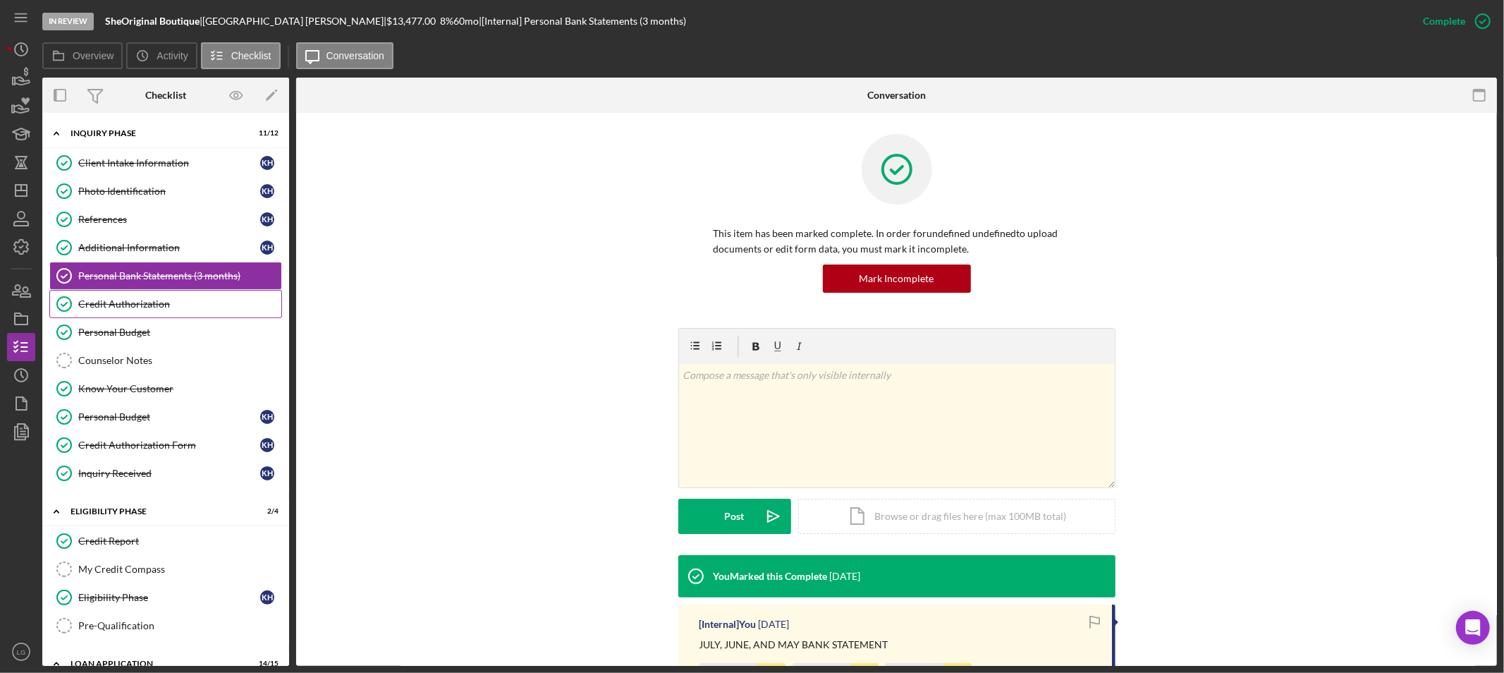
click at [162, 307] on div "Credit Authorization" at bounding box center [179, 303] width 203 height 11
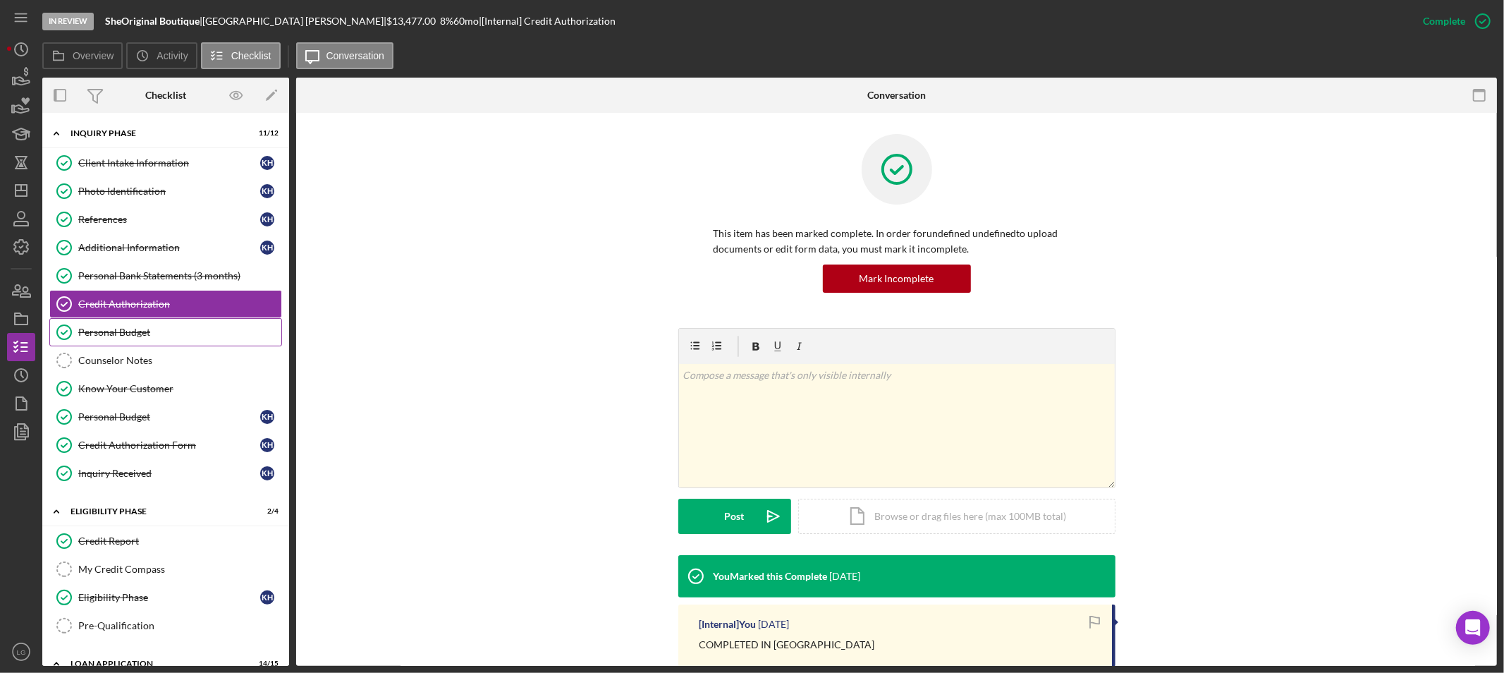
click at [158, 329] on div "Personal Budget" at bounding box center [179, 331] width 203 height 11
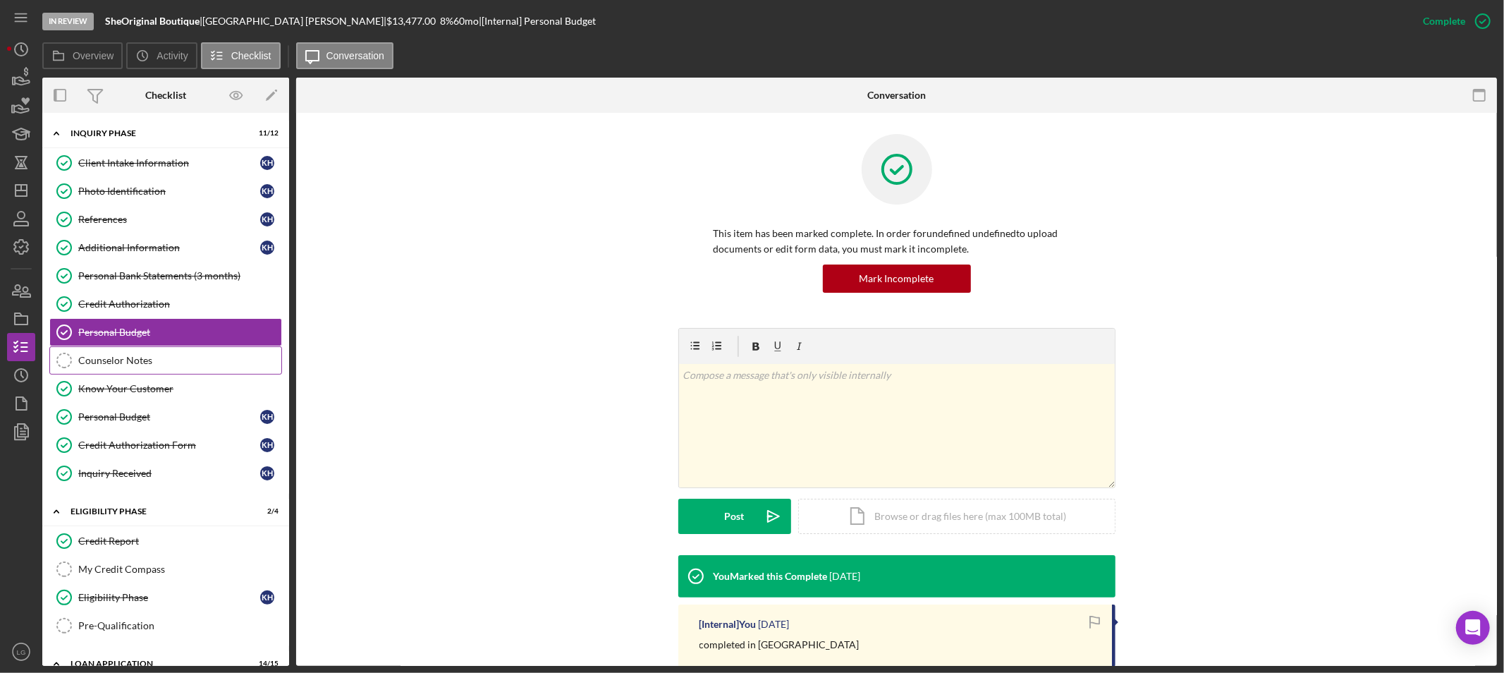
click at [167, 363] on div "Counselor Notes" at bounding box center [179, 360] width 203 height 11
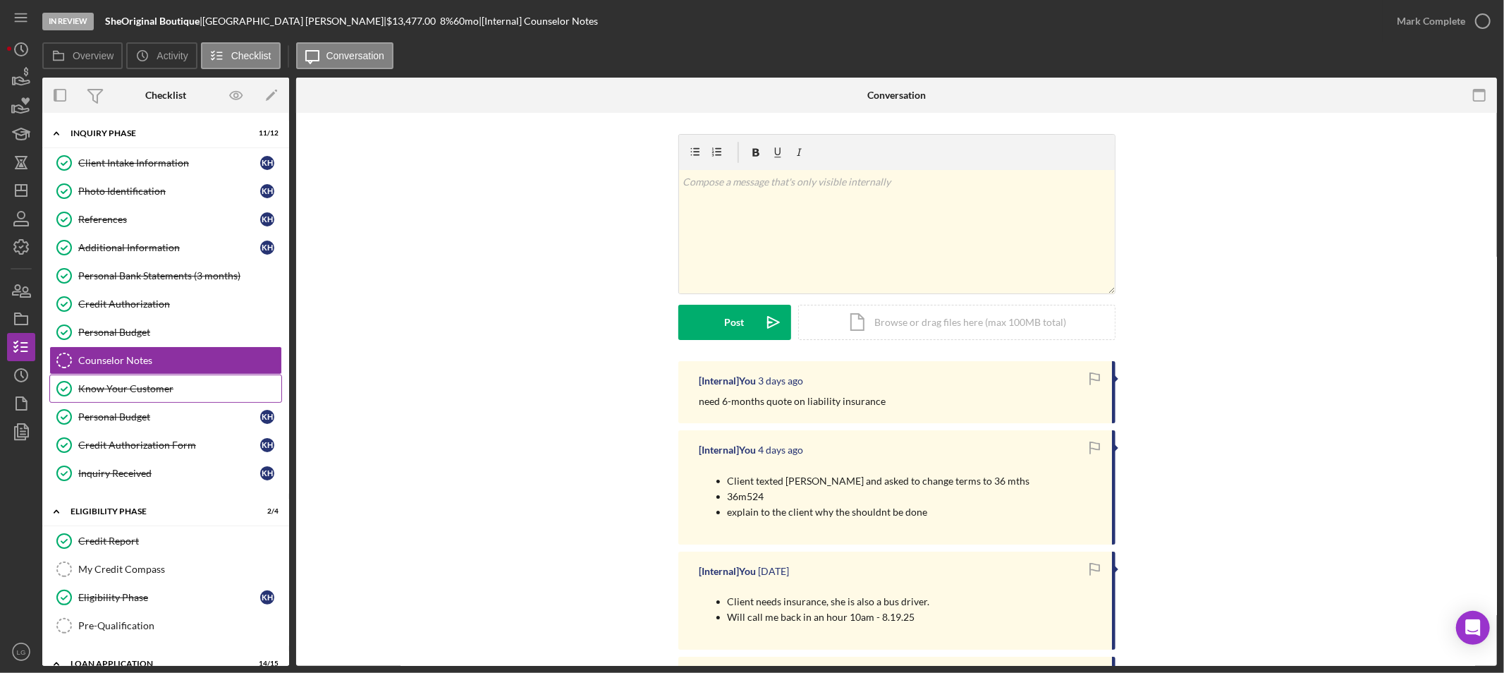
click at [166, 388] on div "Know Your Customer" at bounding box center [179, 388] width 203 height 11
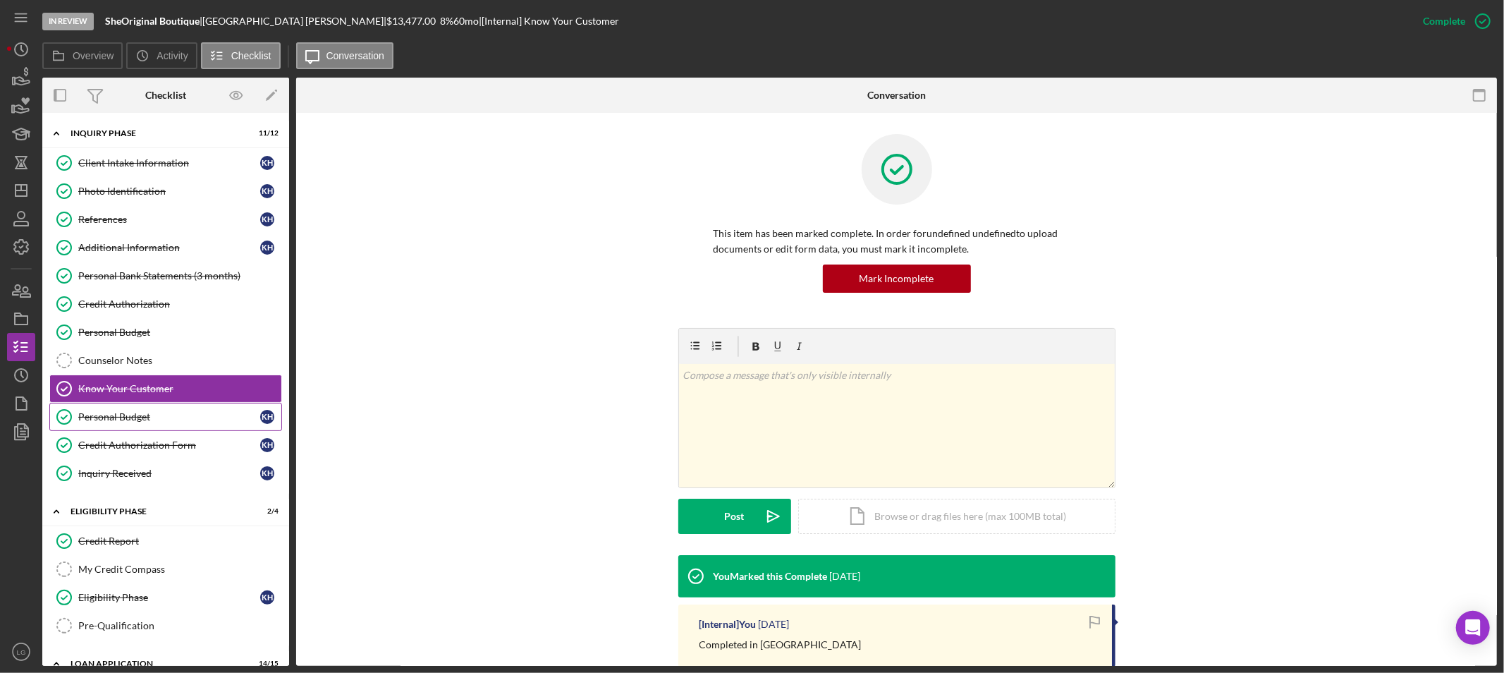
click at [167, 418] on div "Personal Budget" at bounding box center [169, 416] width 182 height 11
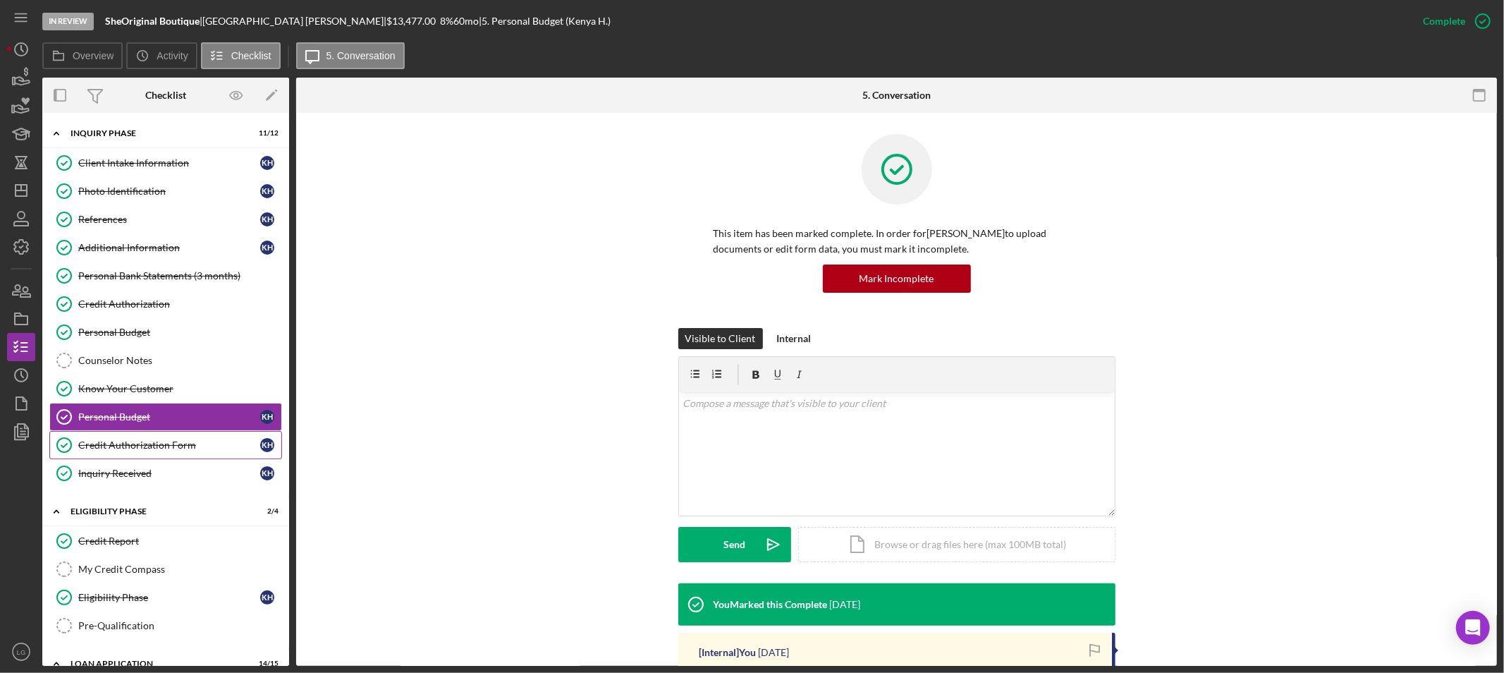
click at [170, 450] on div "Credit Authorization Form" at bounding box center [169, 444] width 182 height 11
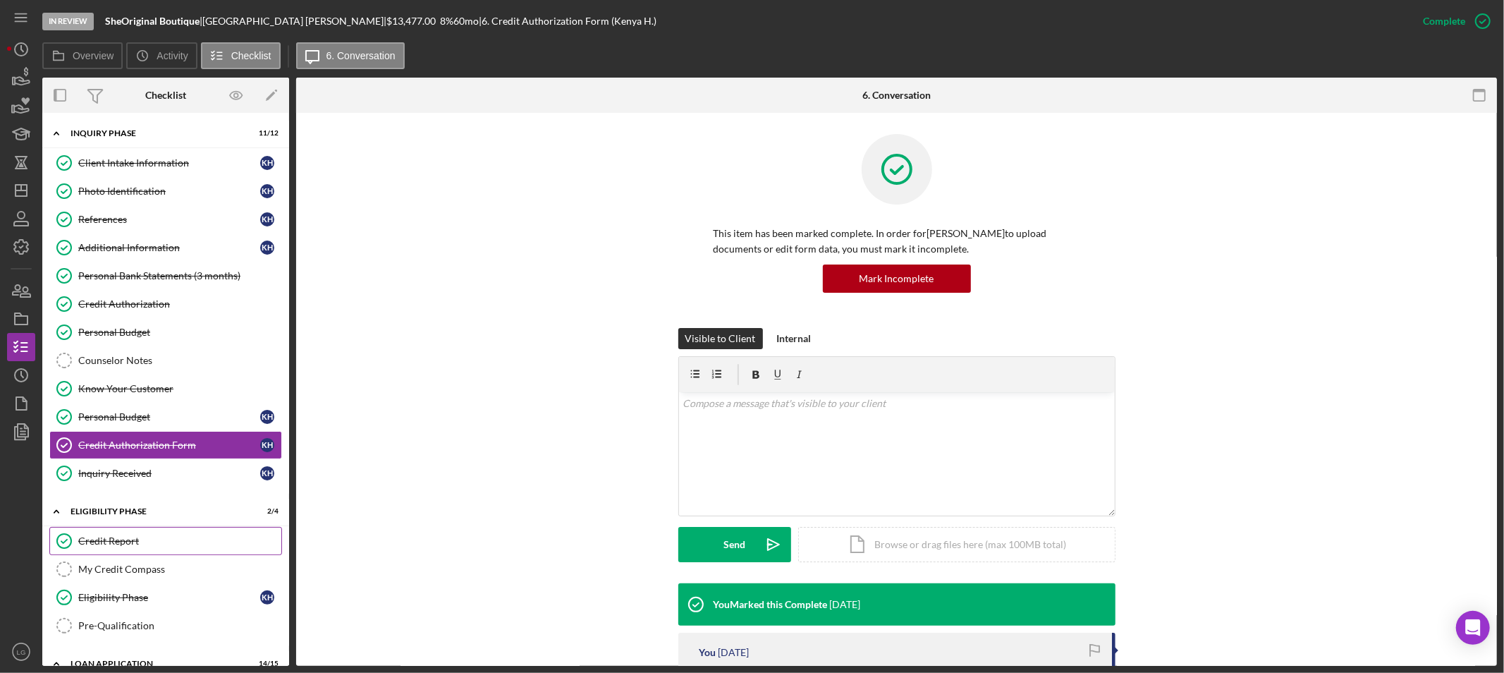
click at [145, 540] on div "Credit Report" at bounding box center [179, 540] width 203 height 11
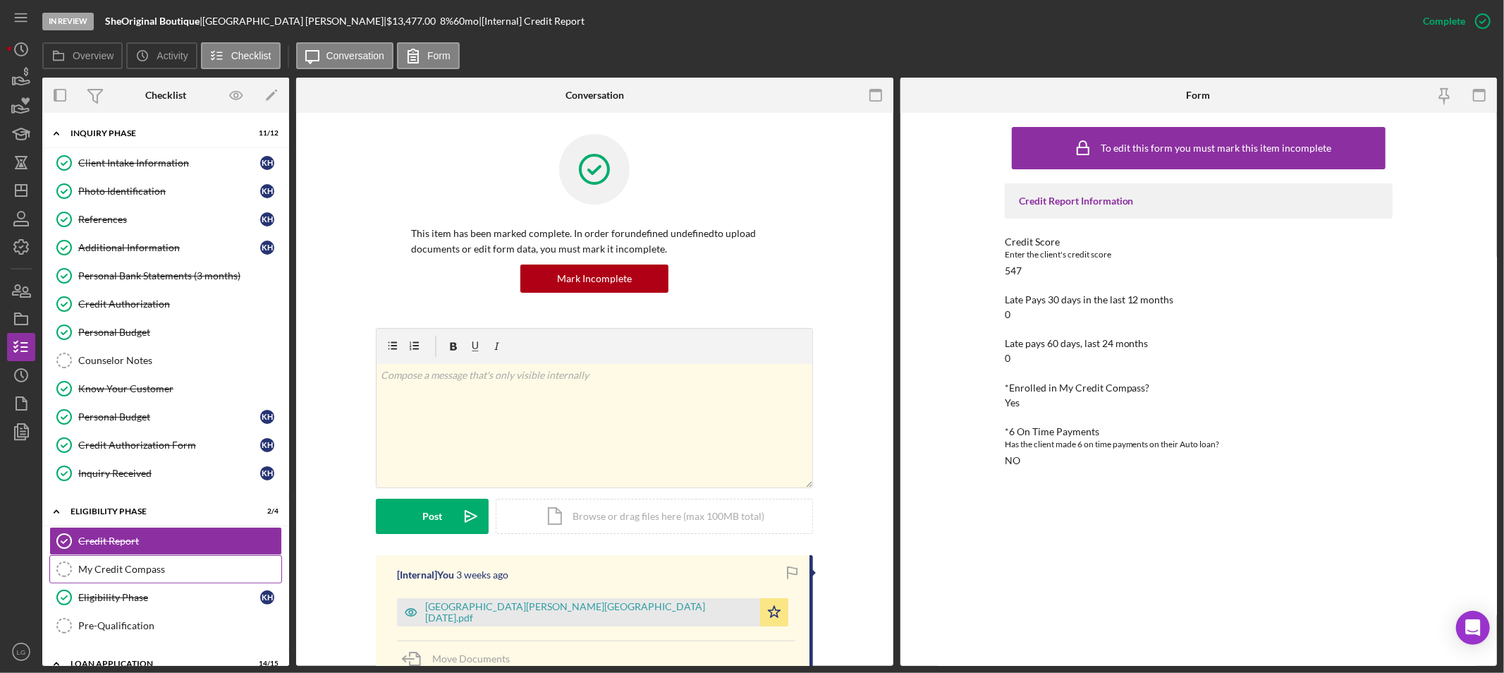
click at [145, 575] on div "My Credit Compass" at bounding box center [179, 568] width 203 height 11
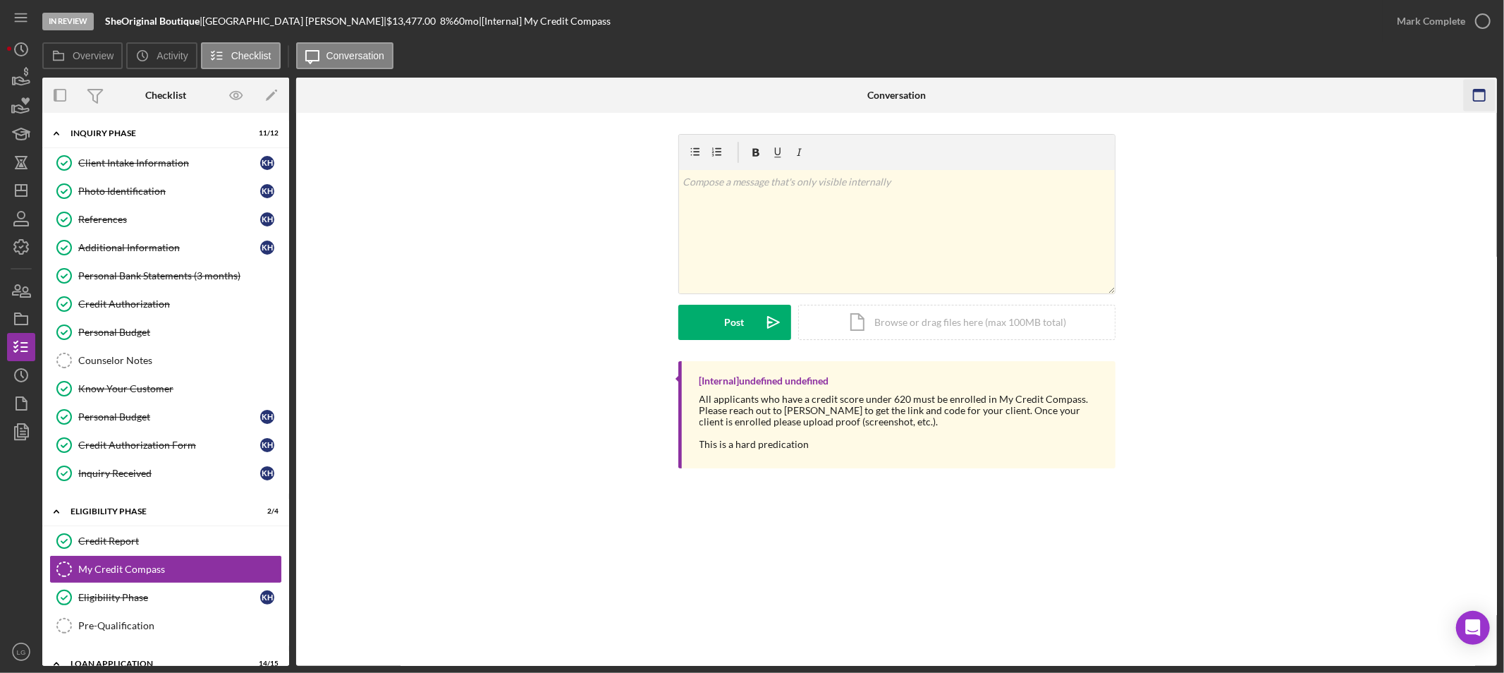
click at [1484, 94] on icon "button" at bounding box center [1479, 96] width 32 height 32
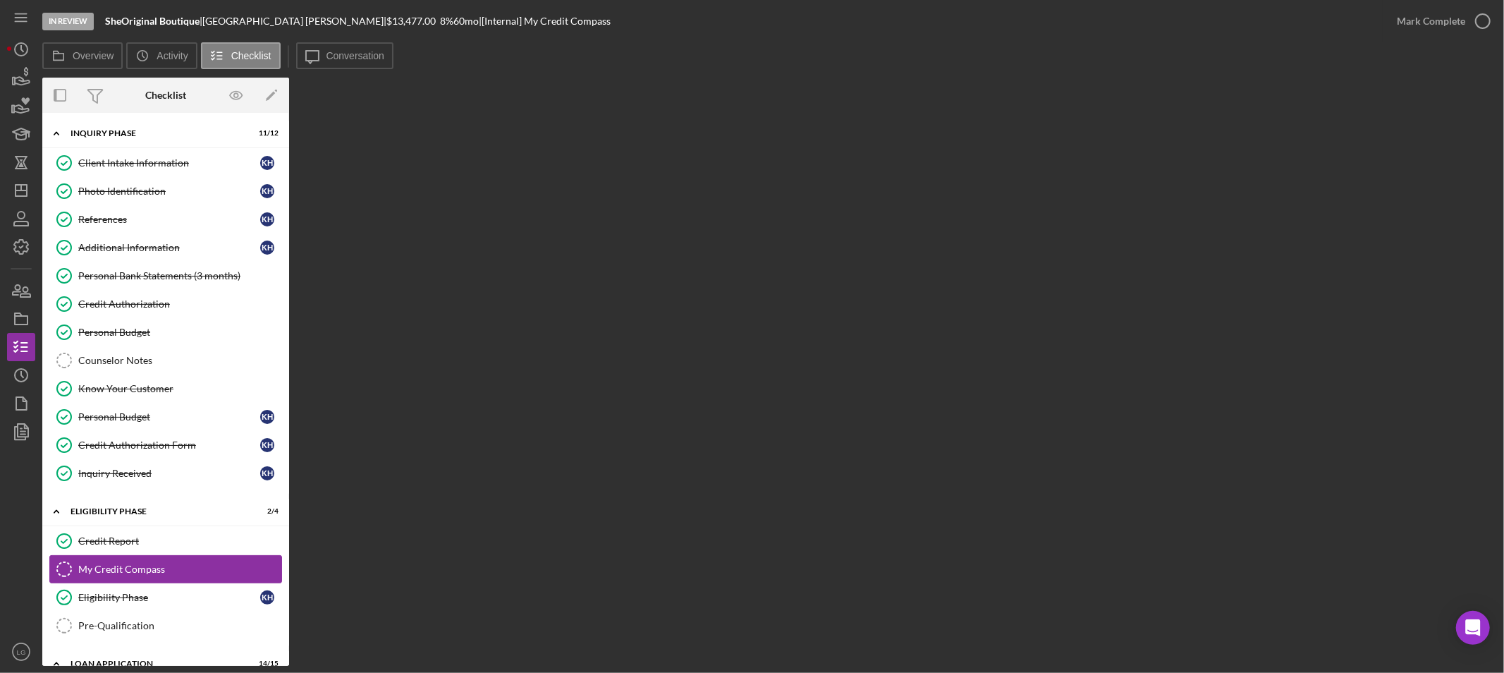
drag, startPoint x: 143, startPoint y: 551, endPoint x: 138, endPoint y: 566, distance: 16.3
click at [143, 551] on link "Credit Report Credit Report" at bounding box center [165, 541] width 233 height 28
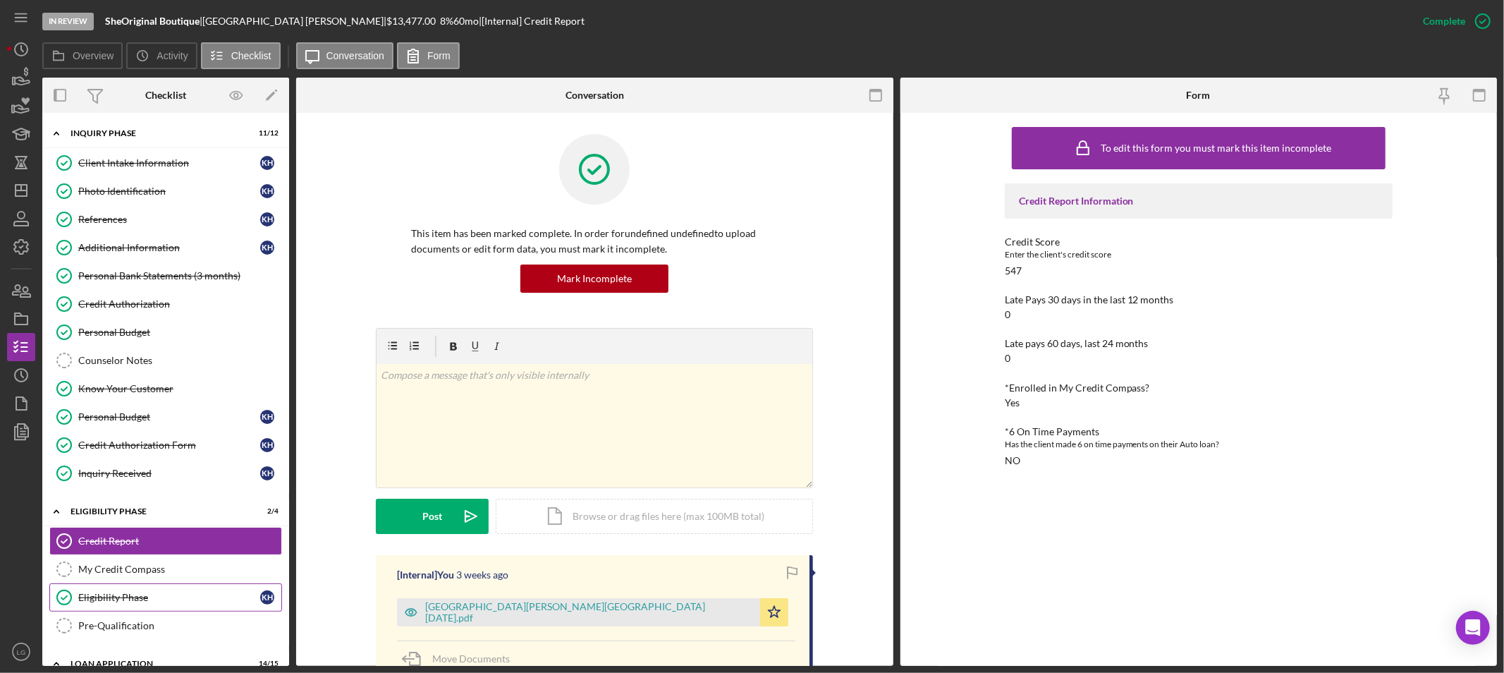
click at [137, 594] on div "Eligibility Phase" at bounding box center [169, 596] width 182 height 11
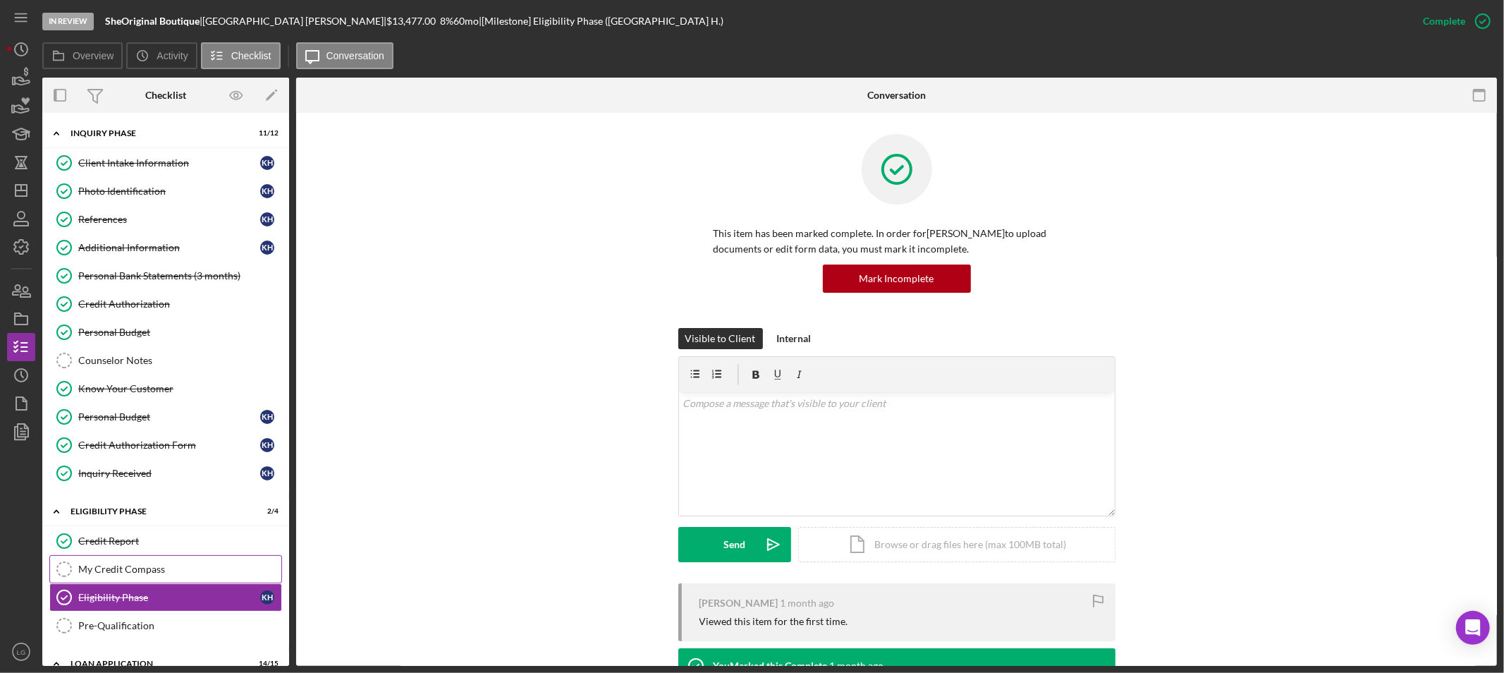
click at [147, 567] on div "My Credit Compass" at bounding box center [179, 568] width 203 height 11
